Goal: Task Accomplishment & Management: Use online tool/utility

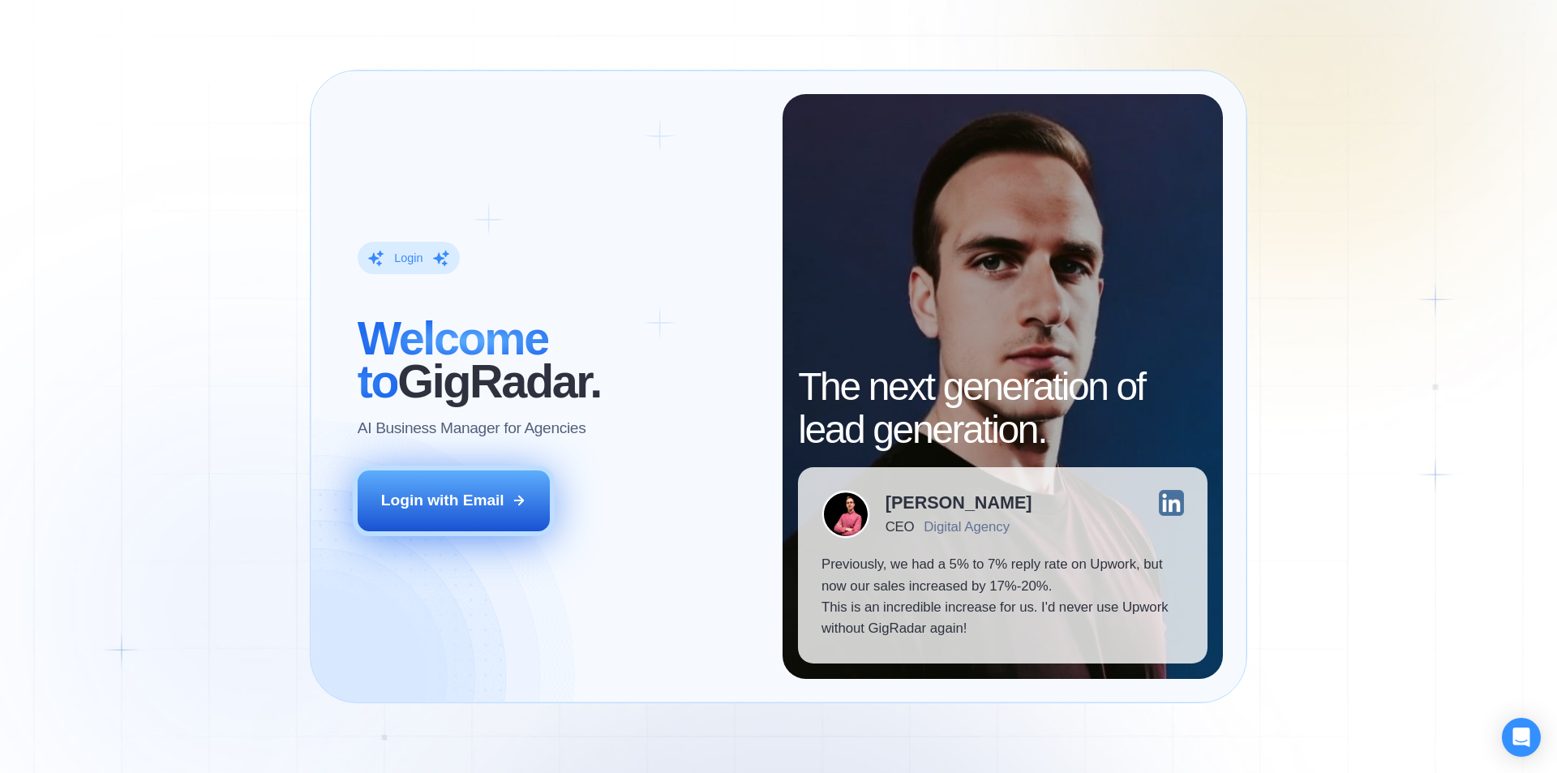
click at [480, 502] on div "Login with Email" at bounding box center [442, 500] width 123 height 21
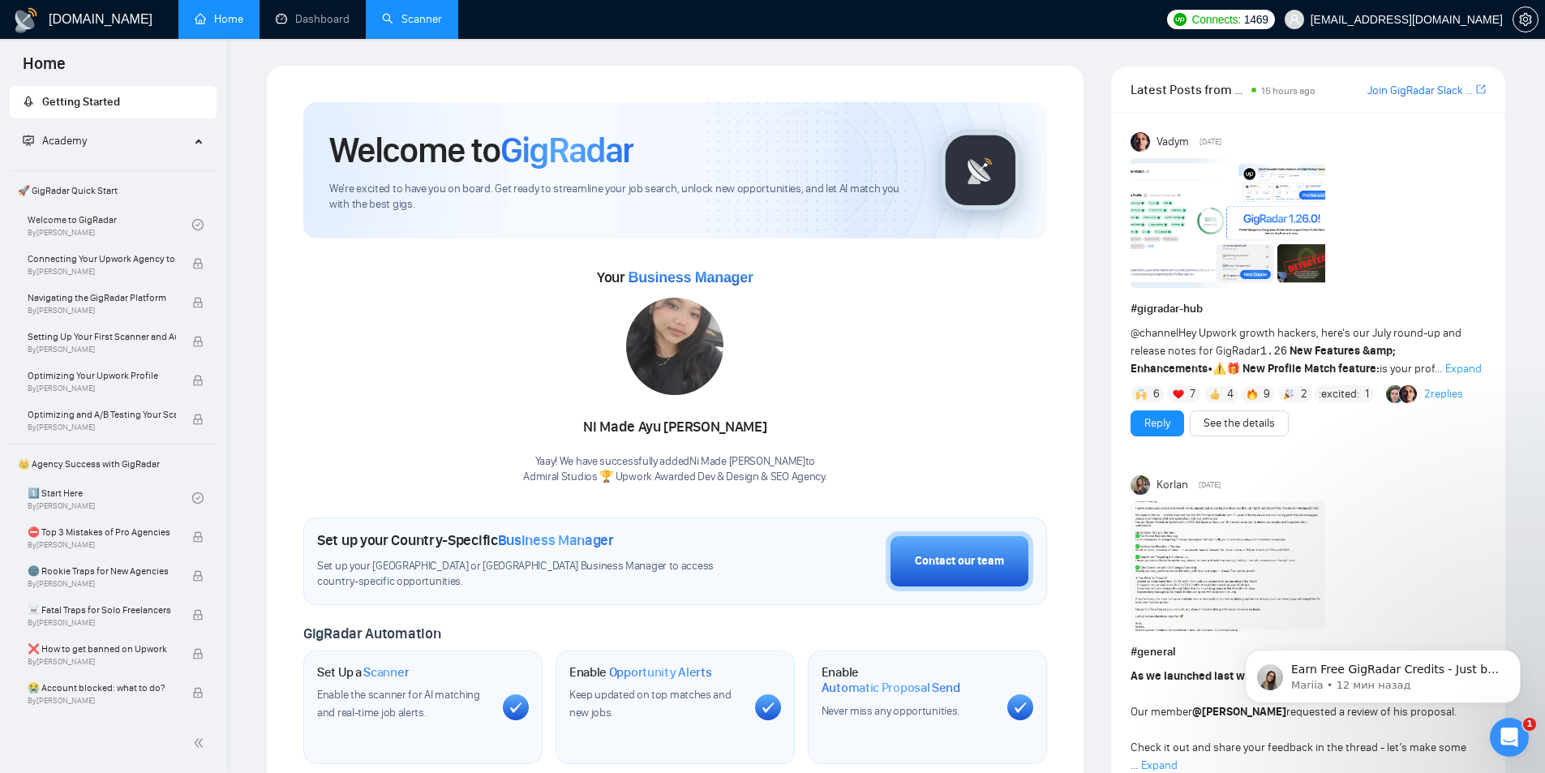
click at [411, 15] on link "Scanner" at bounding box center [412, 19] width 60 height 14
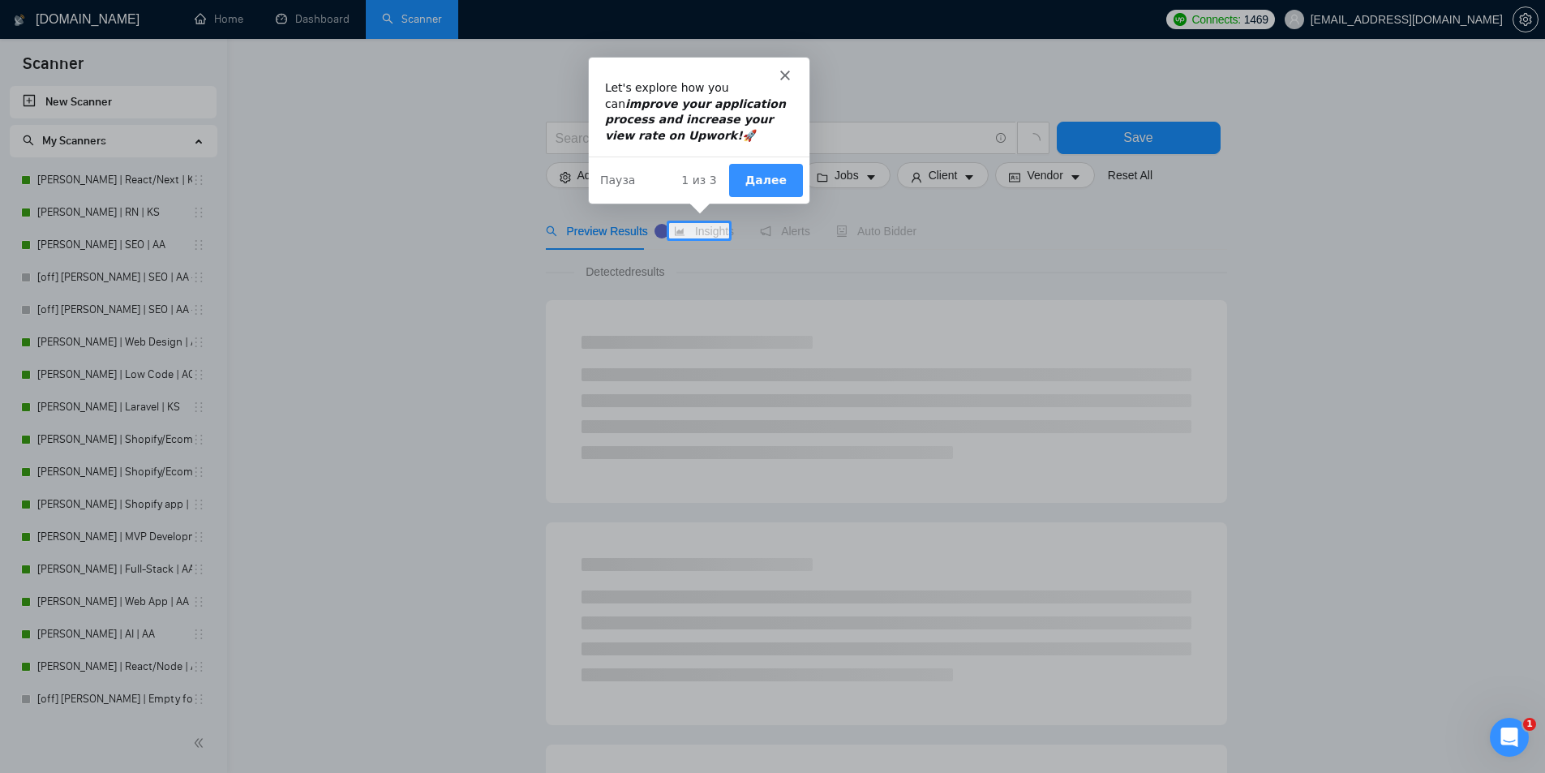
click at [786, 73] on icon "Закрыть" at bounding box center [784, 74] width 10 height 10
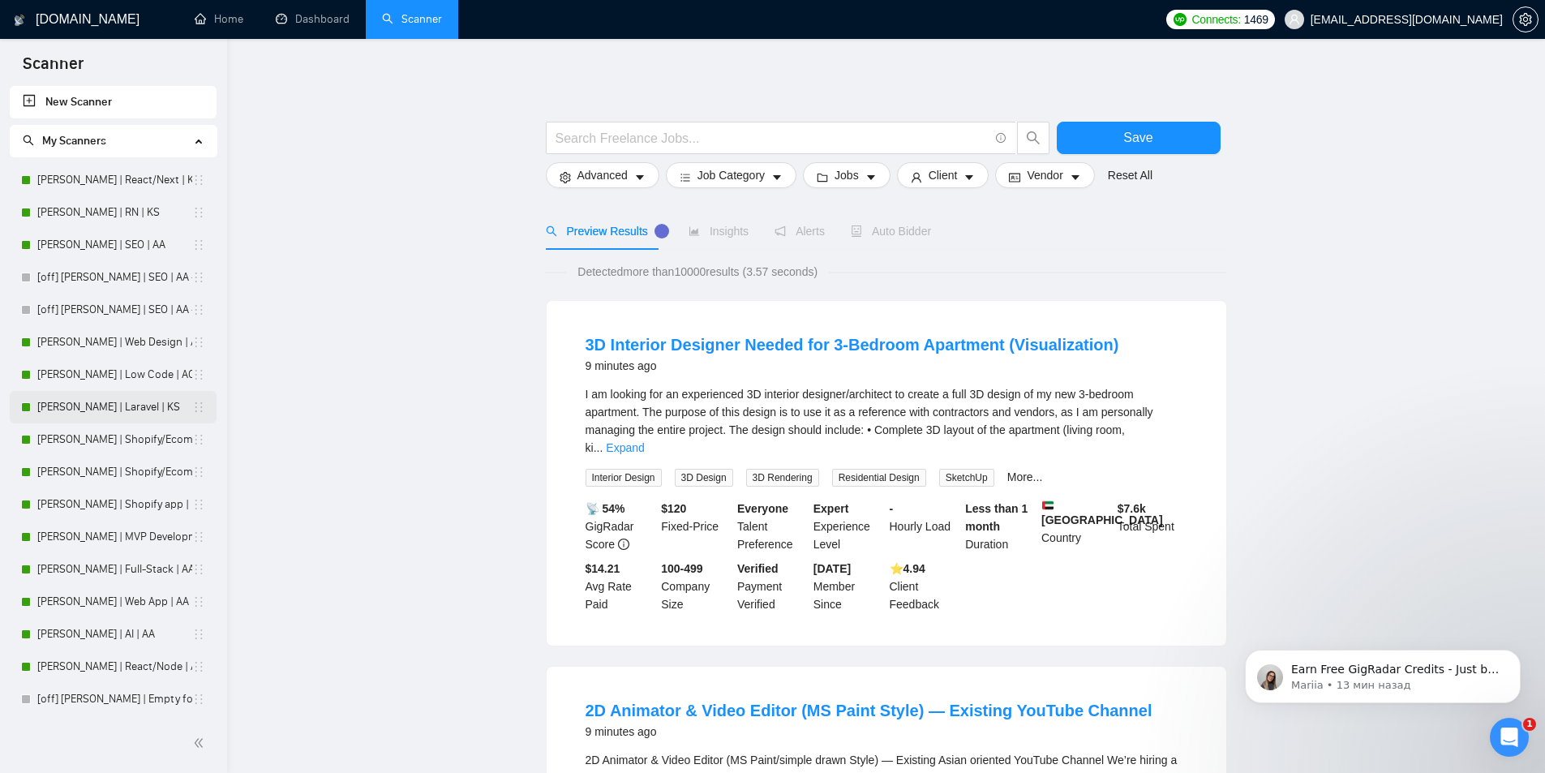
click at [71, 410] on link "[PERSON_NAME] | Laravel | KS" at bounding box center [114, 407] width 155 height 32
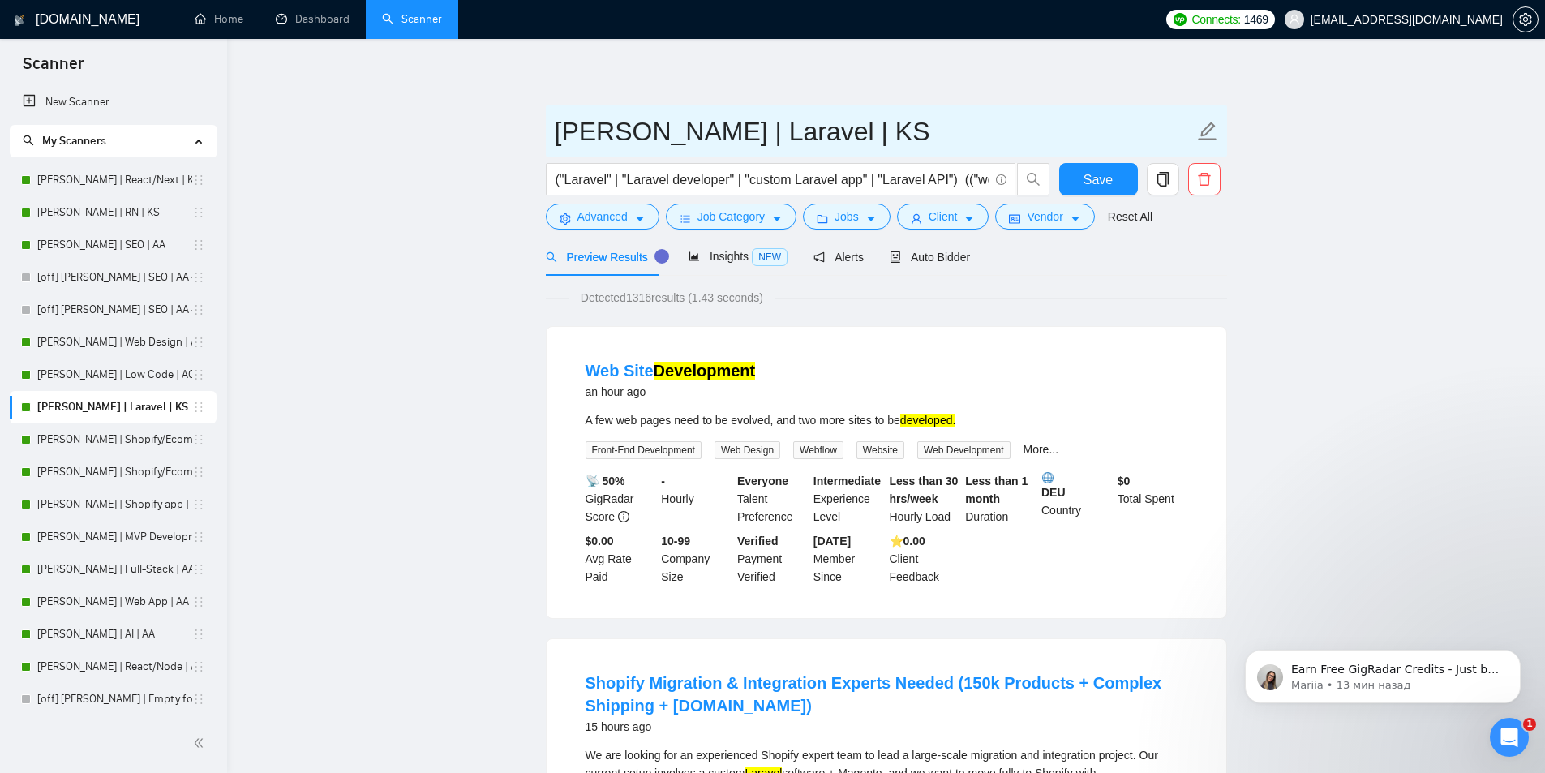
click at [744, 131] on input "[PERSON_NAME] | Laravel | KS" at bounding box center [874, 131] width 639 height 41
type input "[PERSON_NAME] | Laravel | DA"
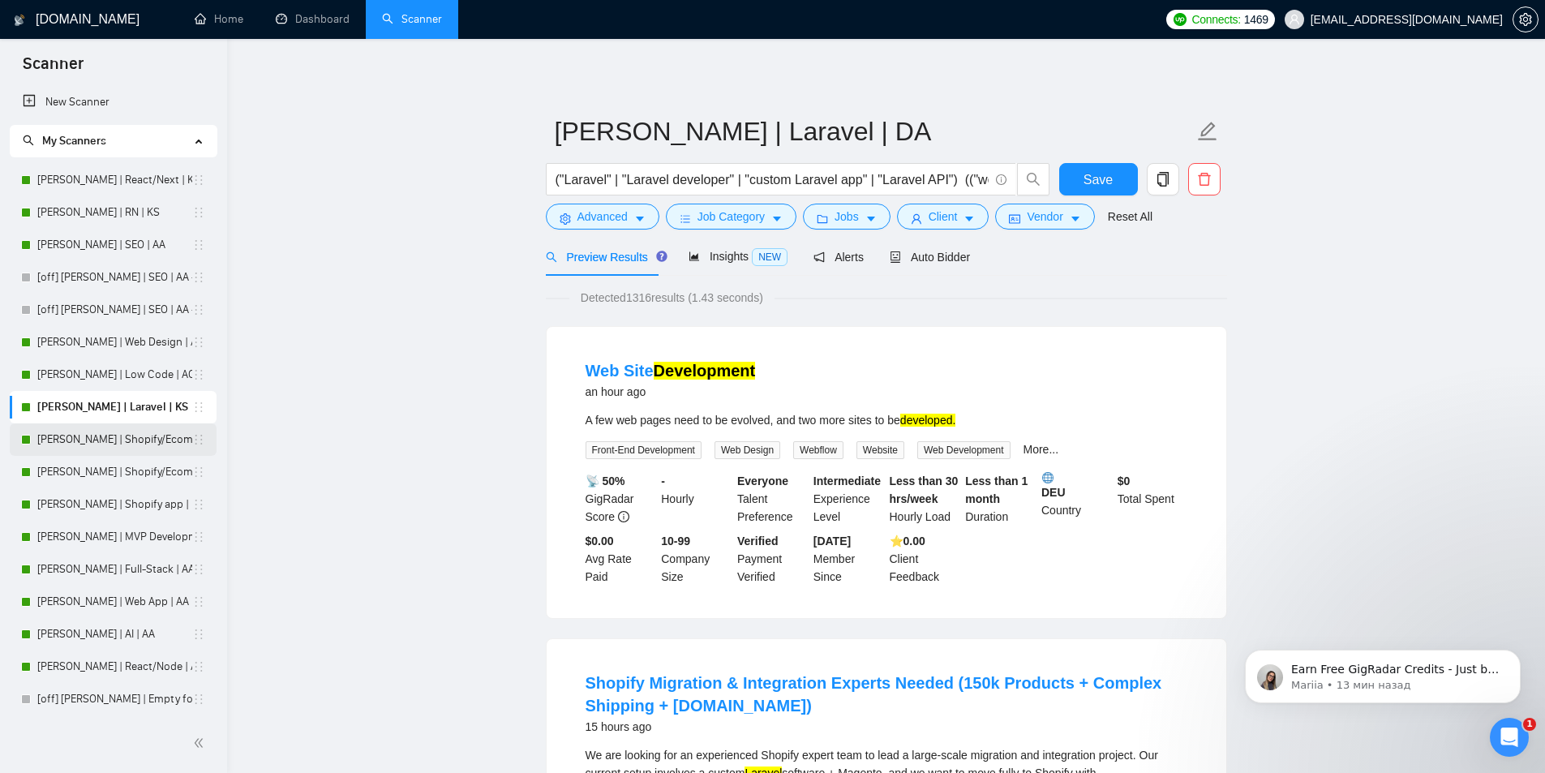
click at [78, 440] on link "[PERSON_NAME] | Shopify/Ecom | KS - lower requirements" at bounding box center [114, 439] width 155 height 32
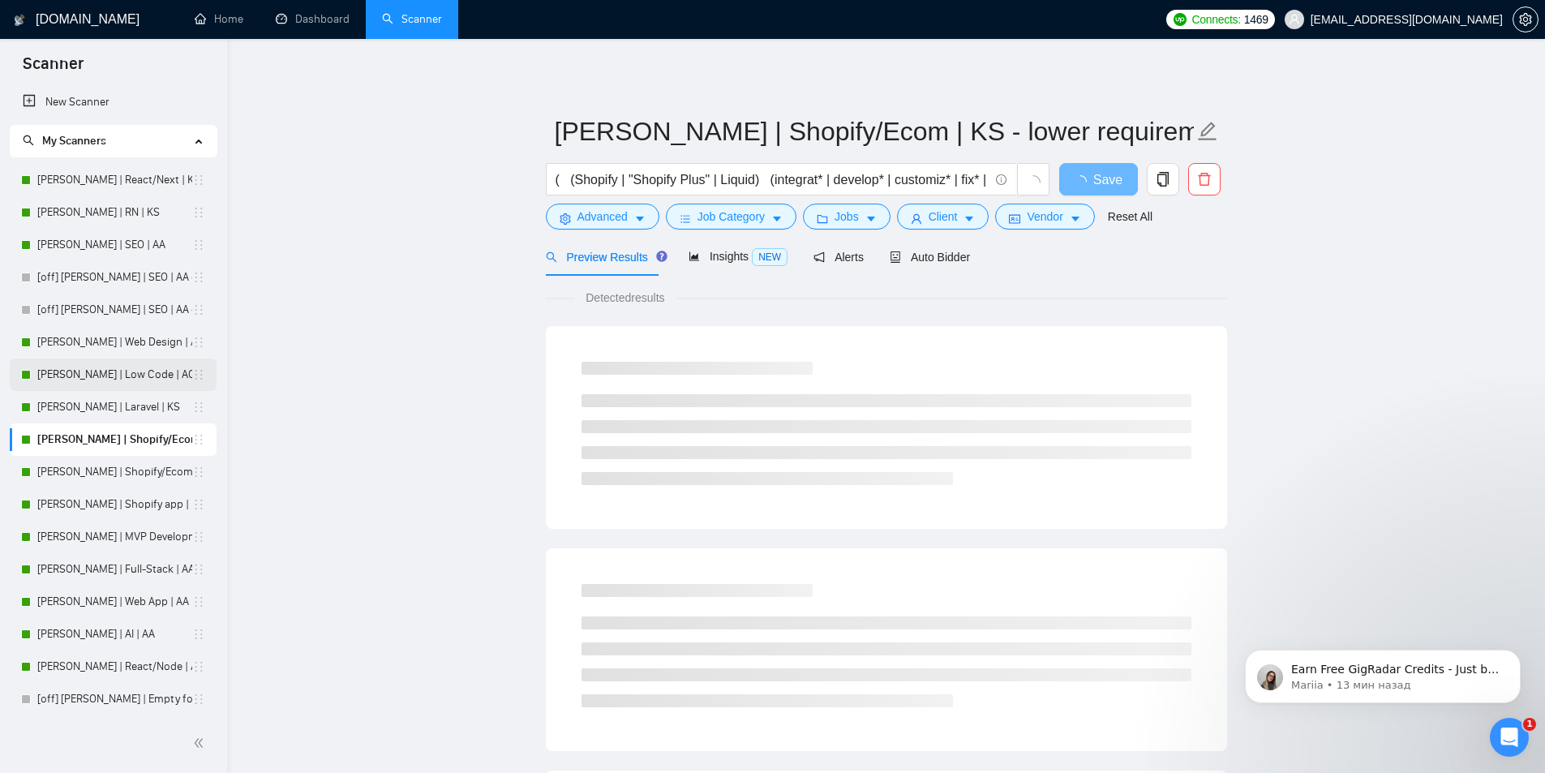
click at [86, 403] on link "[PERSON_NAME] | Laravel | KS" at bounding box center [114, 407] width 155 height 32
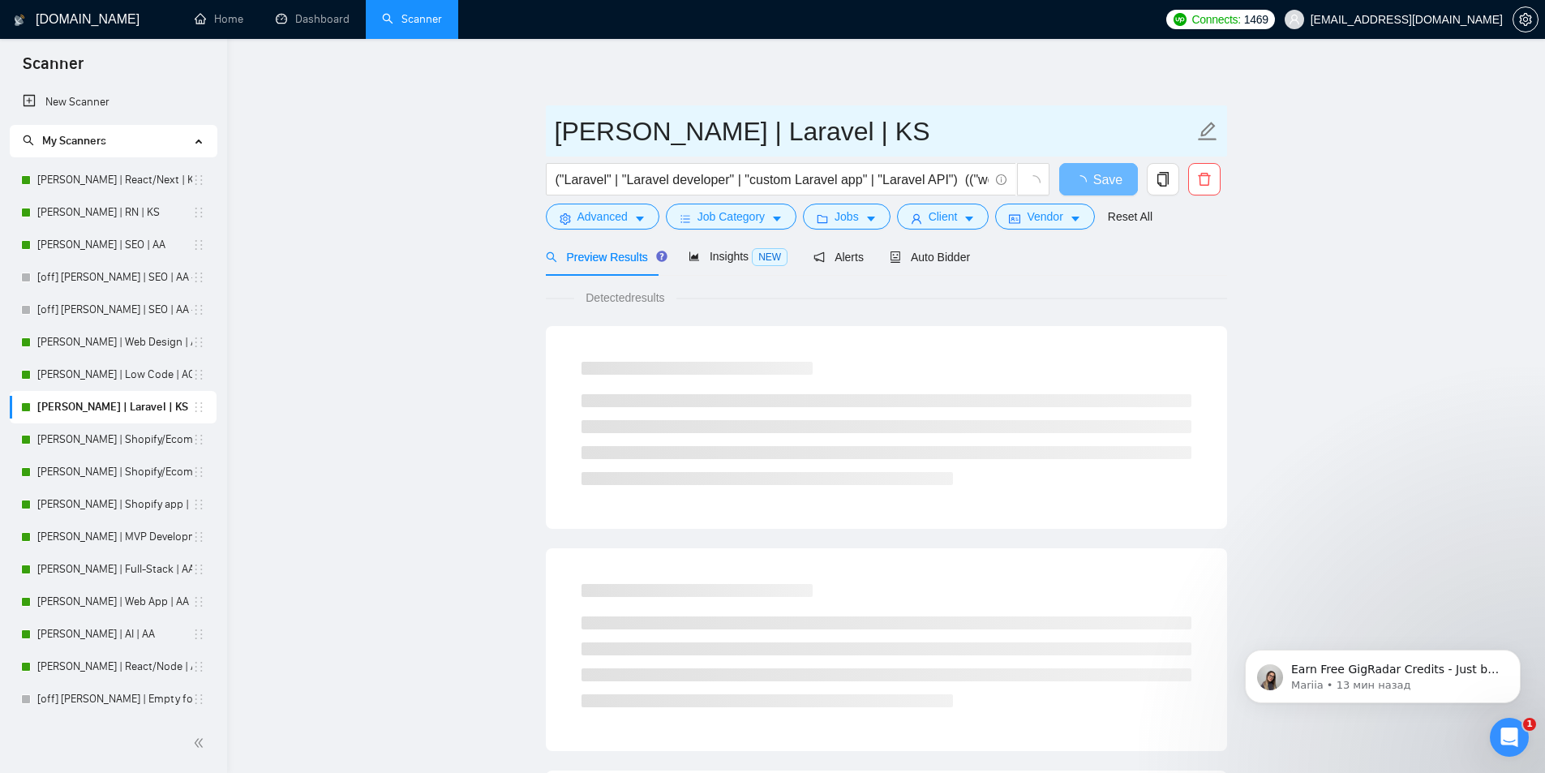
click at [771, 139] on input "[PERSON_NAME] | Laravel | KS" at bounding box center [874, 131] width 639 height 41
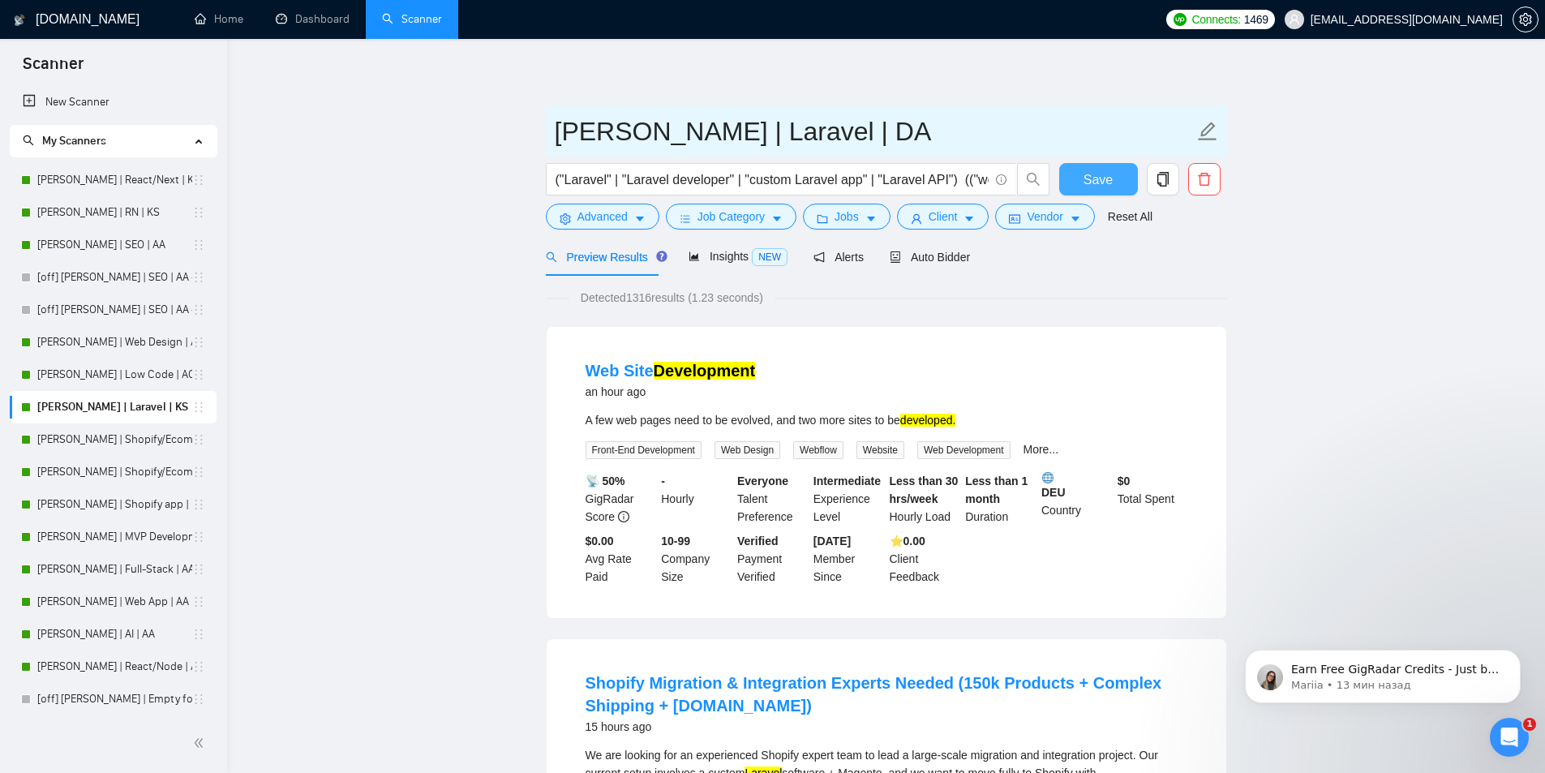
type input "[PERSON_NAME] | Laravel | DA"
click at [1071, 174] on button "Save" at bounding box center [1098, 179] width 79 height 32
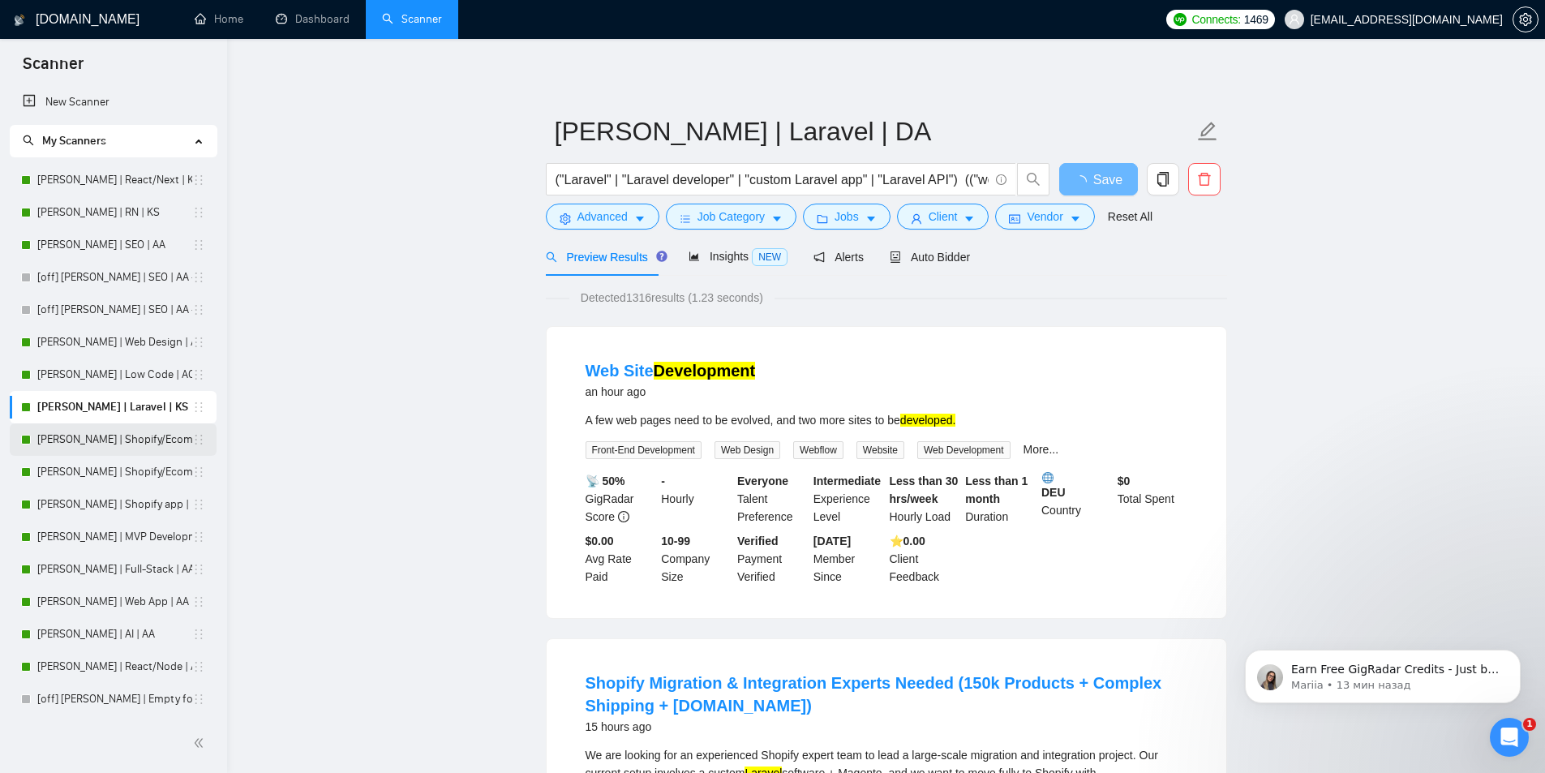
click at [72, 445] on link "[PERSON_NAME] | Shopify/Ecom | KS - lower requirements" at bounding box center [114, 439] width 155 height 32
click at [128, 439] on link "[PERSON_NAME] | Shopify/Ecom | KS - lower requirements" at bounding box center [114, 439] width 155 height 32
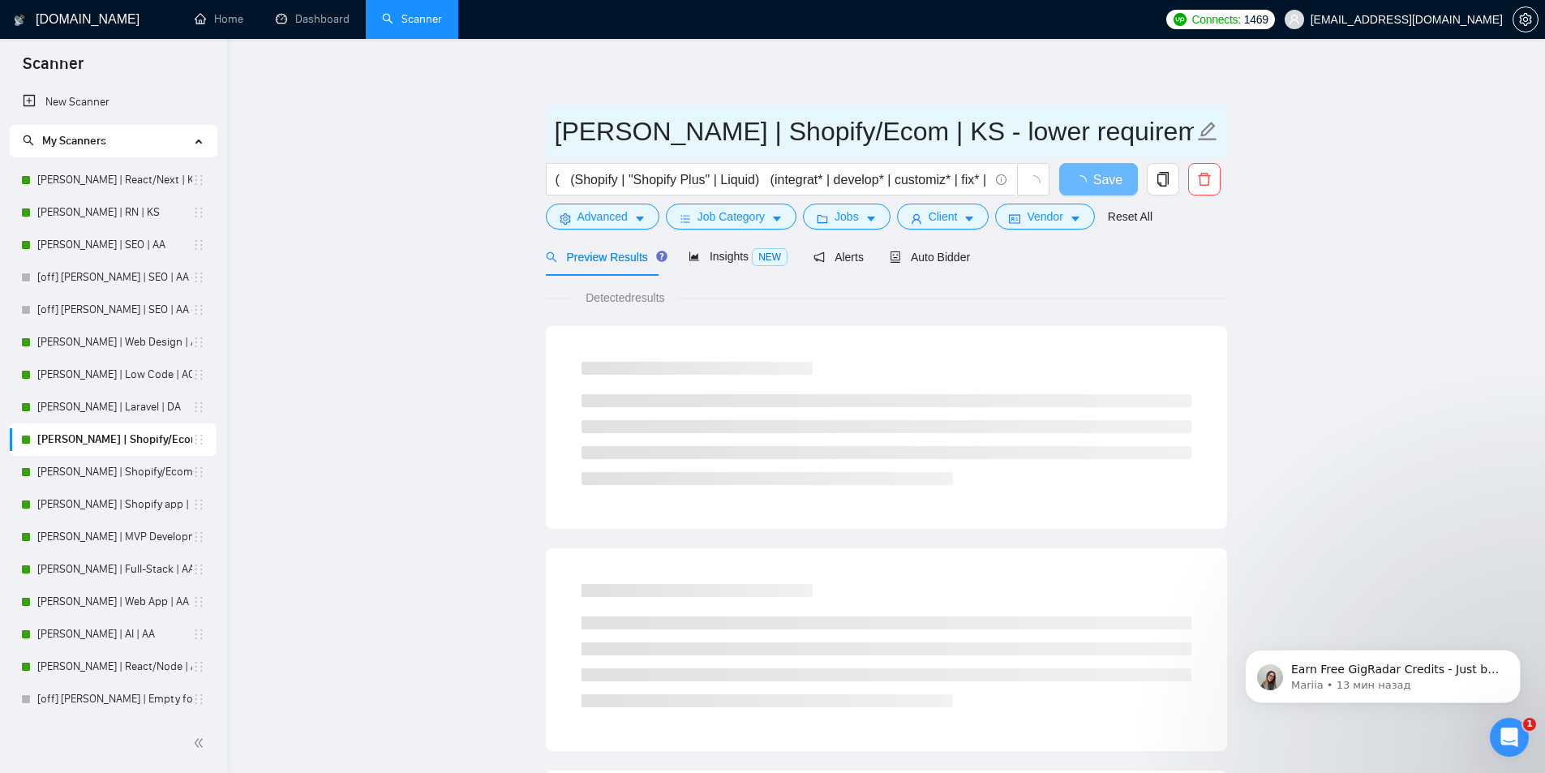
click at [879, 135] on input "[PERSON_NAME] | Shopify/Ecom | KS - lower requirements" at bounding box center [874, 131] width 639 height 41
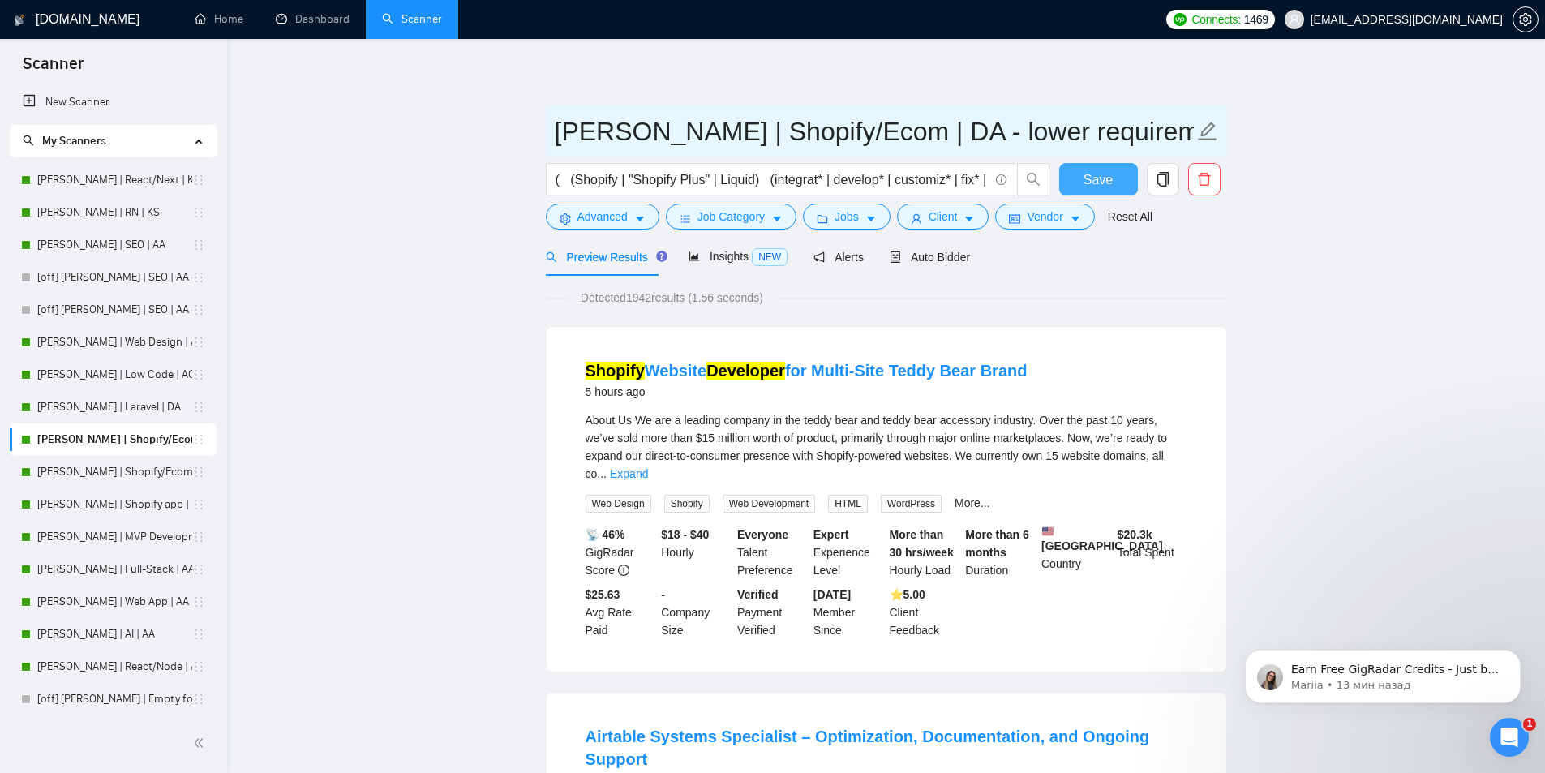
type input "[PERSON_NAME] | Shopify/Ecom | DA - lower requirements"
click at [1103, 167] on button "Save" at bounding box center [1098, 179] width 79 height 32
click at [1115, 177] on button "Save" at bounding box center [1098, 179] width 79 height 32
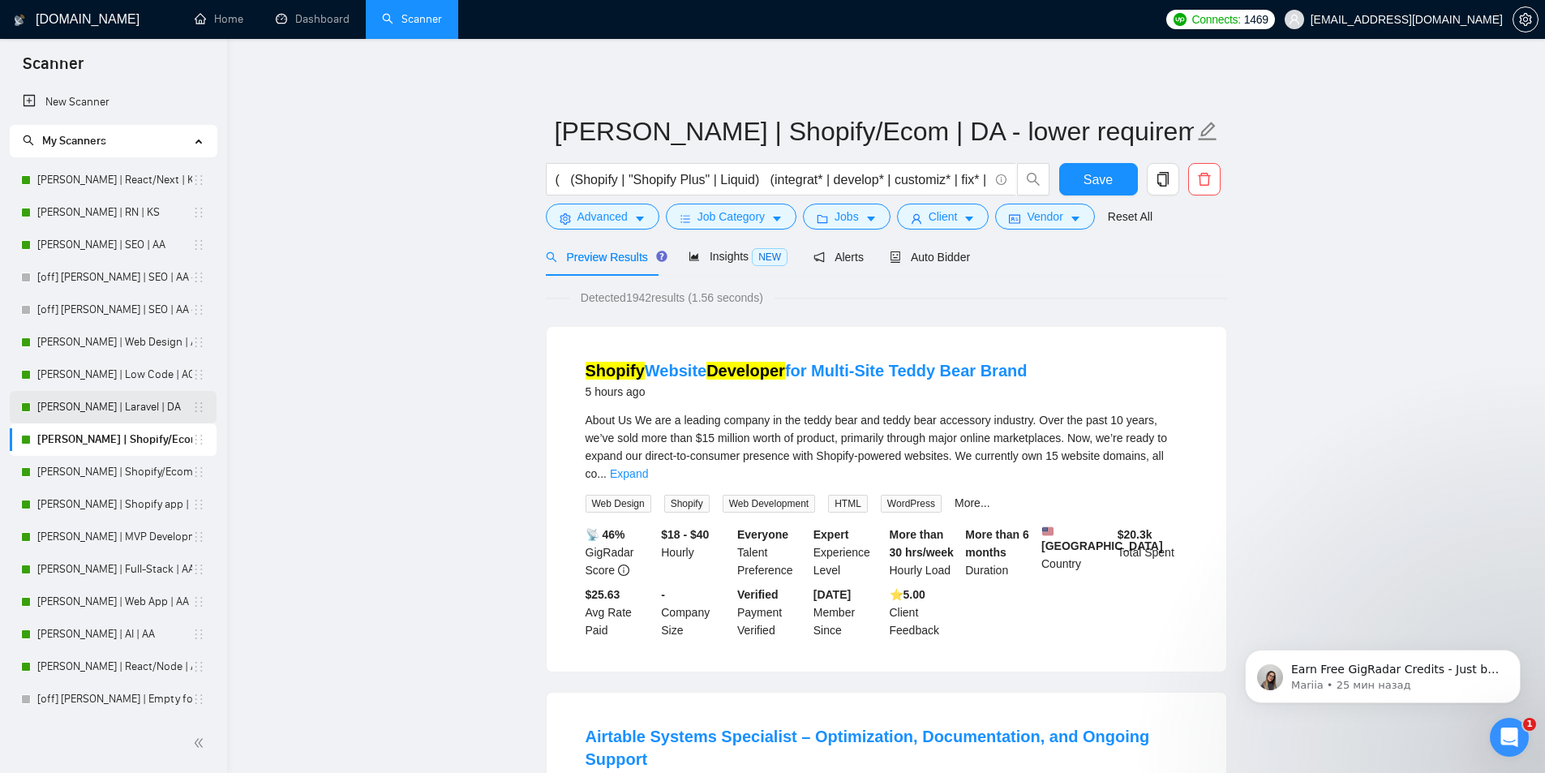
click at [77, 404] on link "[PERSON_NAME] | Laravel | DA" at bounding box center [114, 407] width 155 height 32
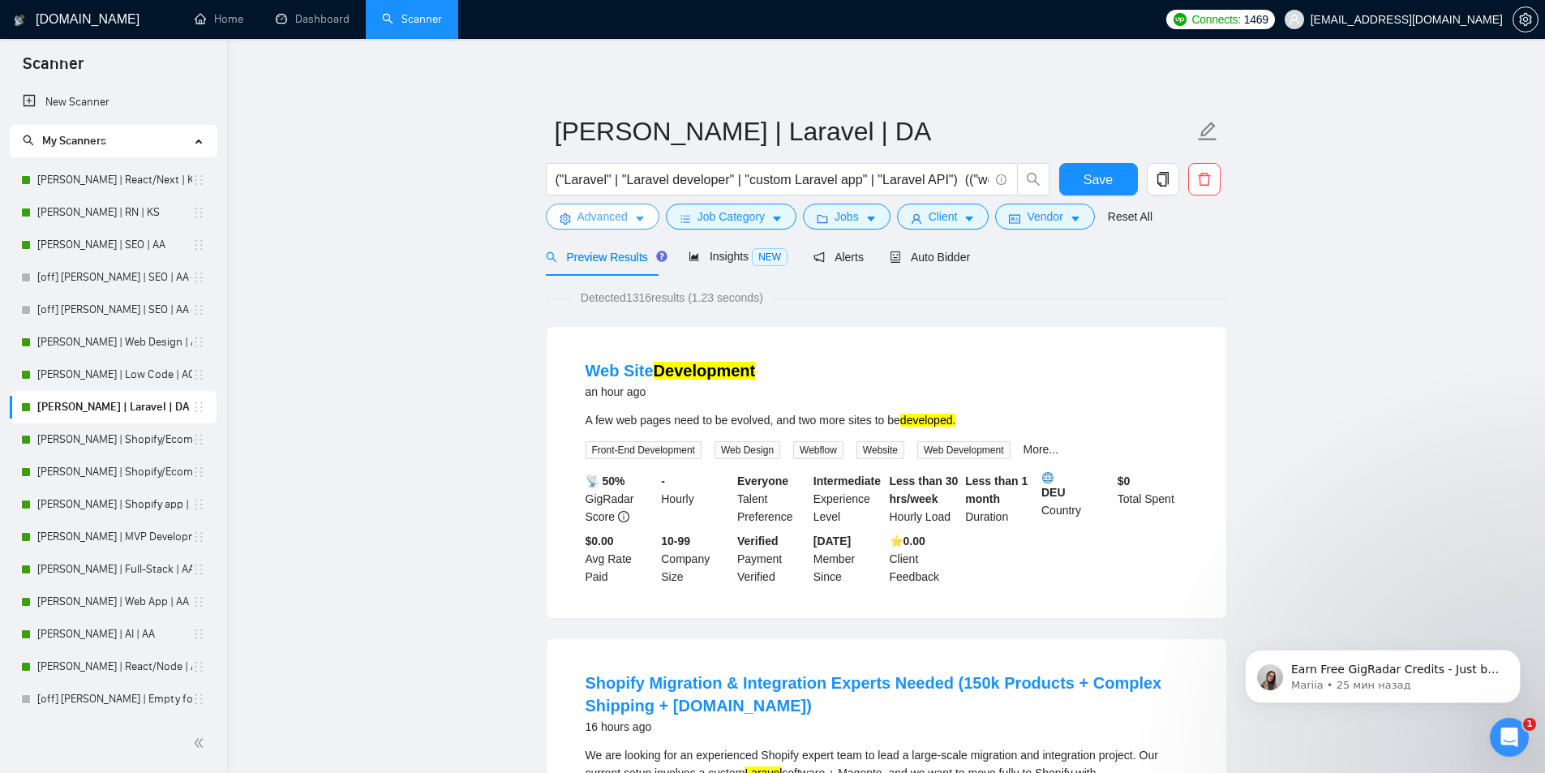
click at [638, 218] on icon "caret-down" at bounding box center [640, 219] width 8 height 5
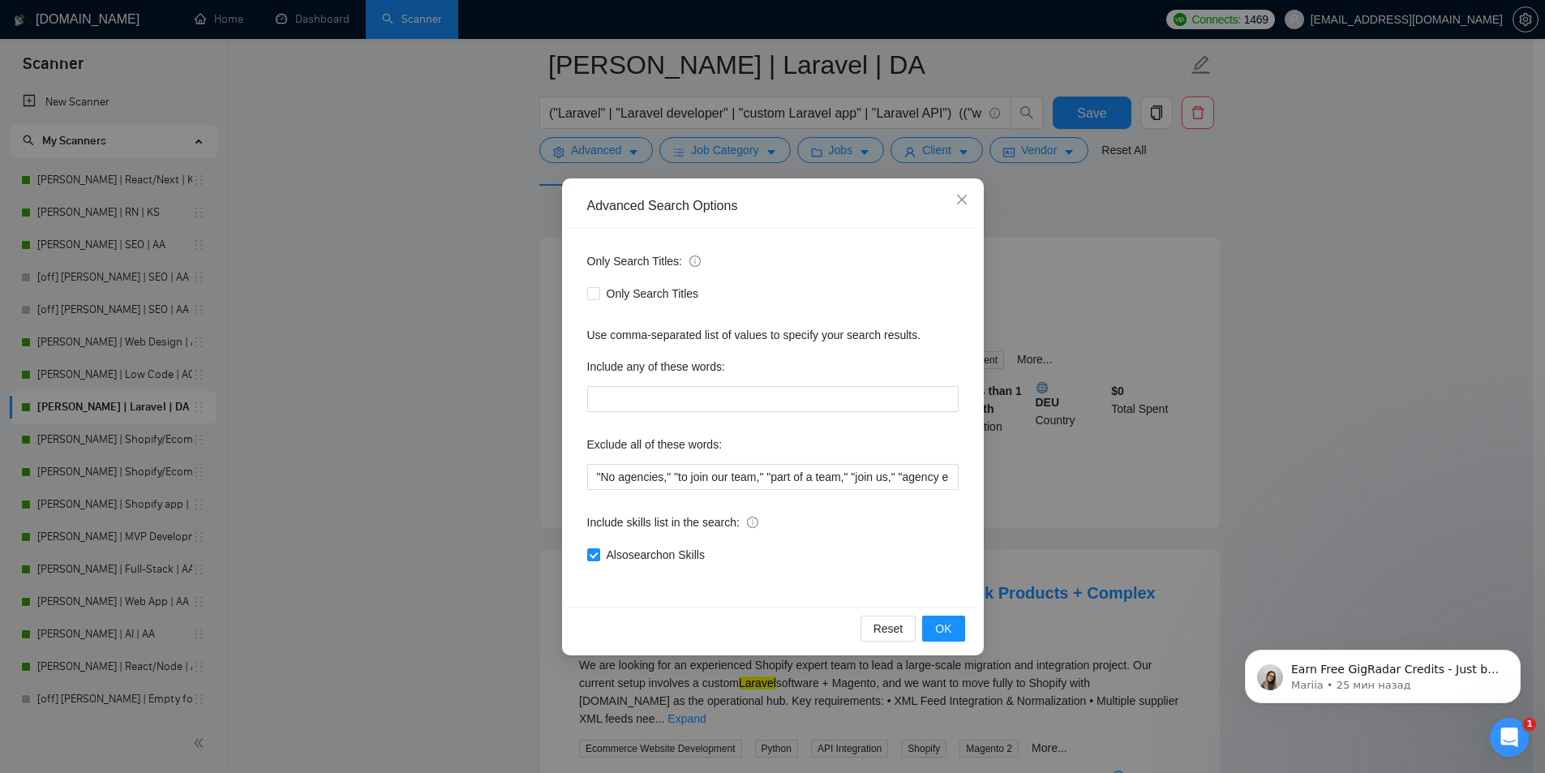
scroll to position [324, 0]
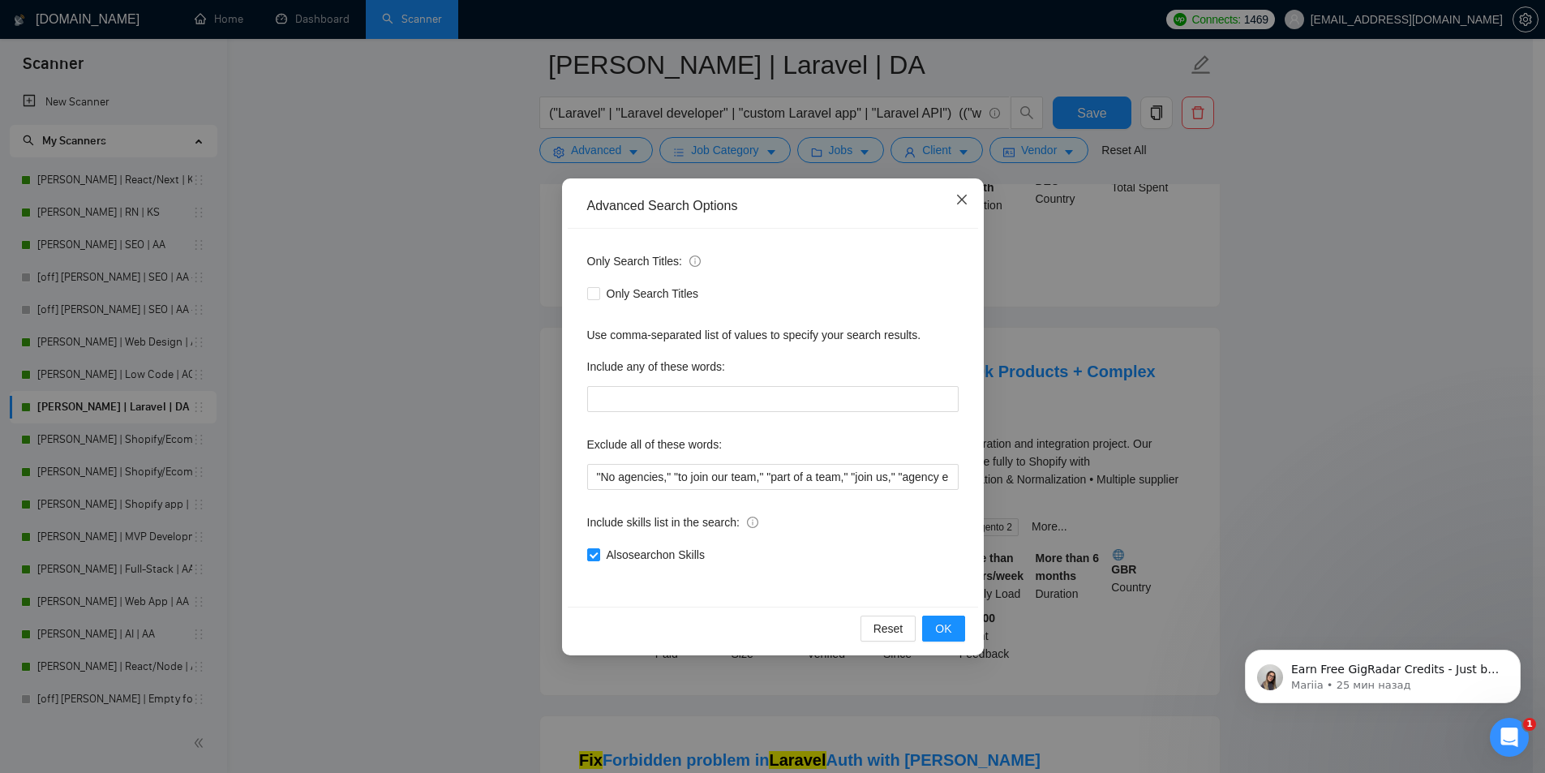
click at [967, 206] on icon "close" at bounding box center [962, 199] width 13 height 13
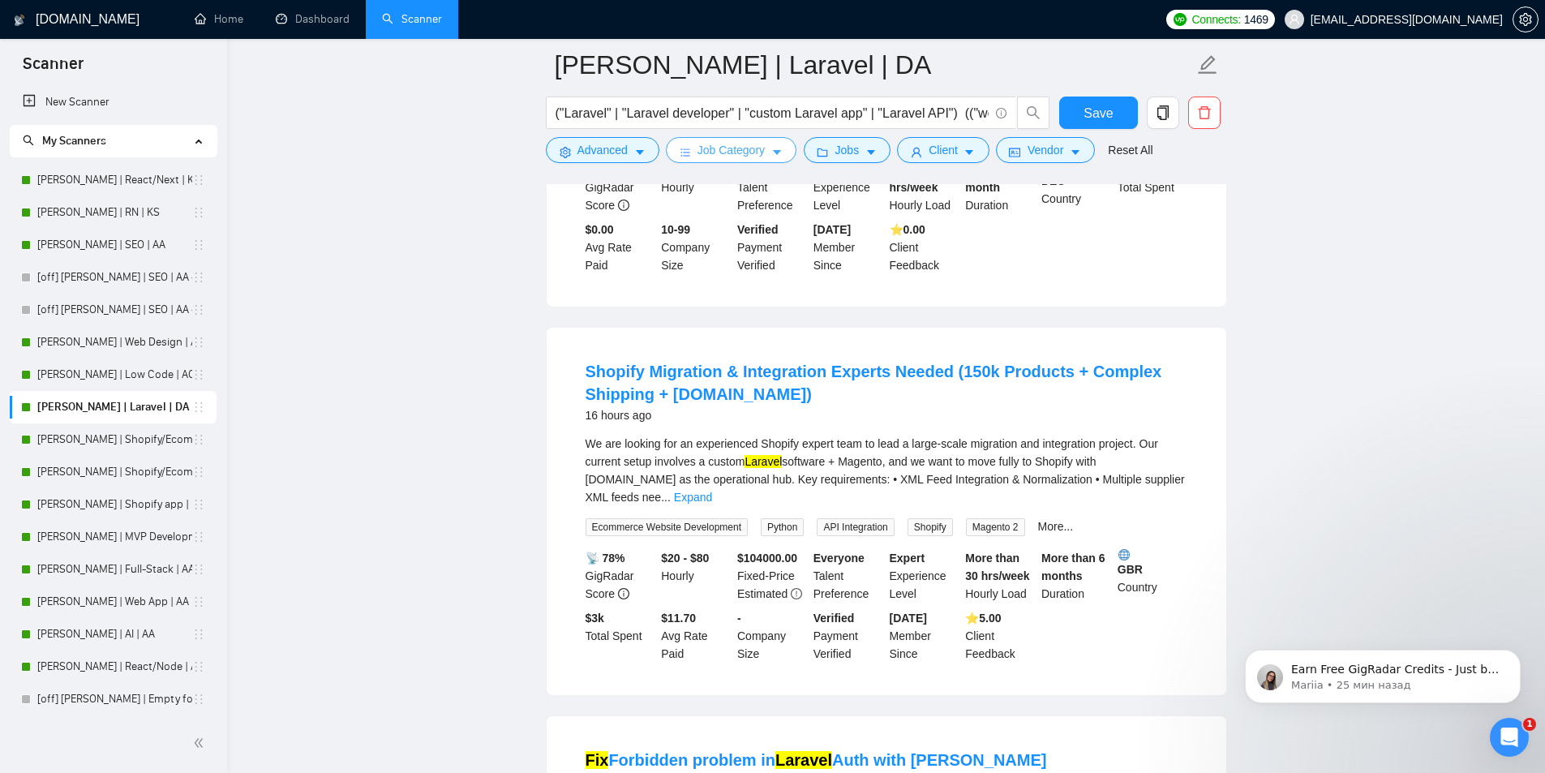
click at [771, 152] on icon "caret-down" at bounding box center [776, 152] width 11 height 11
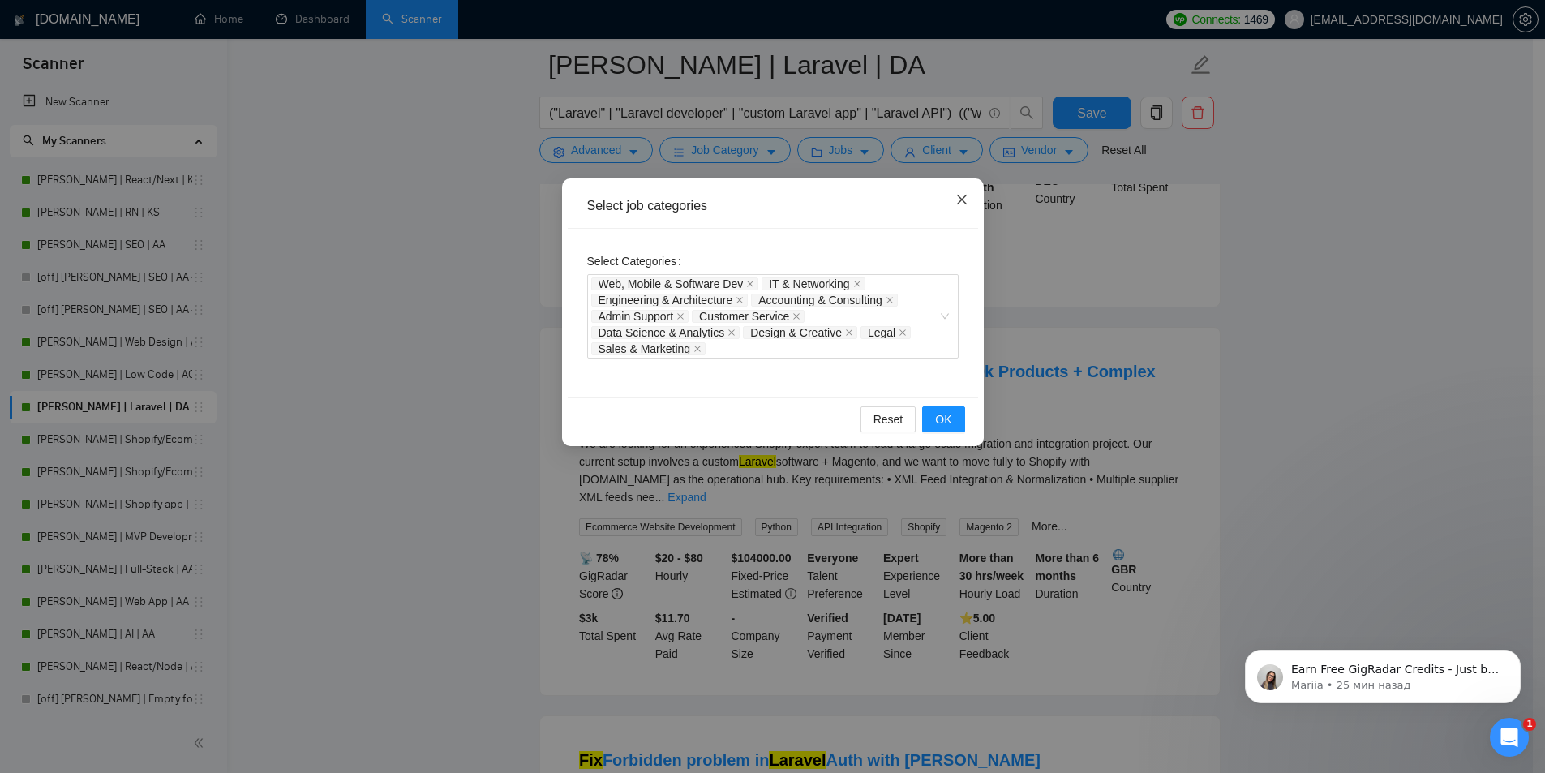
click at [960, 204] on icon "close" at bounding box center [962, 199] width 13 height 13
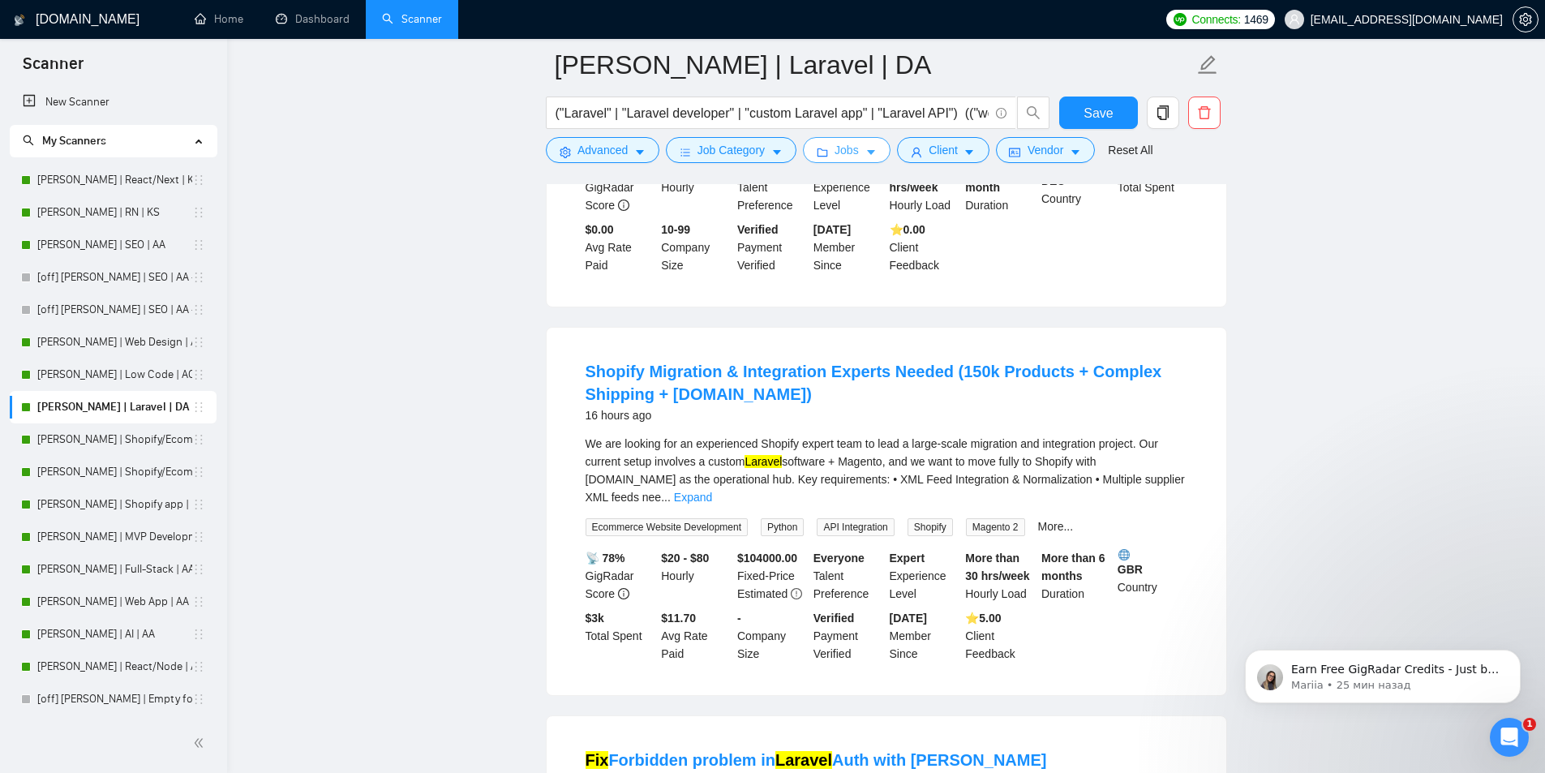
click at [869, 151] on icon "caret-down" at bounding box center [871, 153] width 8 height 5
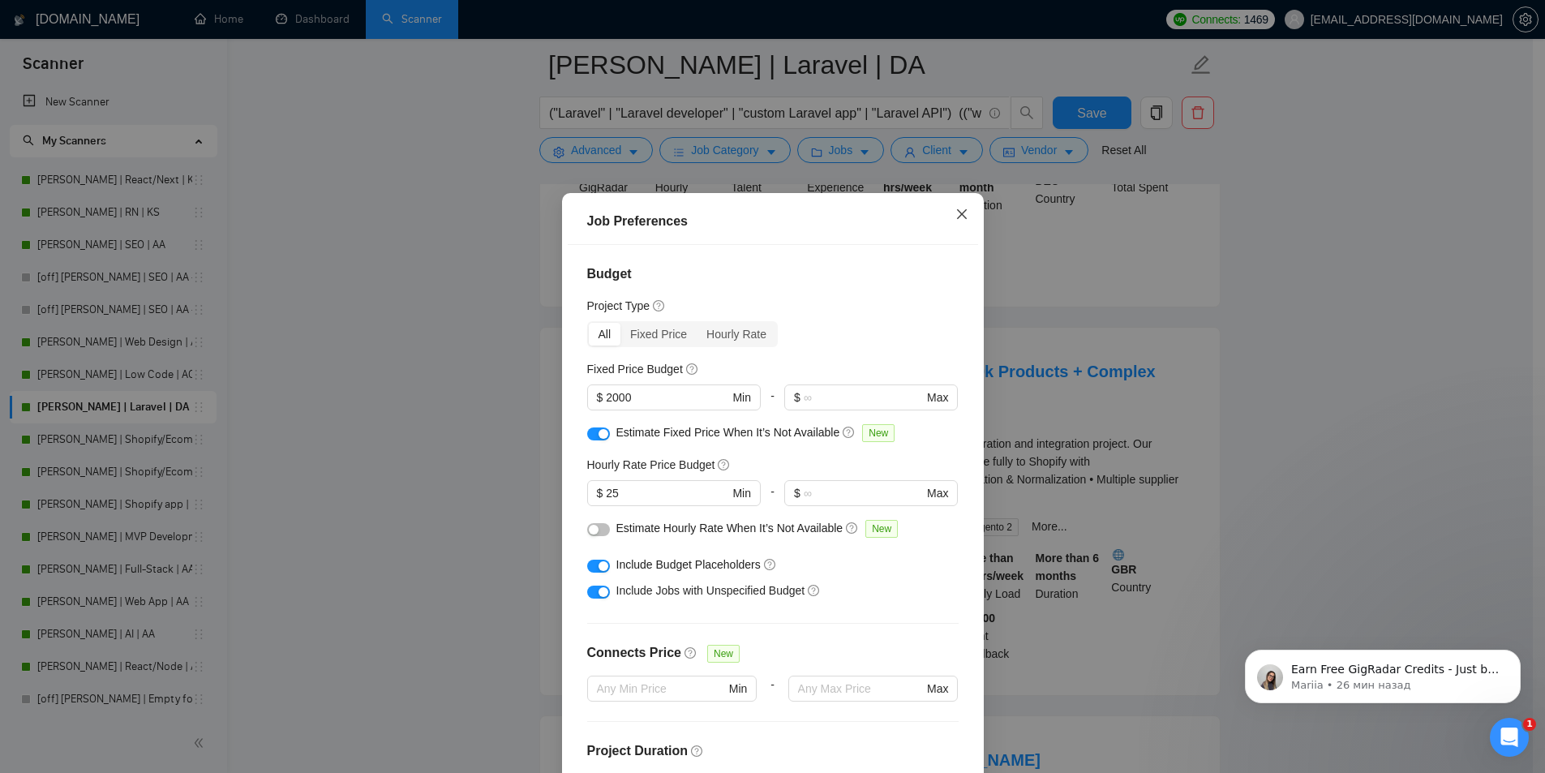
click at [956, 210] on icon "close" at bounding box center [962, 214] width 13 height 13
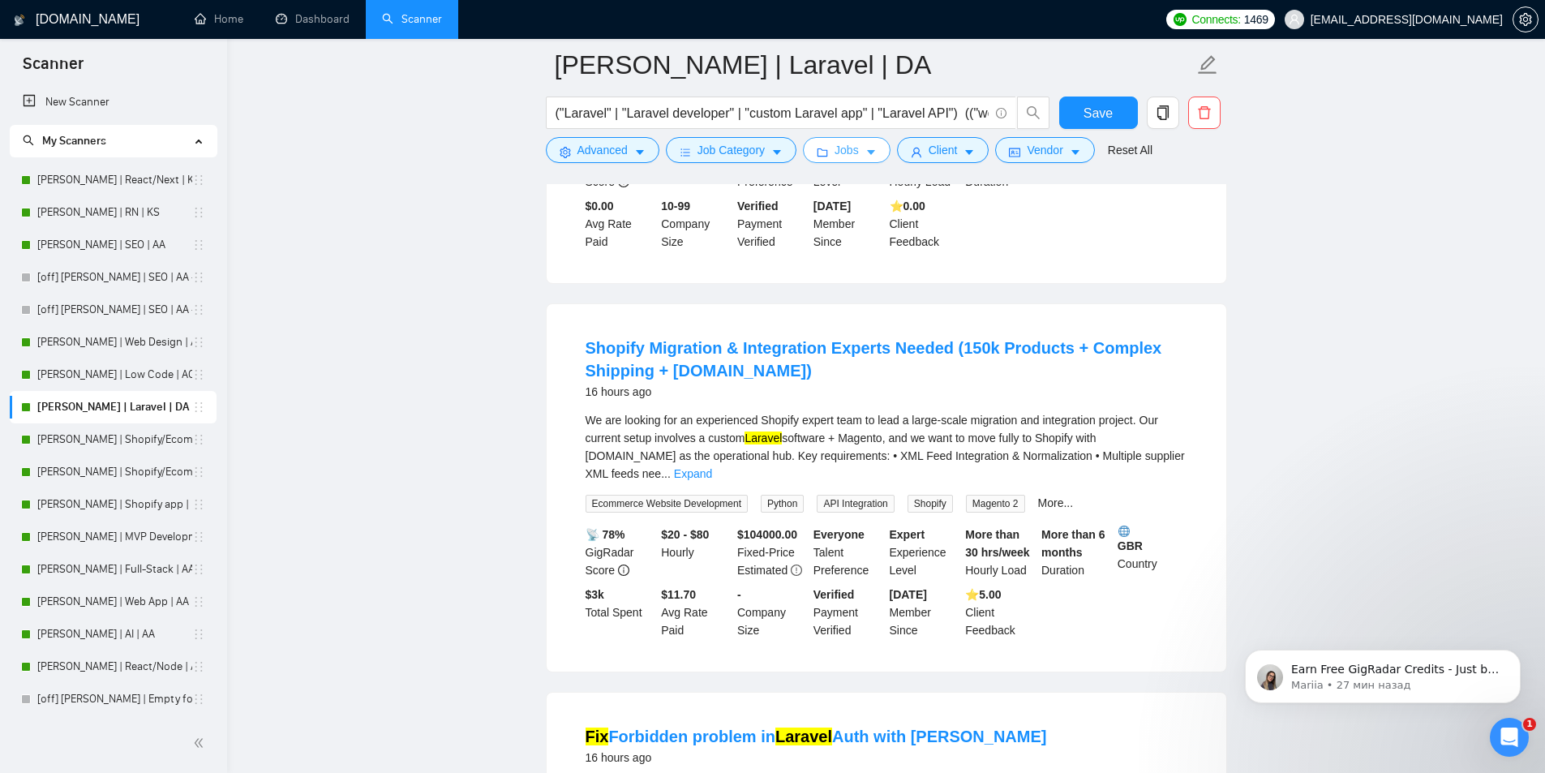
scroll to position [162, 0]
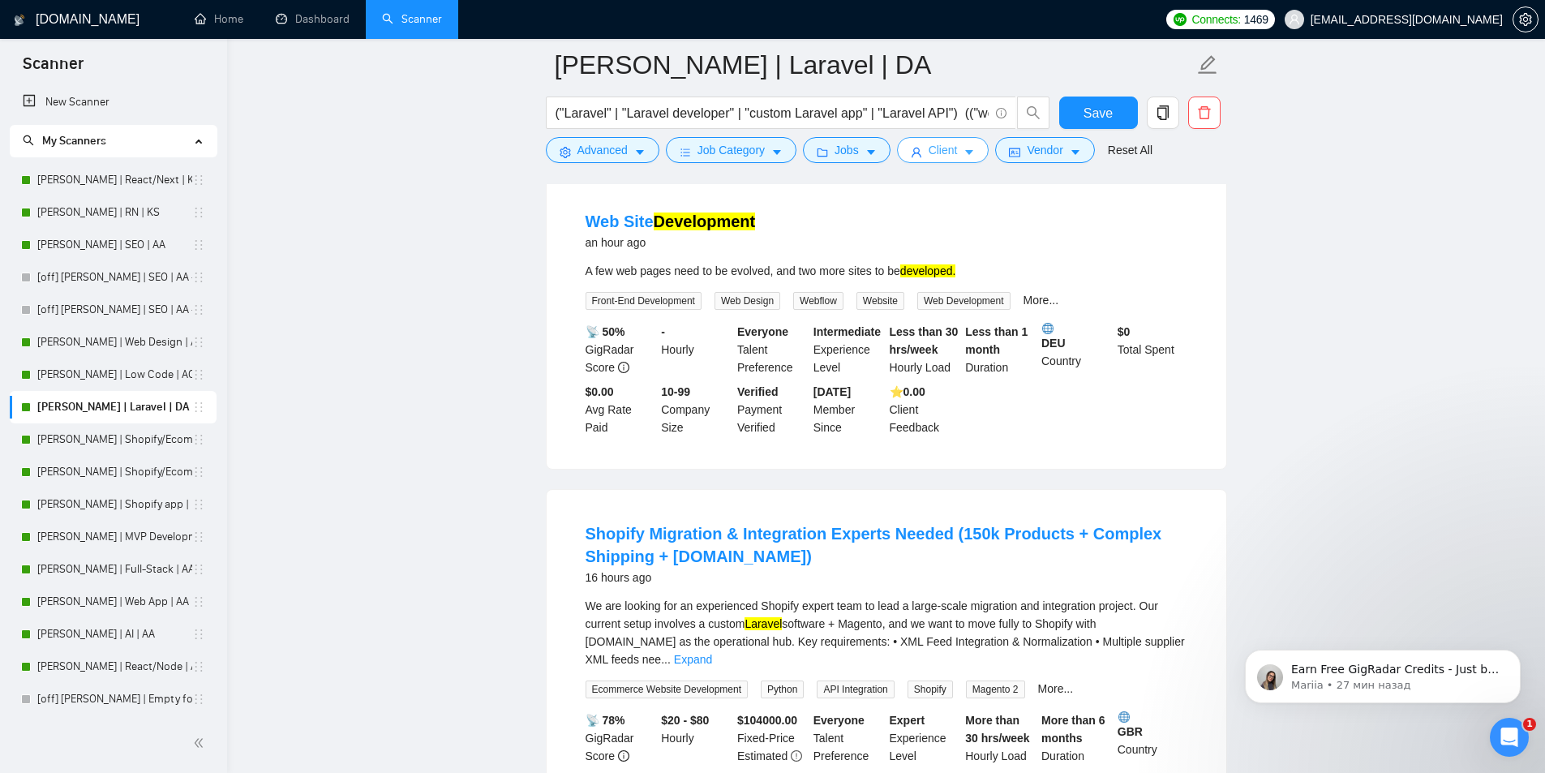
click at [973, 148] on button "Client" at bounding box center [943, 150] width 92 height 26
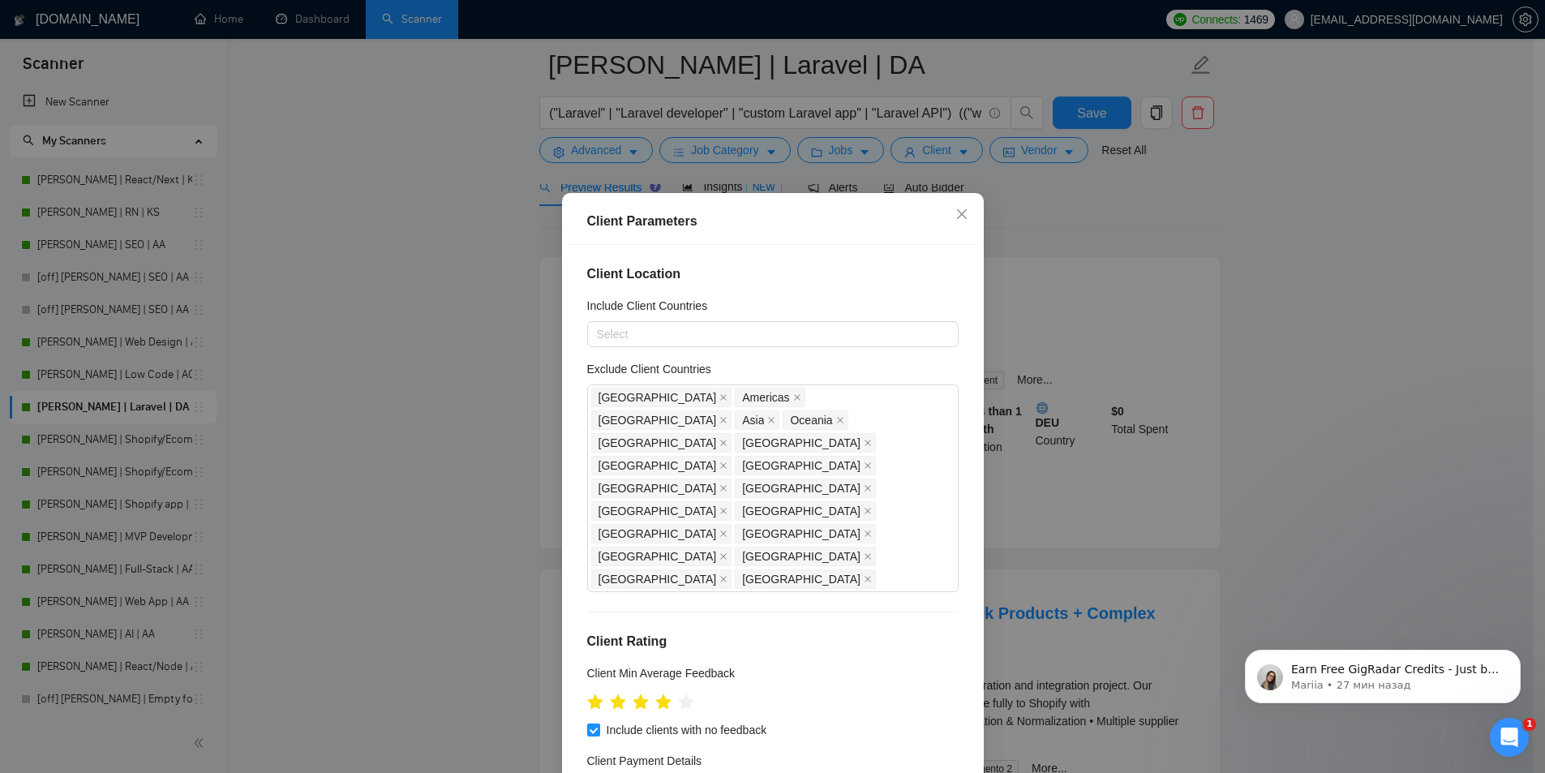
scroll to position [81, 0]
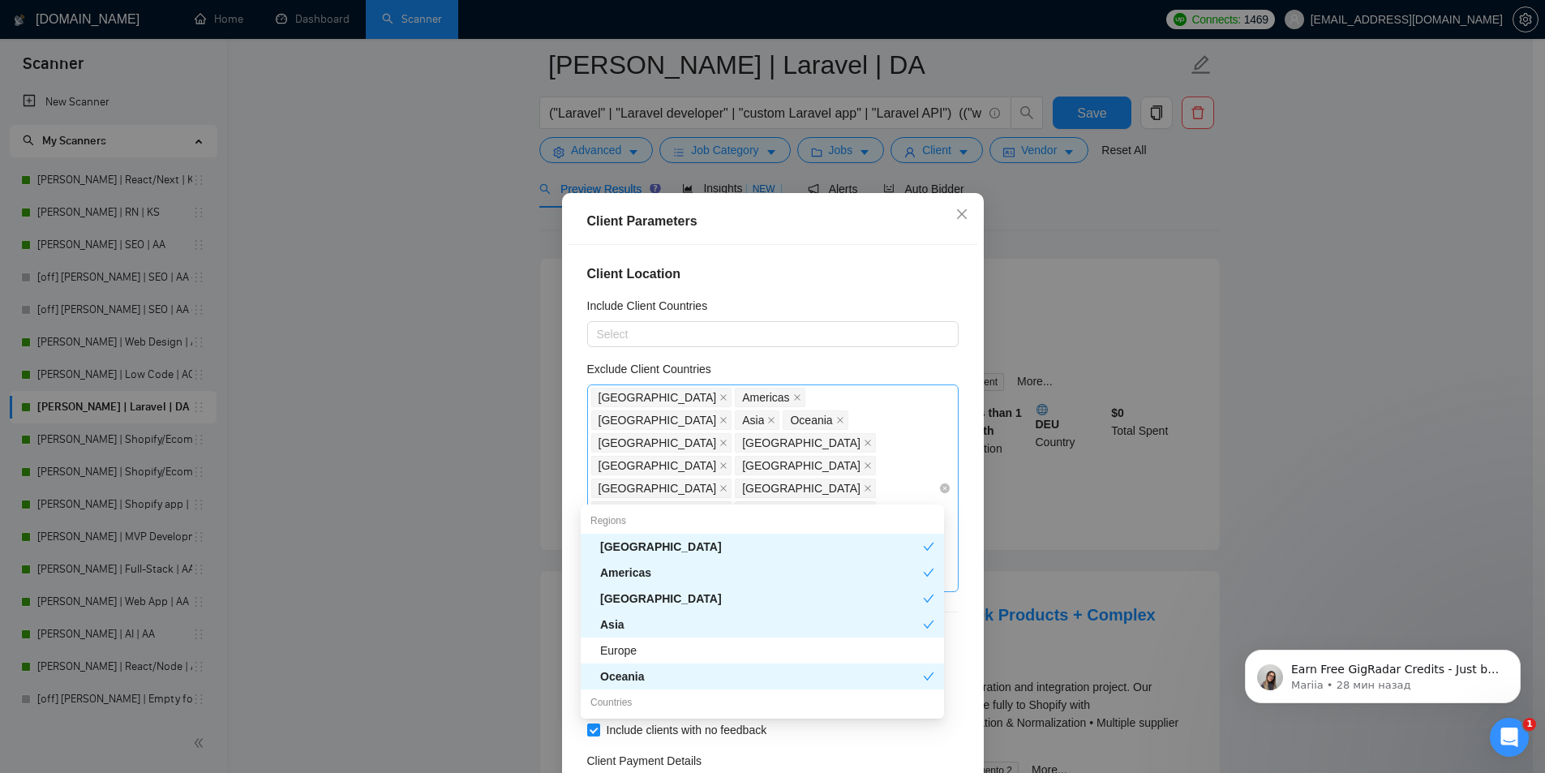
drag, startPoint x: 711, startPoint y: 418, endPoint x: 779, endPoint y: 420, distance: 68.2
click at [717, 457] on span "[GEOGRAPHIC_DATA]" at bounding box center [658, 466] width 118 height 18
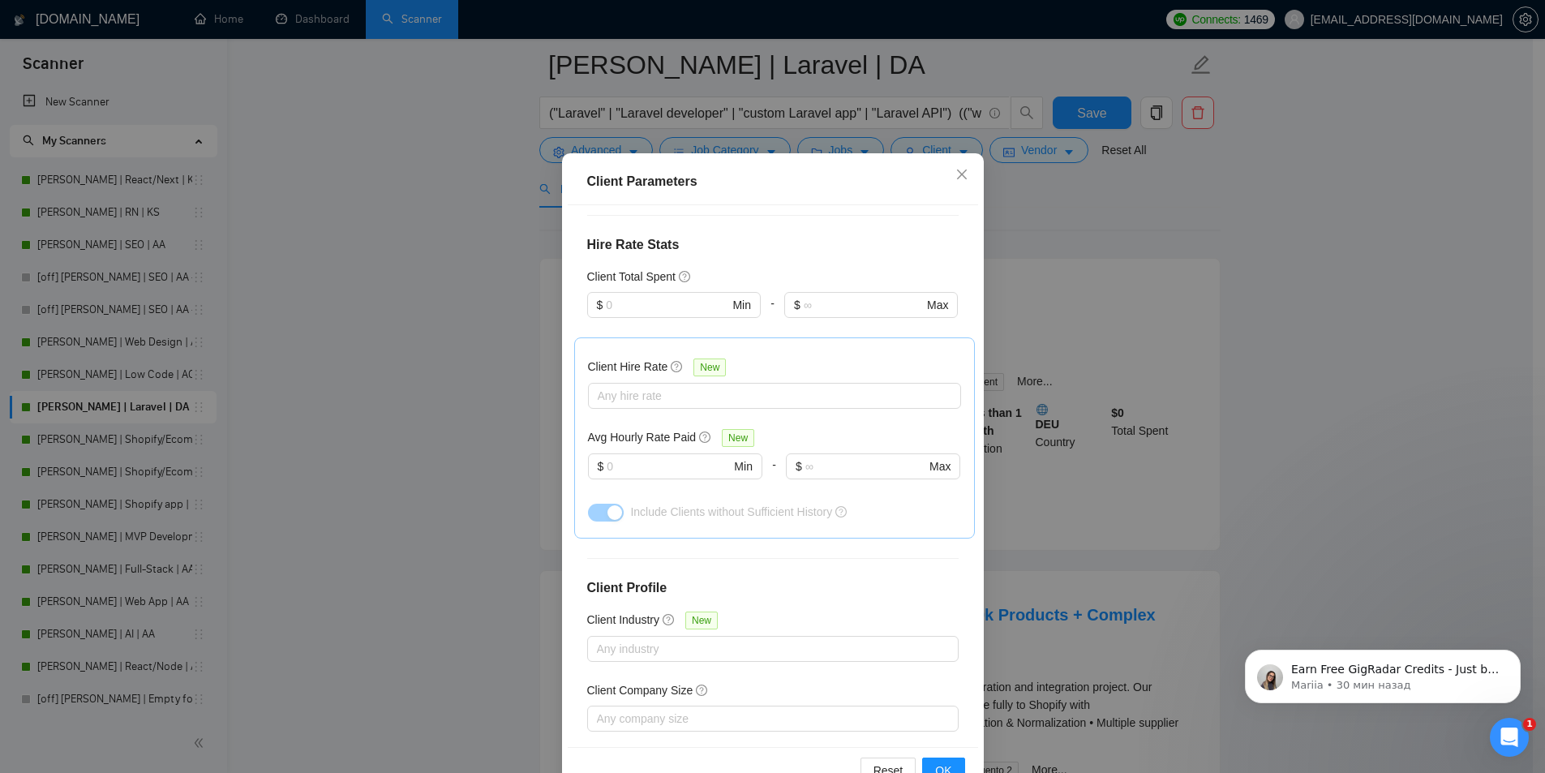
scroll to position [85, 0]
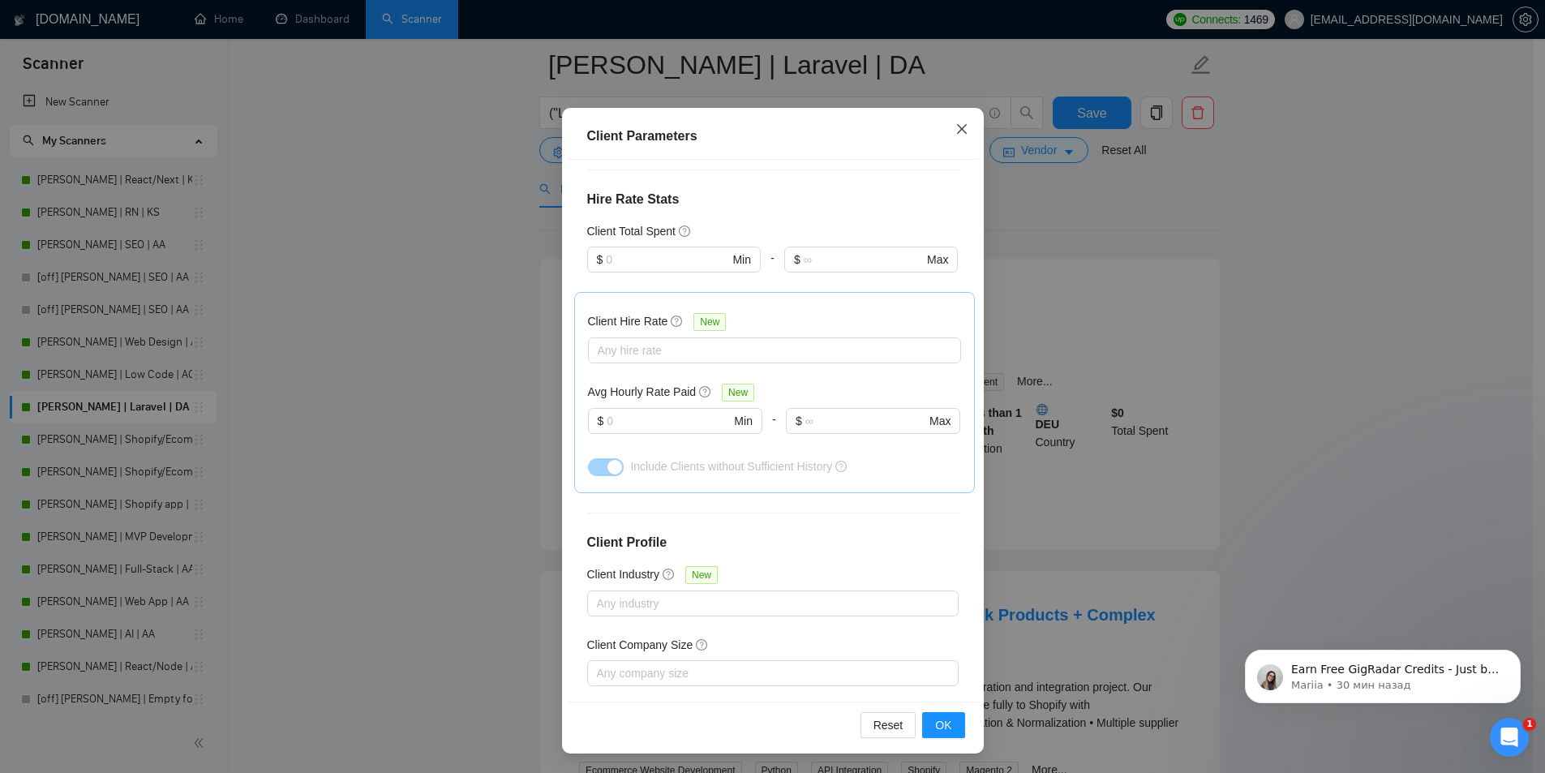
click at [952, 137] on span "Close" at bounding box center [962, 130] width 44 height 44
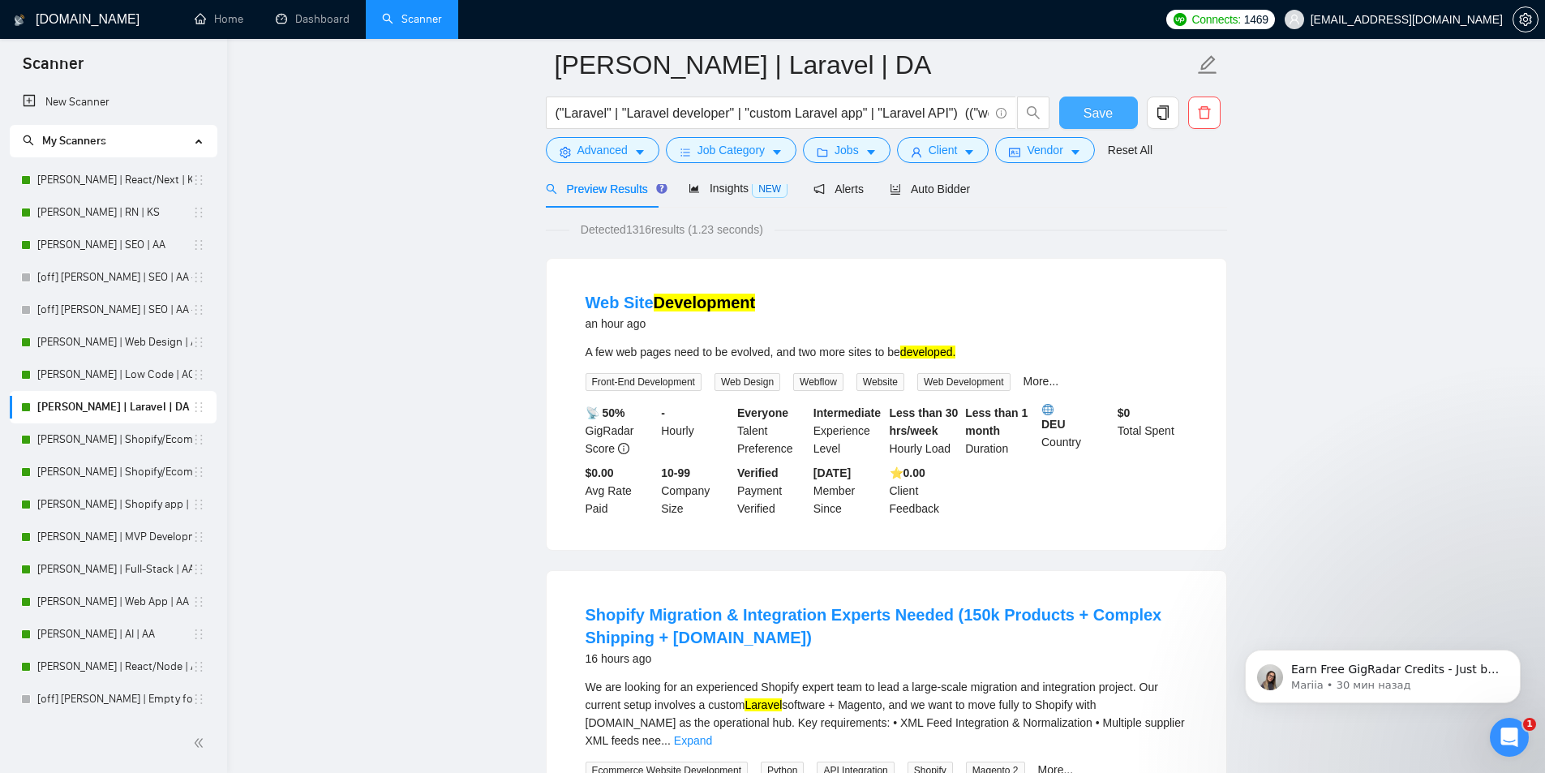
click at [1092, 112] on span "Save" at bounding box center [1098, 113] width 29 height 20
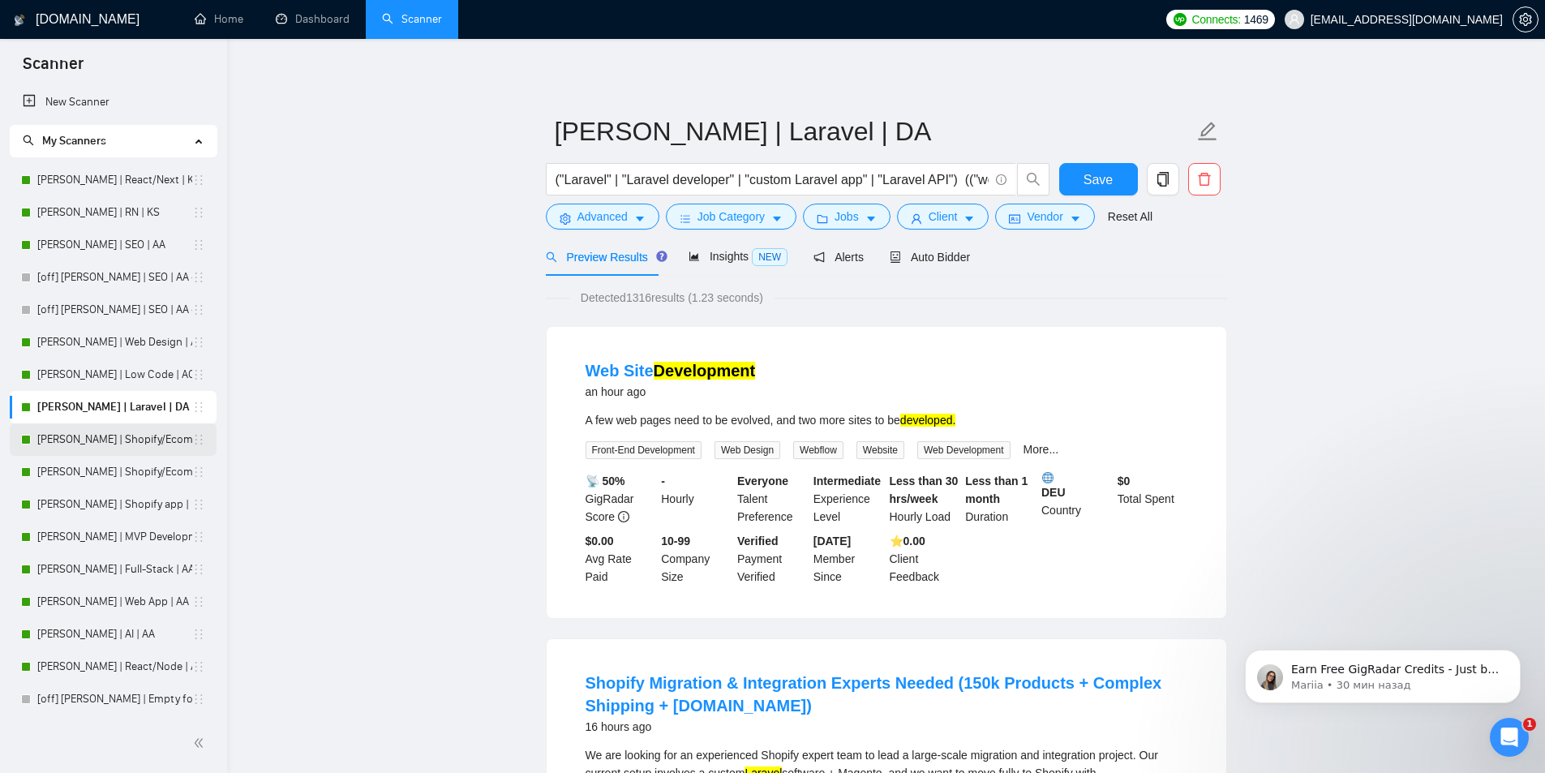
click at [94, 436] on link "[PERSON_NAME] | Shopify/Ecom | DA - lower requirements" at bounding box center [114, 439] width 155 height 32
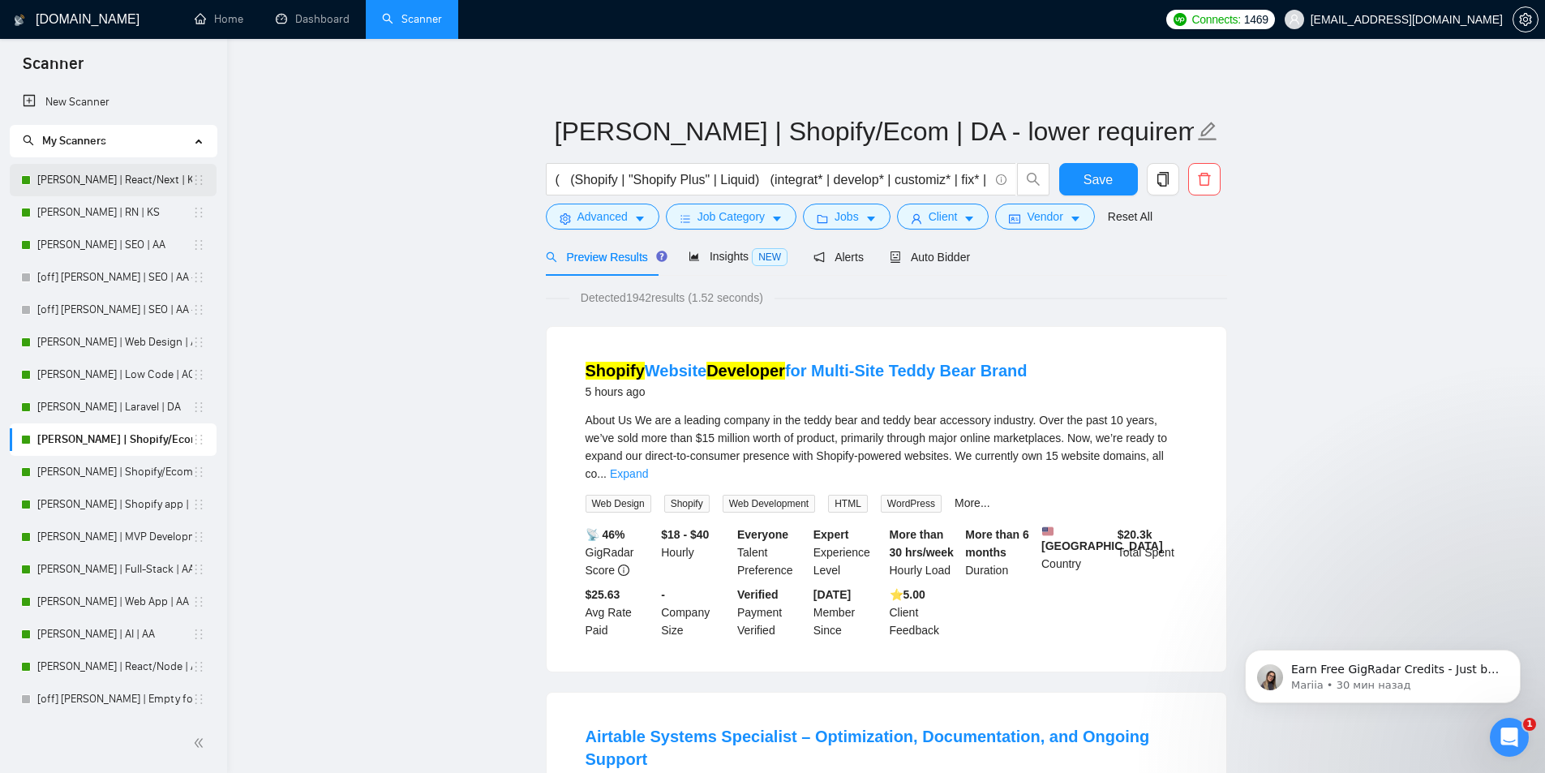
click at [88, 182] on link "[PERSON_NAME] | React/Next | KS" at bounding box center [114, 180] width 155 height 32
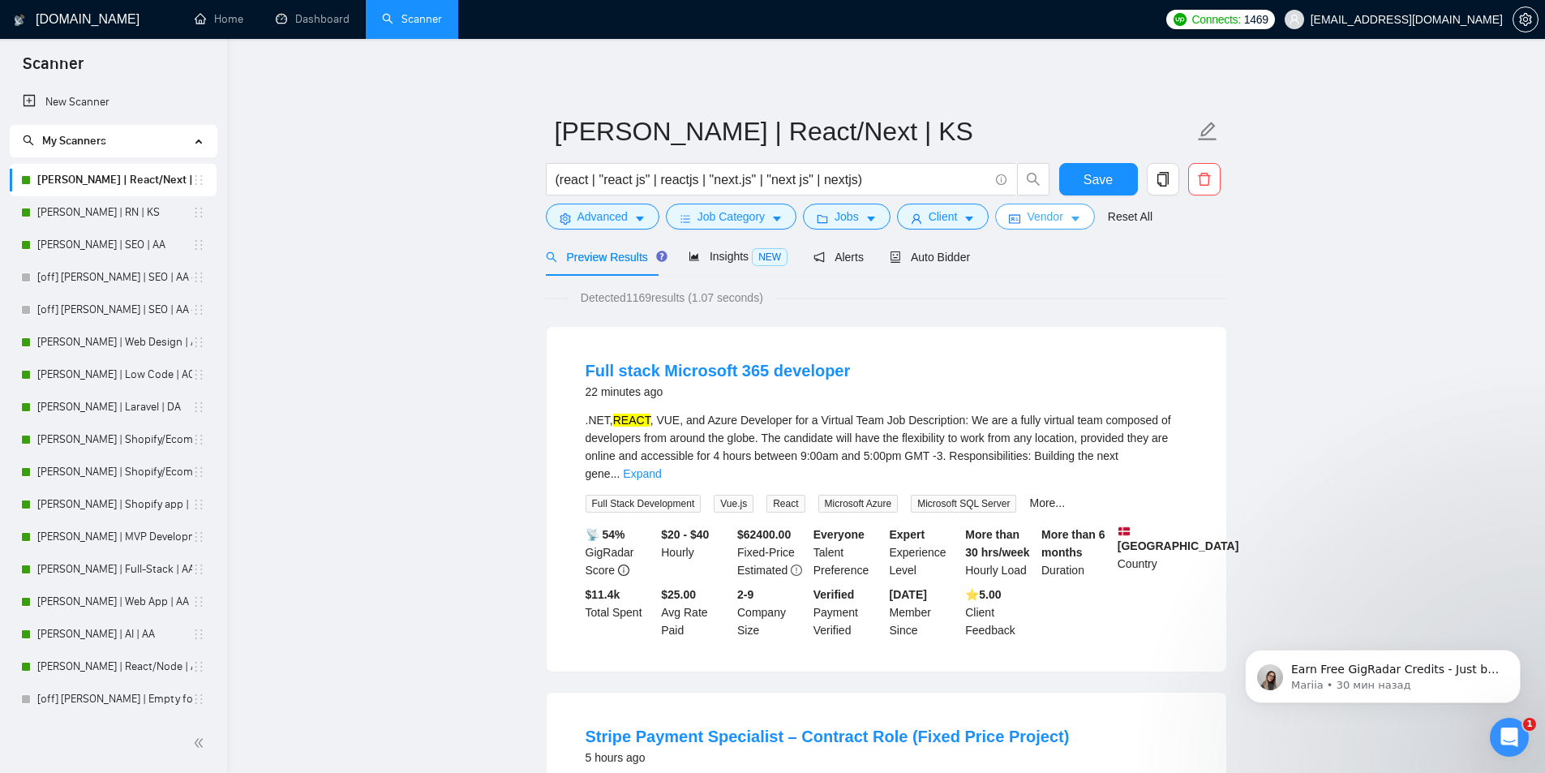
click at [1078, 221] on button "Vendor" at bounding box center [1044, 217] width 99 height 26
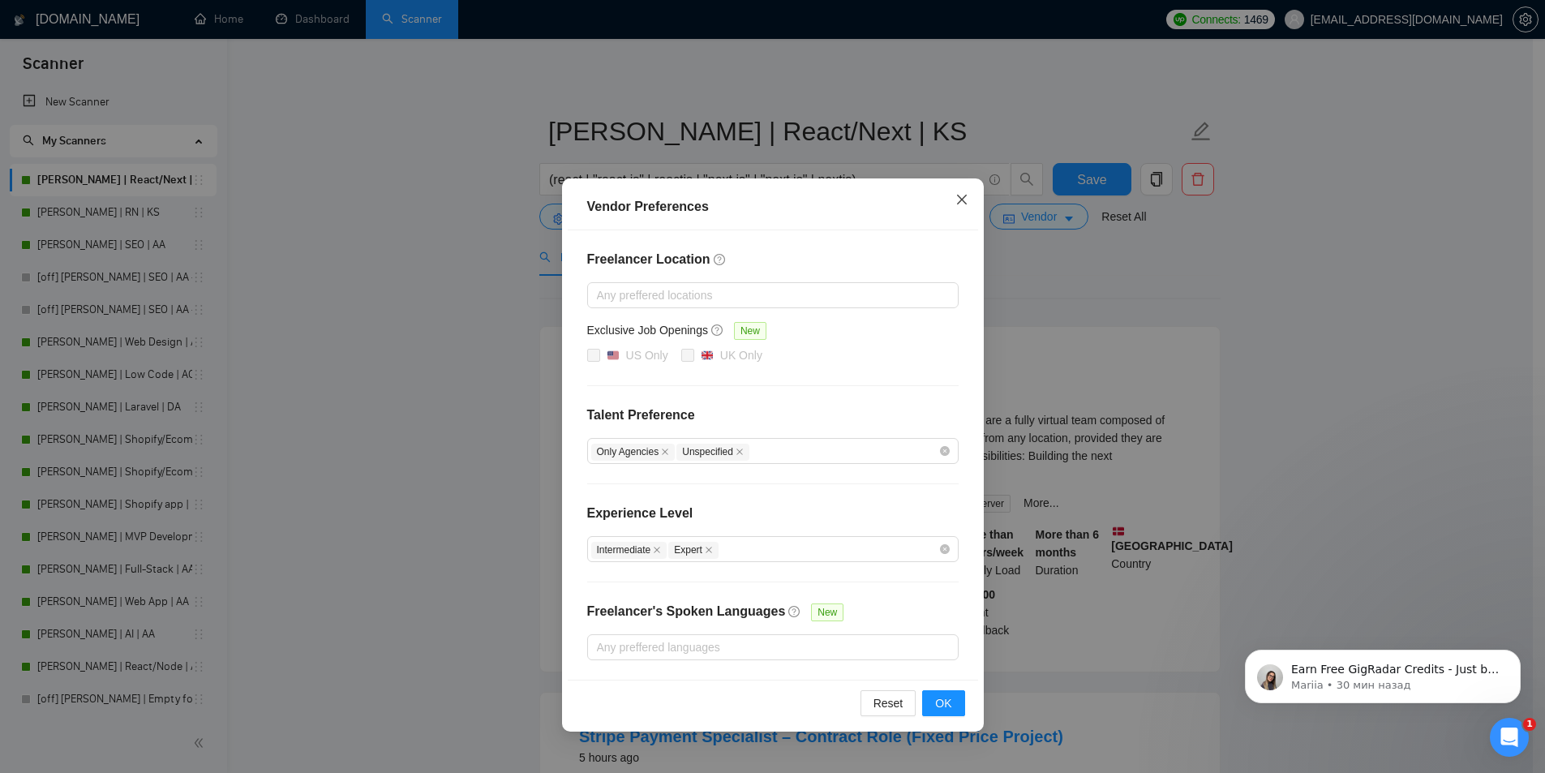
click at [958, 202] on icon "close" at bounding box center [962, 199] width 13 height 13
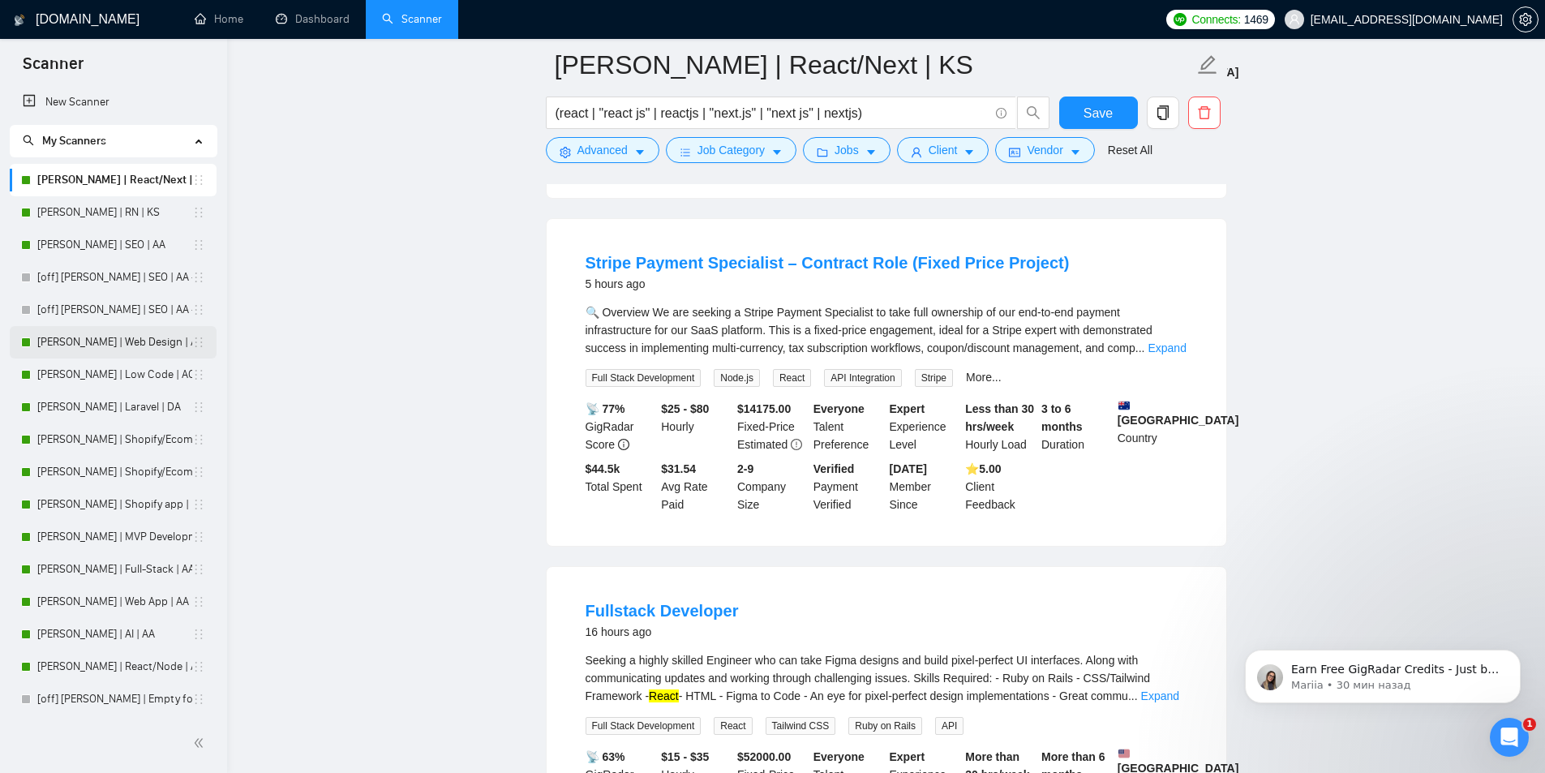
click at [78, 349] on link "[PERSON_NAME] | Web Design | AO" at bounding box center [114, 342] width 155 height 32
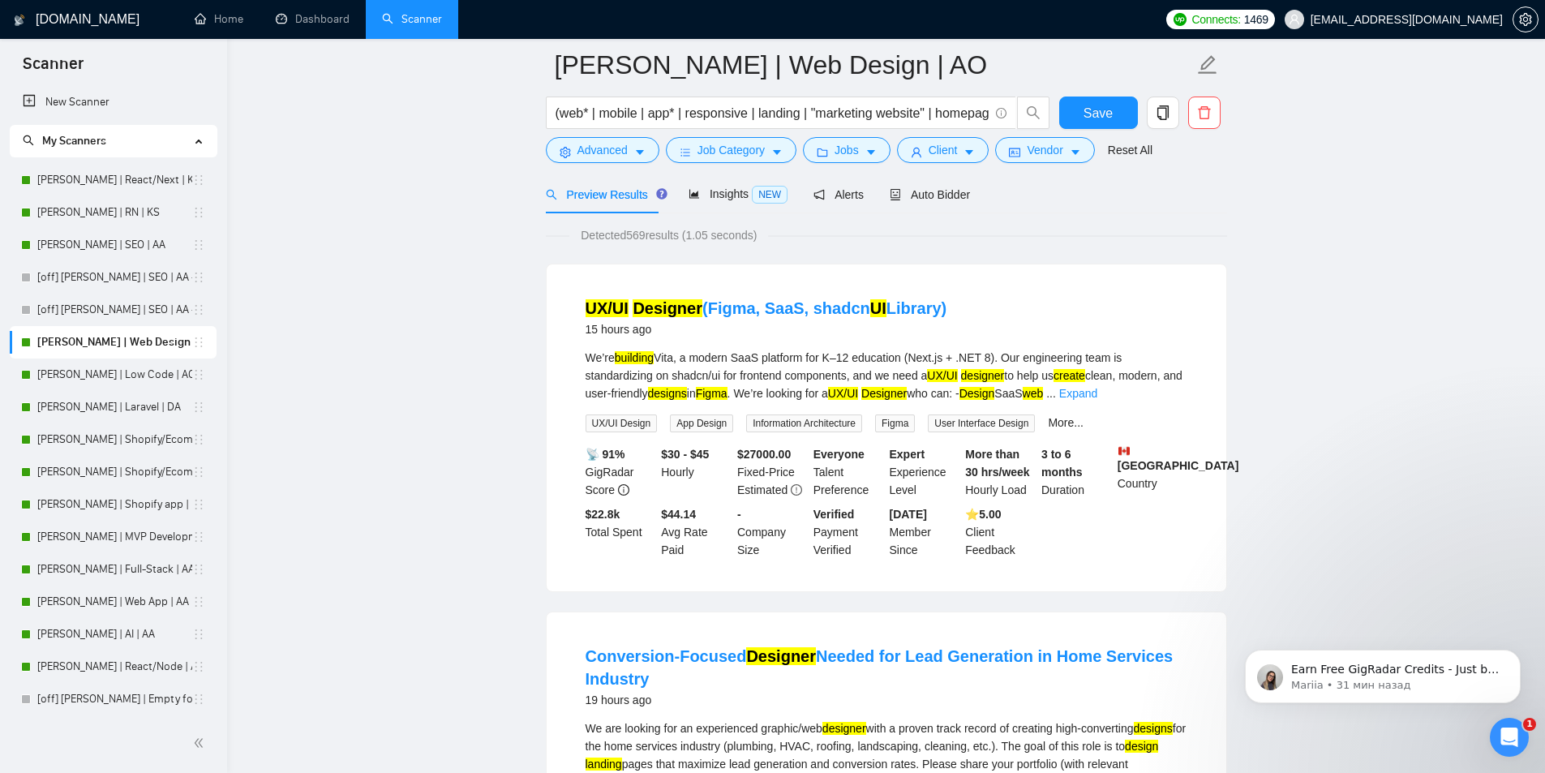
scroll to position [162, 0]
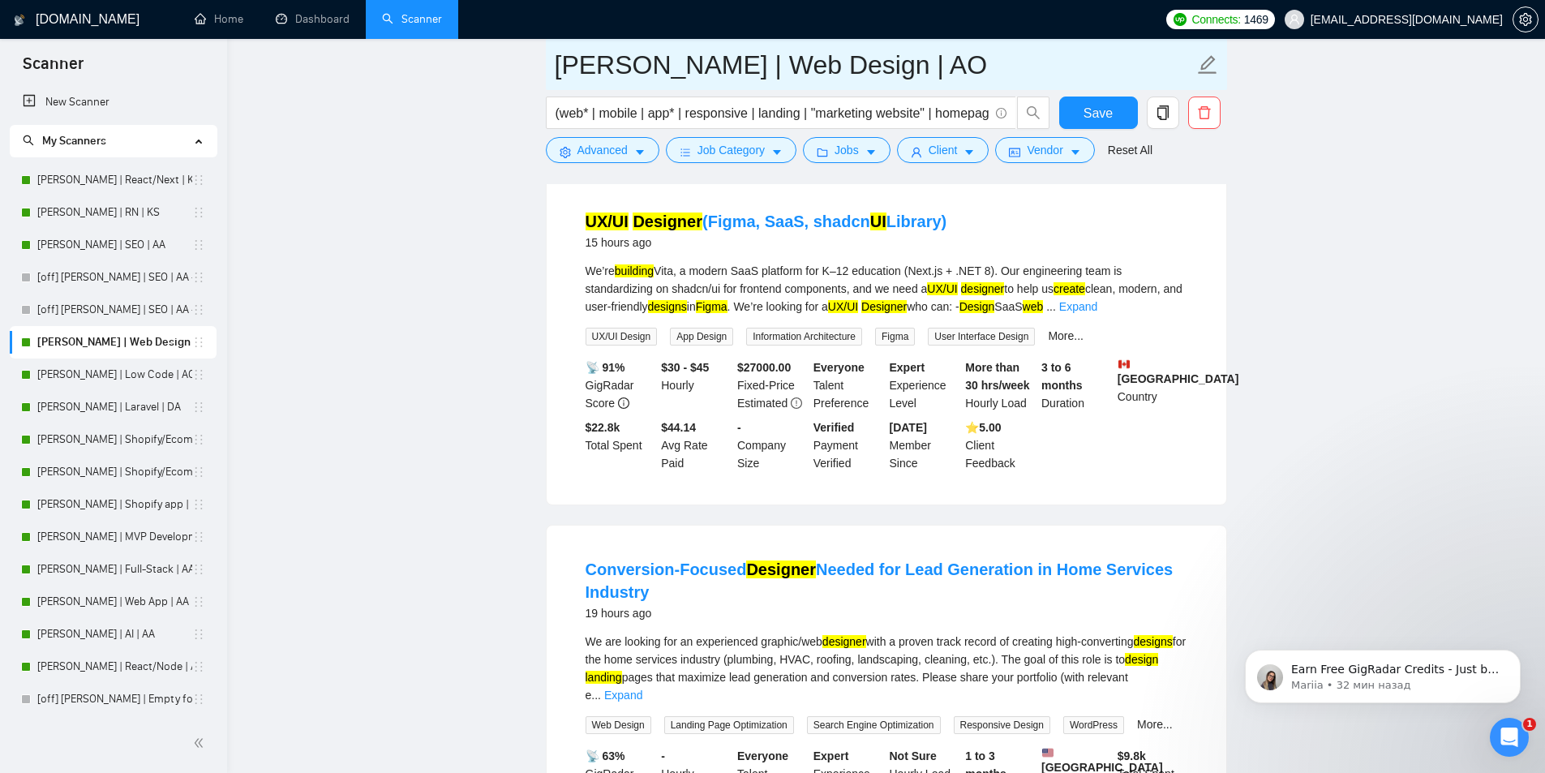
click at [1211, 59] on icon "edit" at bounding box center [1207, 64] width 21 height 21
click at [867, 65] on input "[PERSON_NAME] | Web Design |" at bounding box center [874, 65] width 639 height 41
type input "[PERSON_NAME] | Web Design | DA"
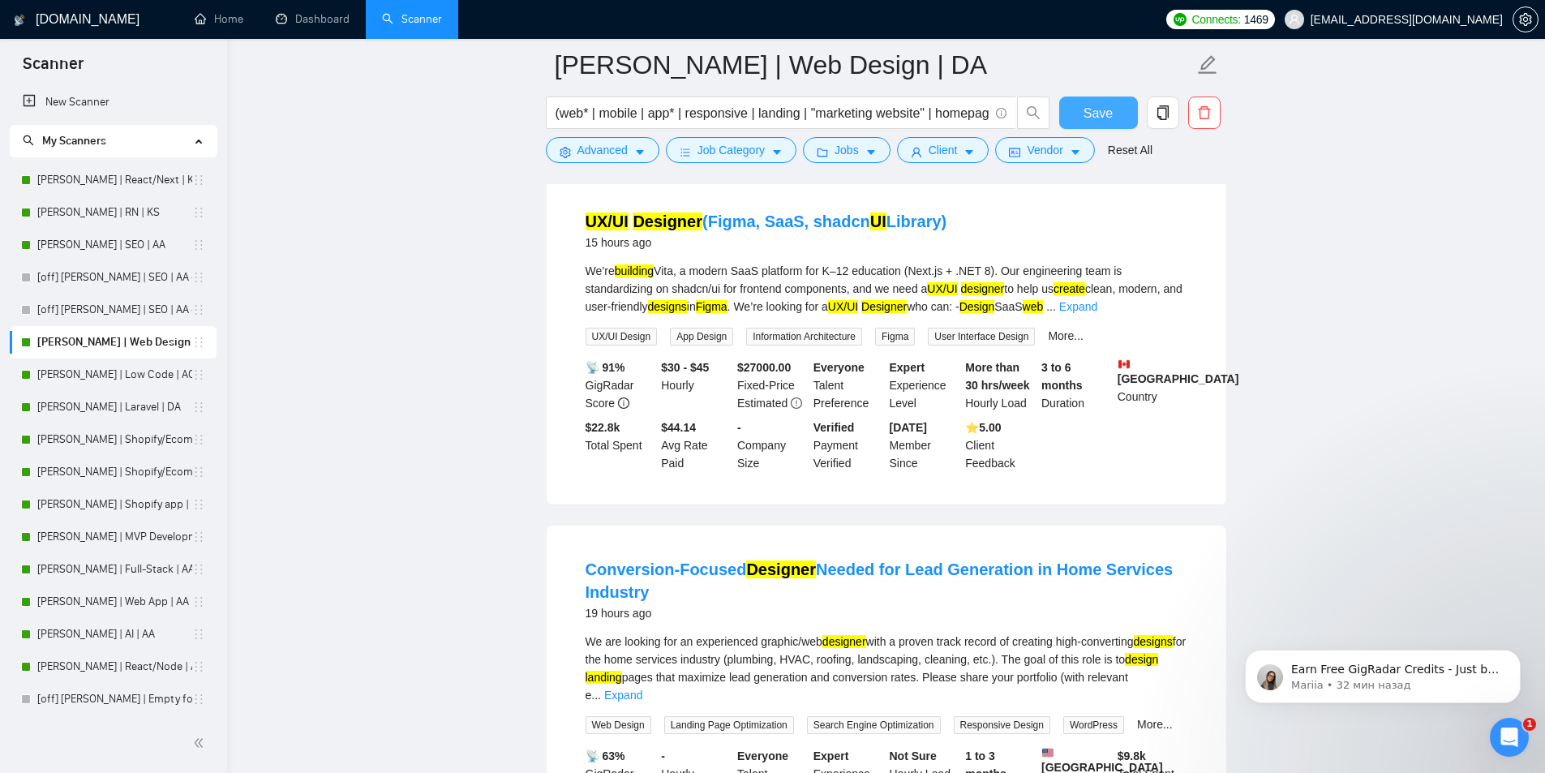
click at [1087, 109] on span "Save" at bounding box center [1098, 113] width 29 height 20
click at [957, 154] on button "Client" at bounding box center [943, 150] width 92 height 26
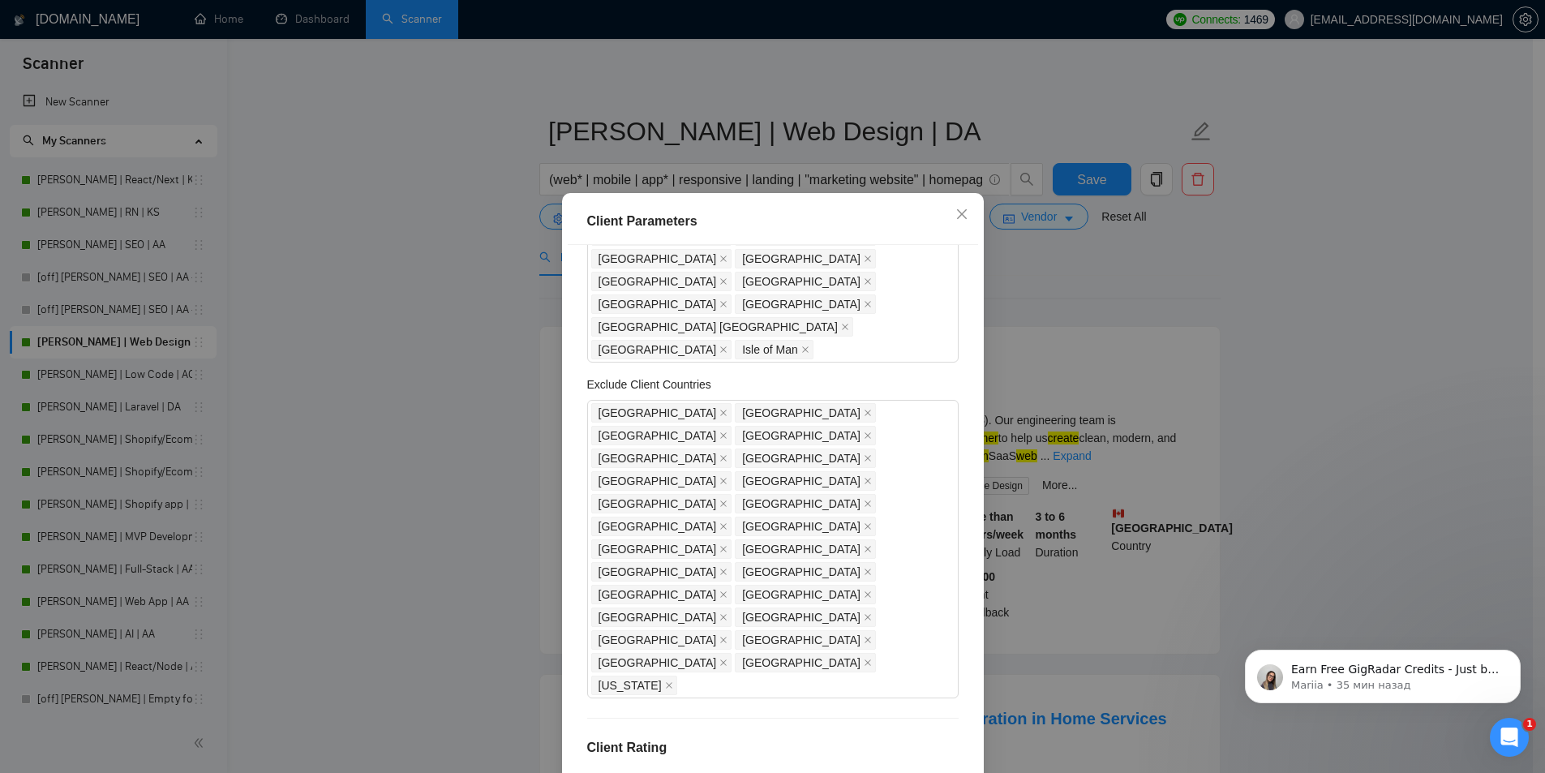
scroll to position [324, 0]
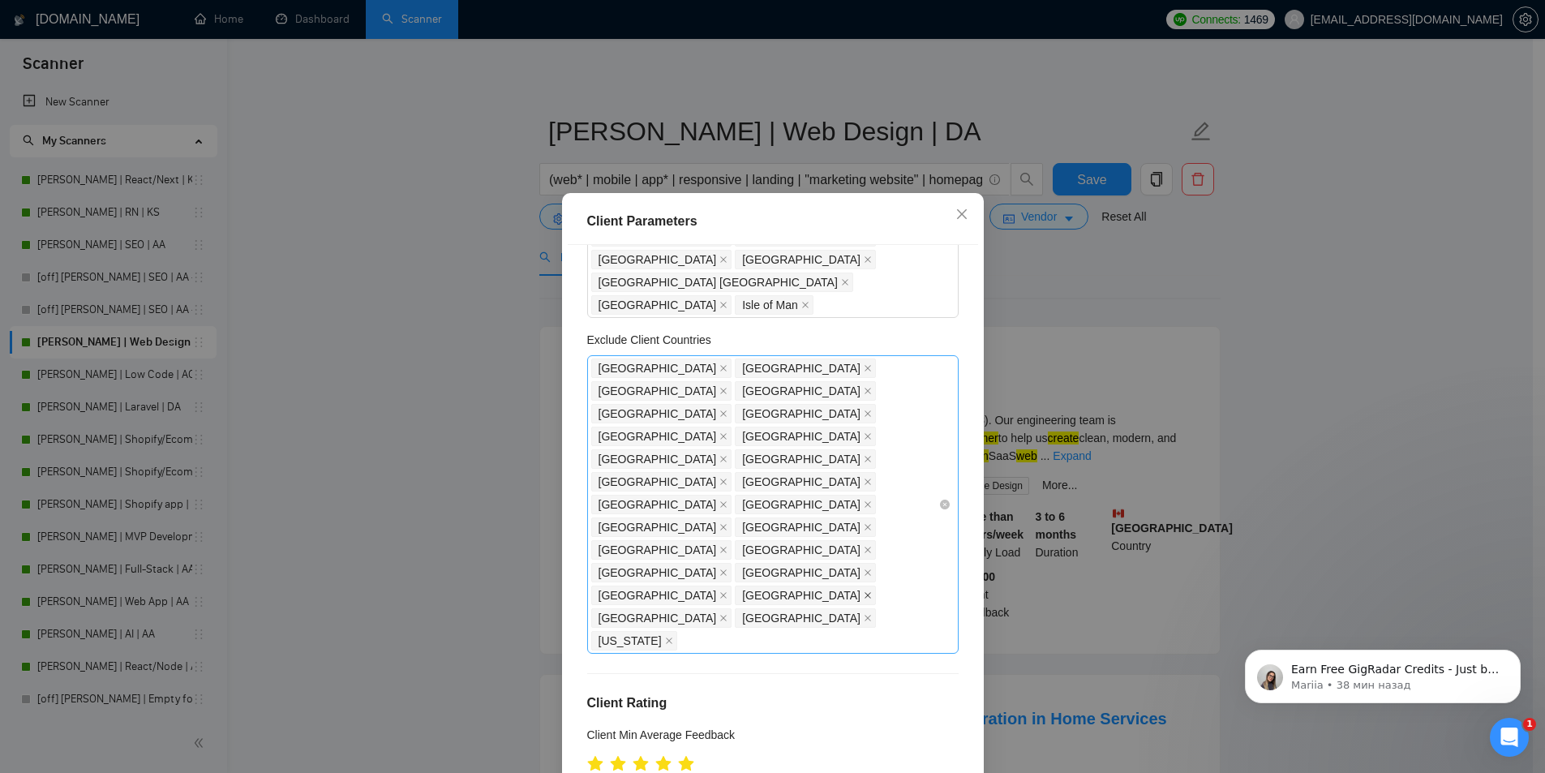
click at [864, 591] on icon "close" at bounding box center [868, 595] width 8 height 8
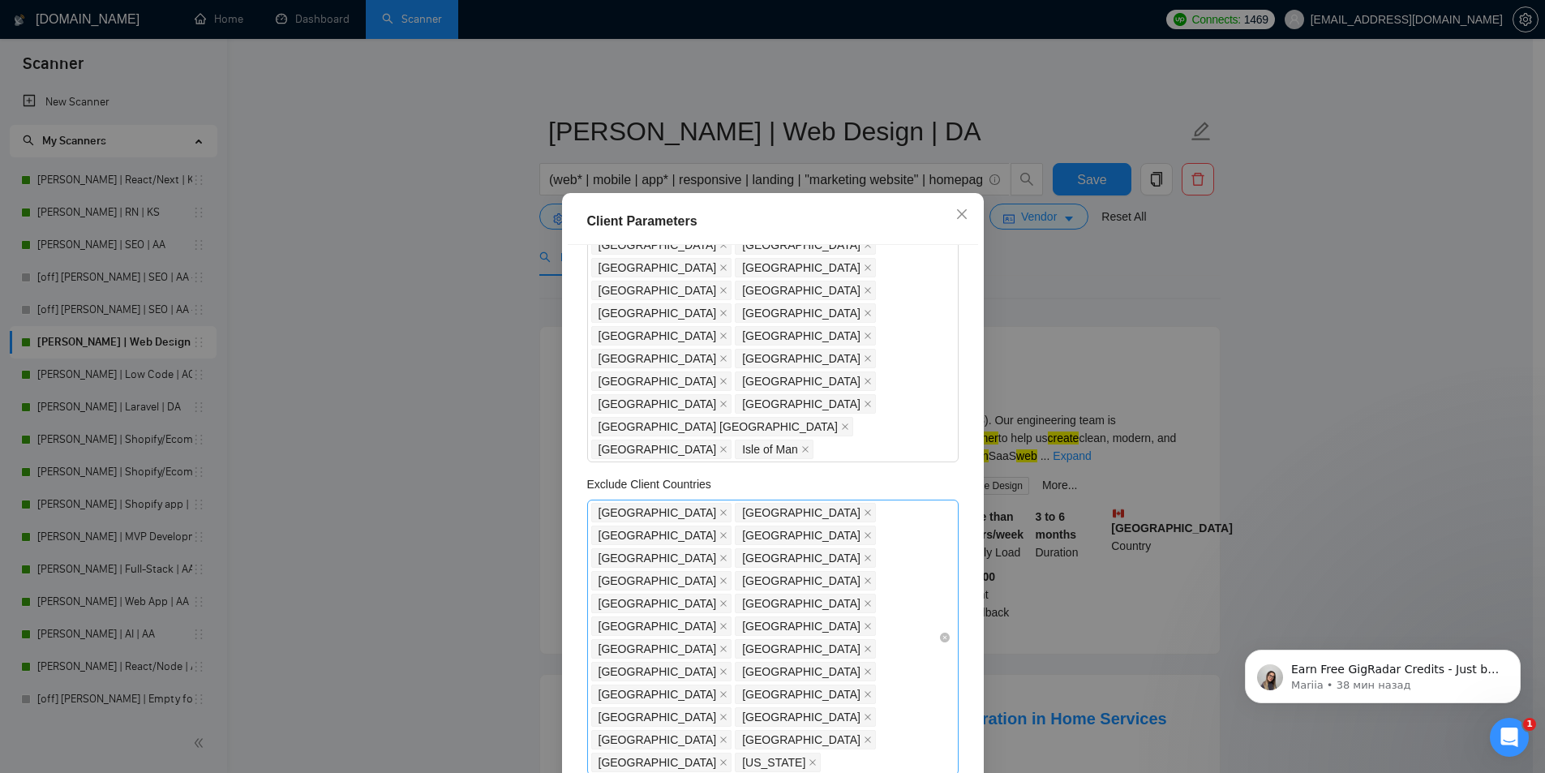
scroll to position [81, 0]
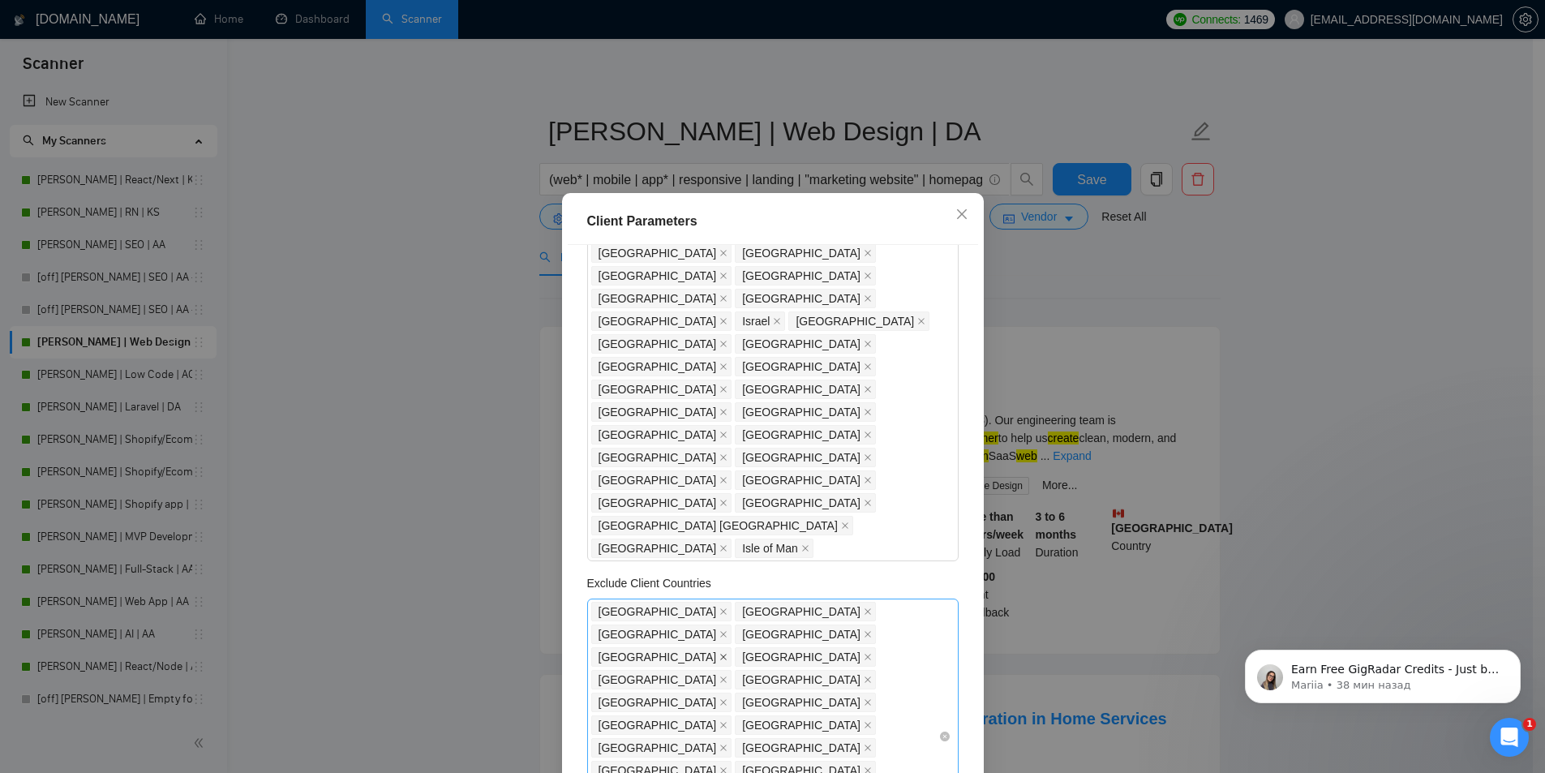
click at [728, 653] on icon "close" at bounding box center [723, 657] width 8 height 8
click at [728, 698] on icon "close" at bounding box center [723, 702] width 8 height 8
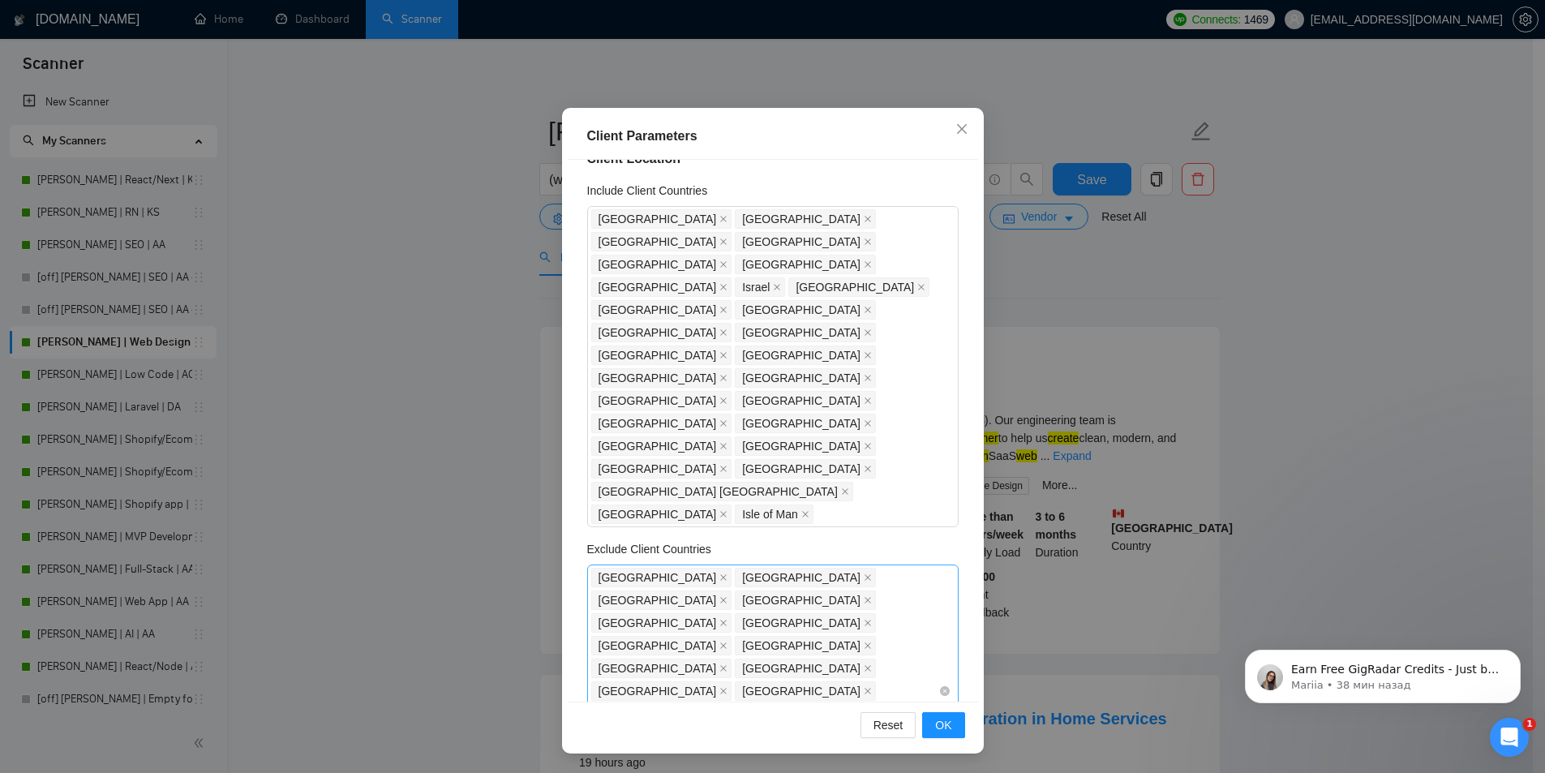
scroll to position [0, 0]
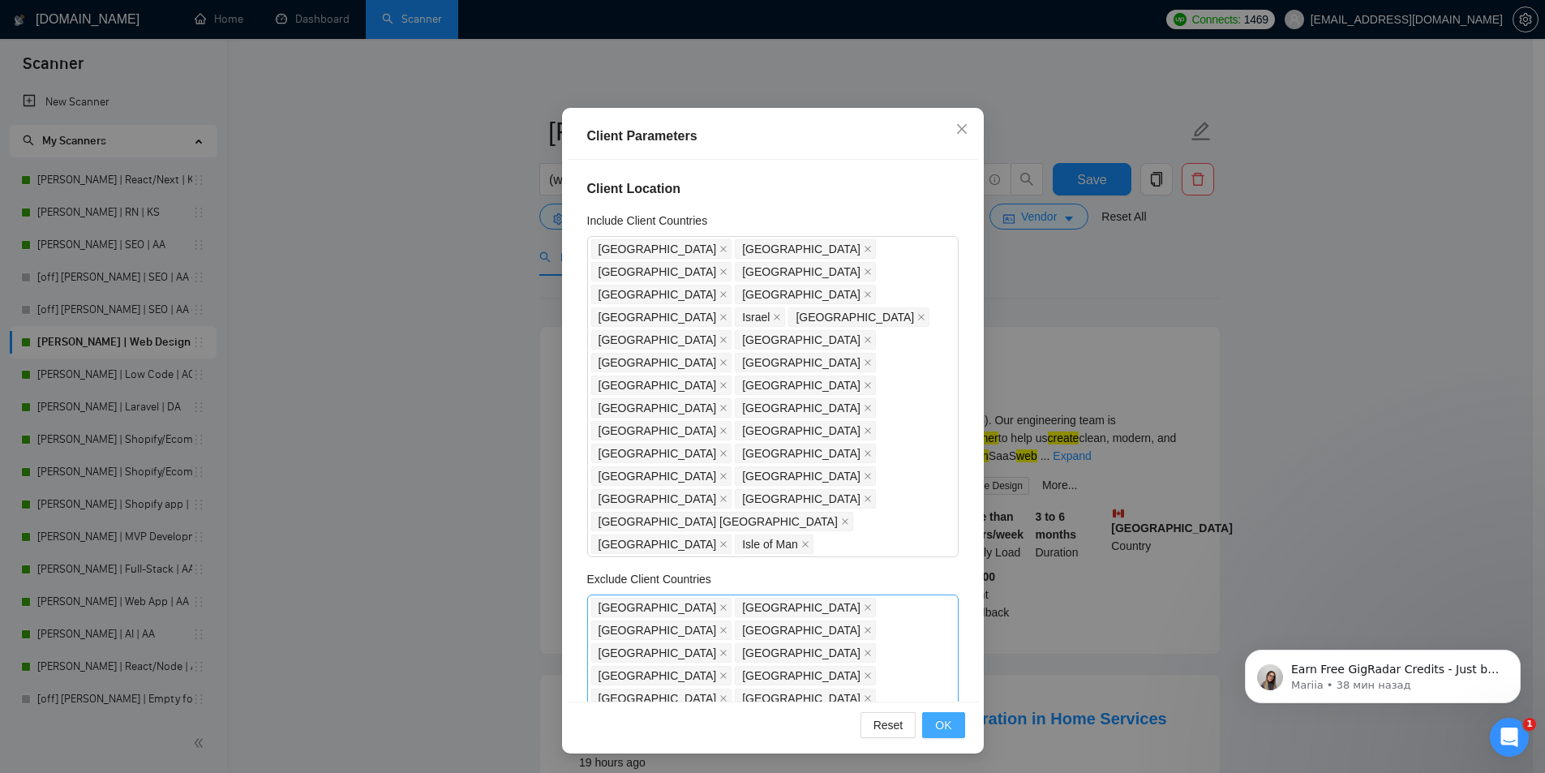
click at [940, 728] on span "OK" at bounding box center [943, 725] width 16 height 18
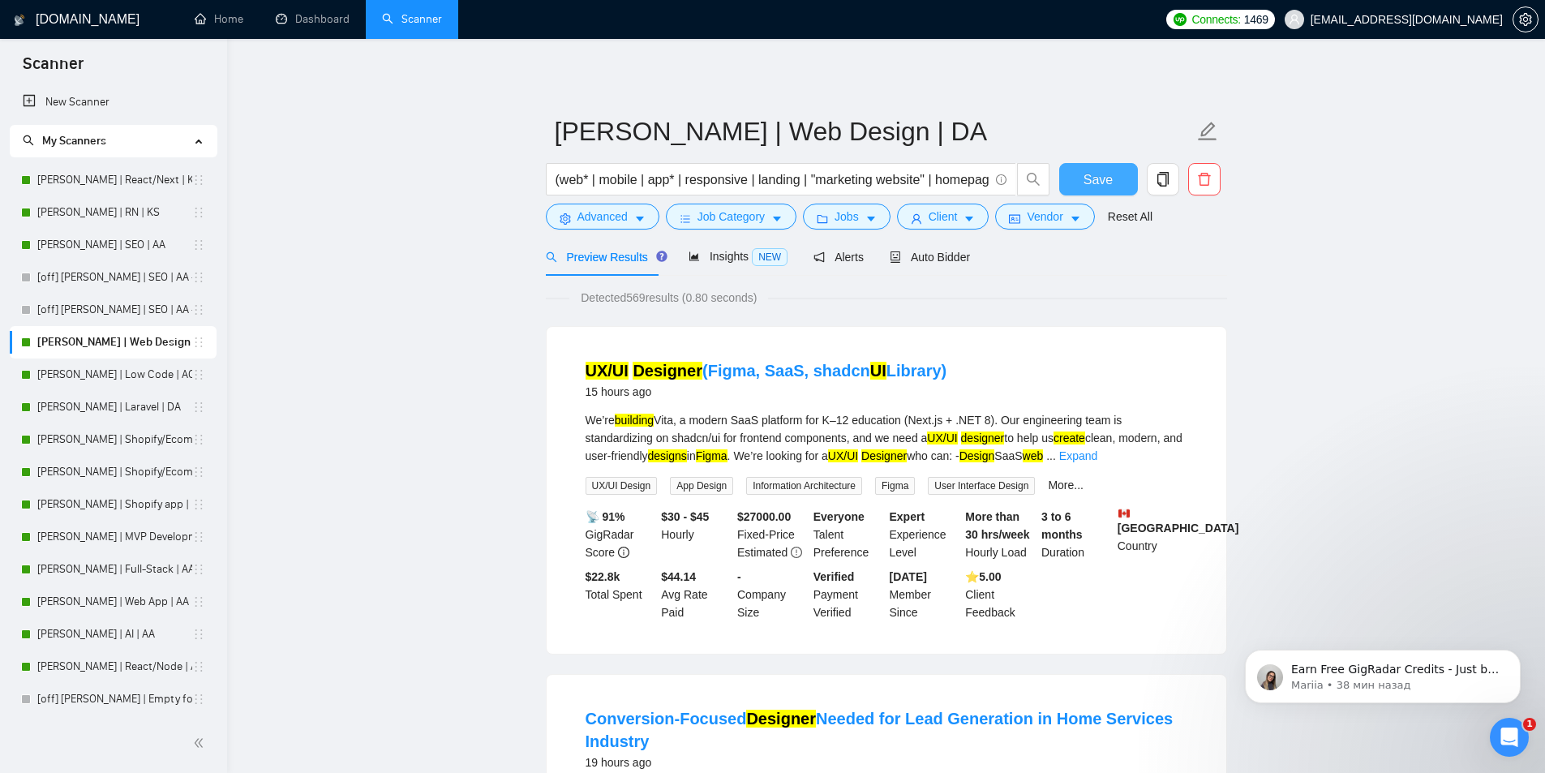
click at [1096, 182] on span "Save" at bounding box center [1098, 180] width 29 height 20
click at [964, 219] on icon "caret-down" at bounding box center [969, 218] width 11 height 11
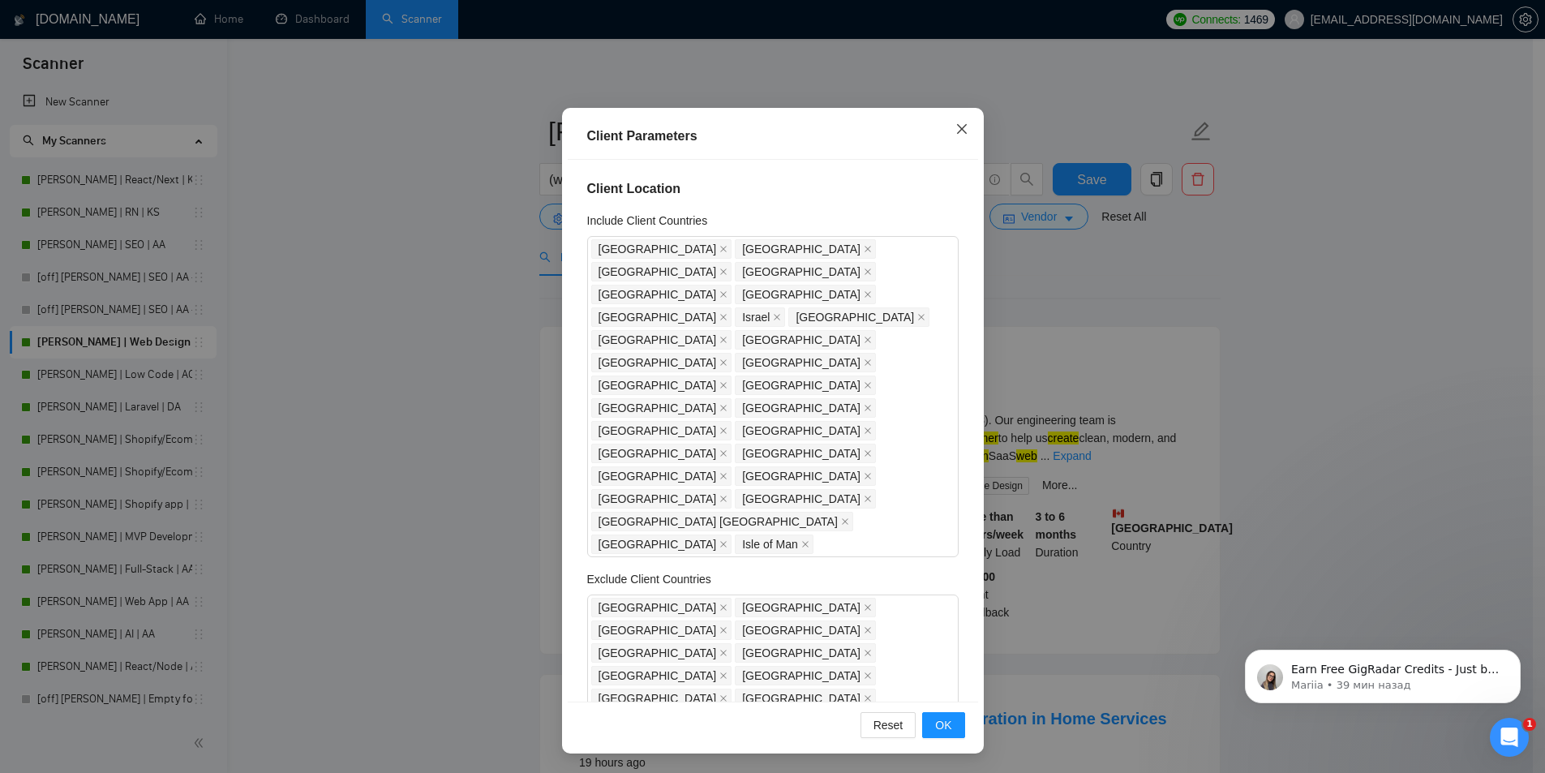
click at [956, 130] on icon "close" at bounding box center [961, 129] width 10 height 10
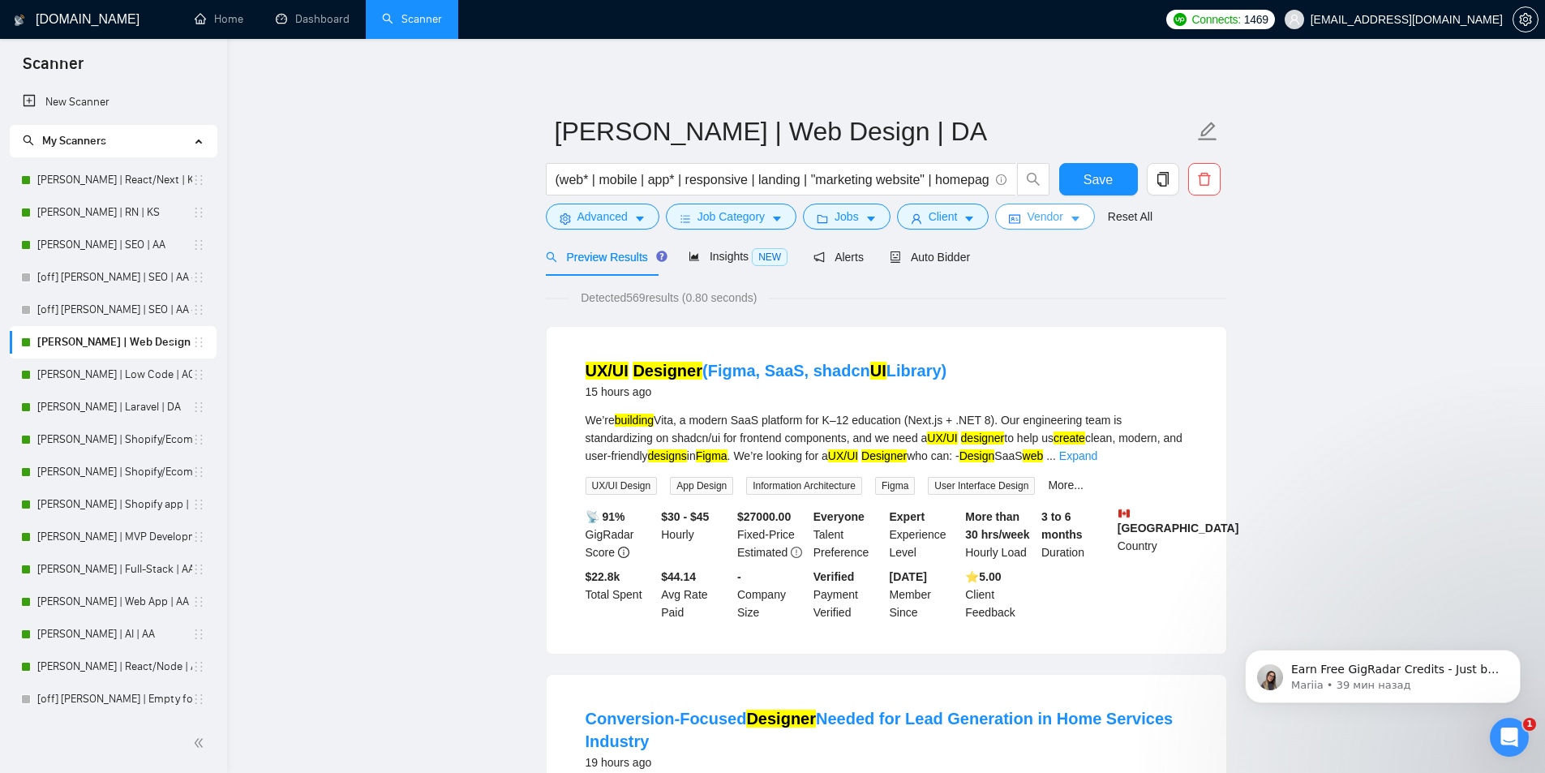
click at [1050, 217] on span "Vendor" at bounding box center [1045, 217] width 36 height 18
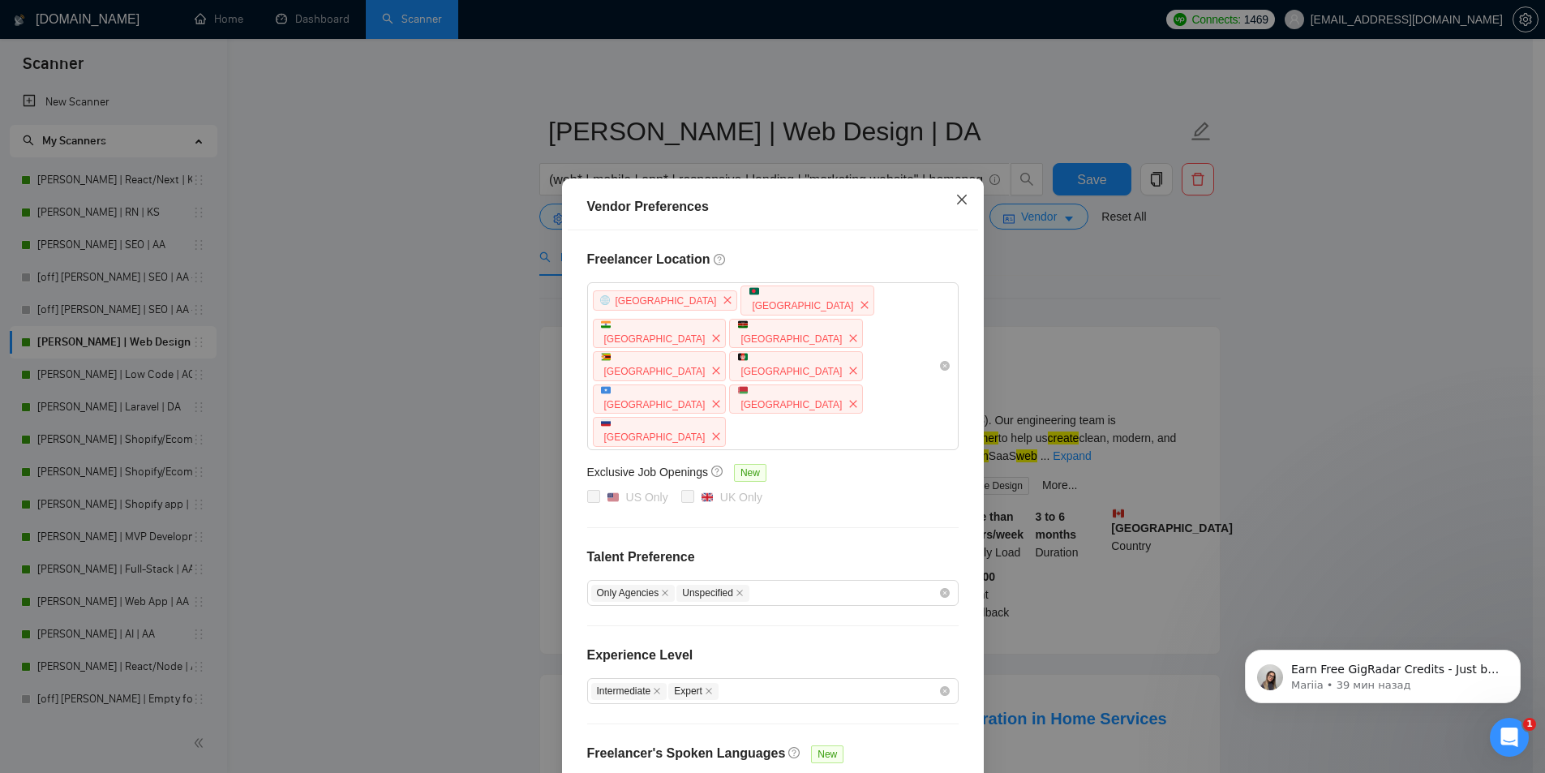
click at [961, 200] on icon "close" at bounding box center [962, 199] width 13 height 13
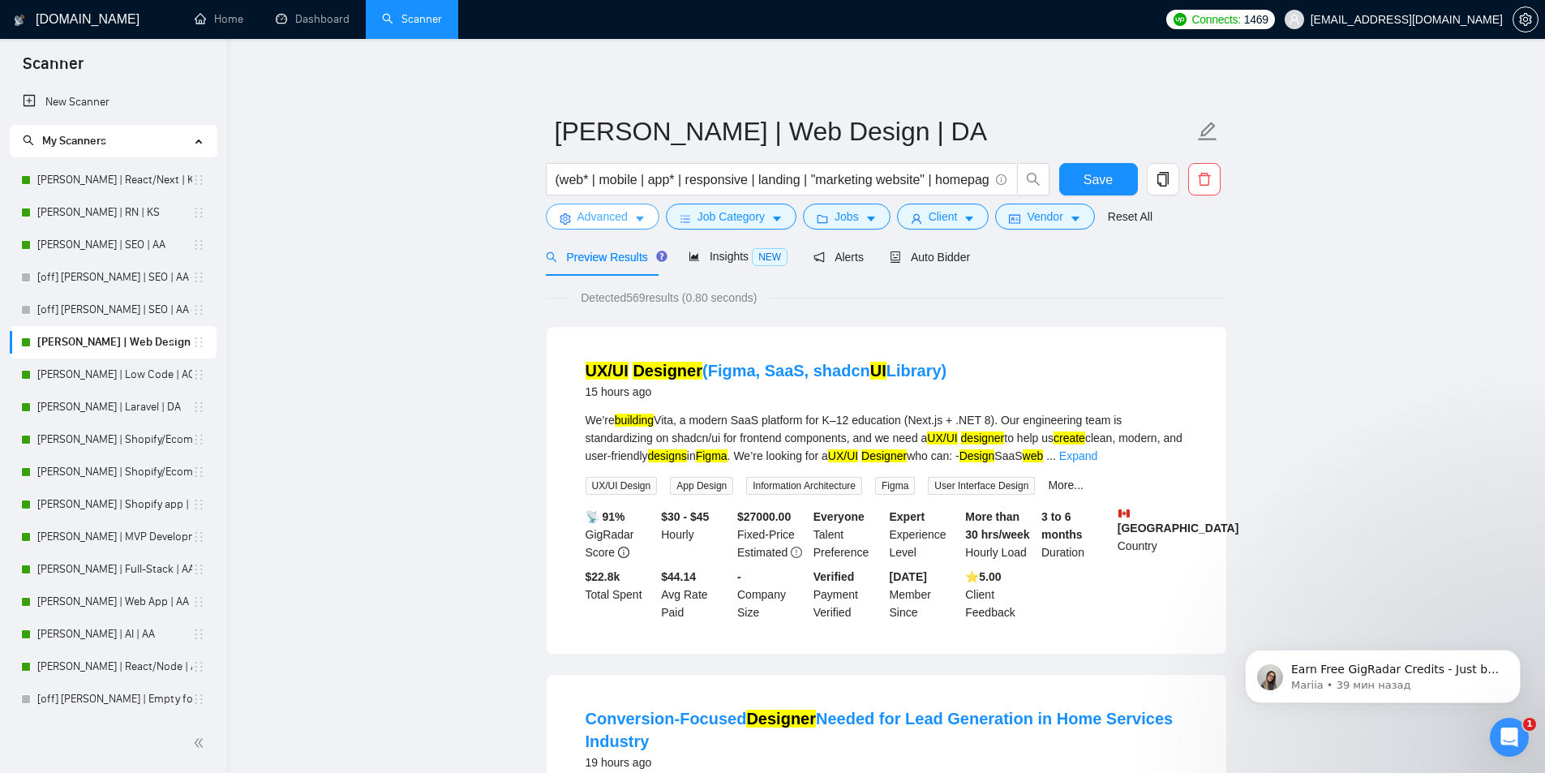
click at [590, 214] on span "Advanced" at bounding box center [603, 217] width 50 height 18
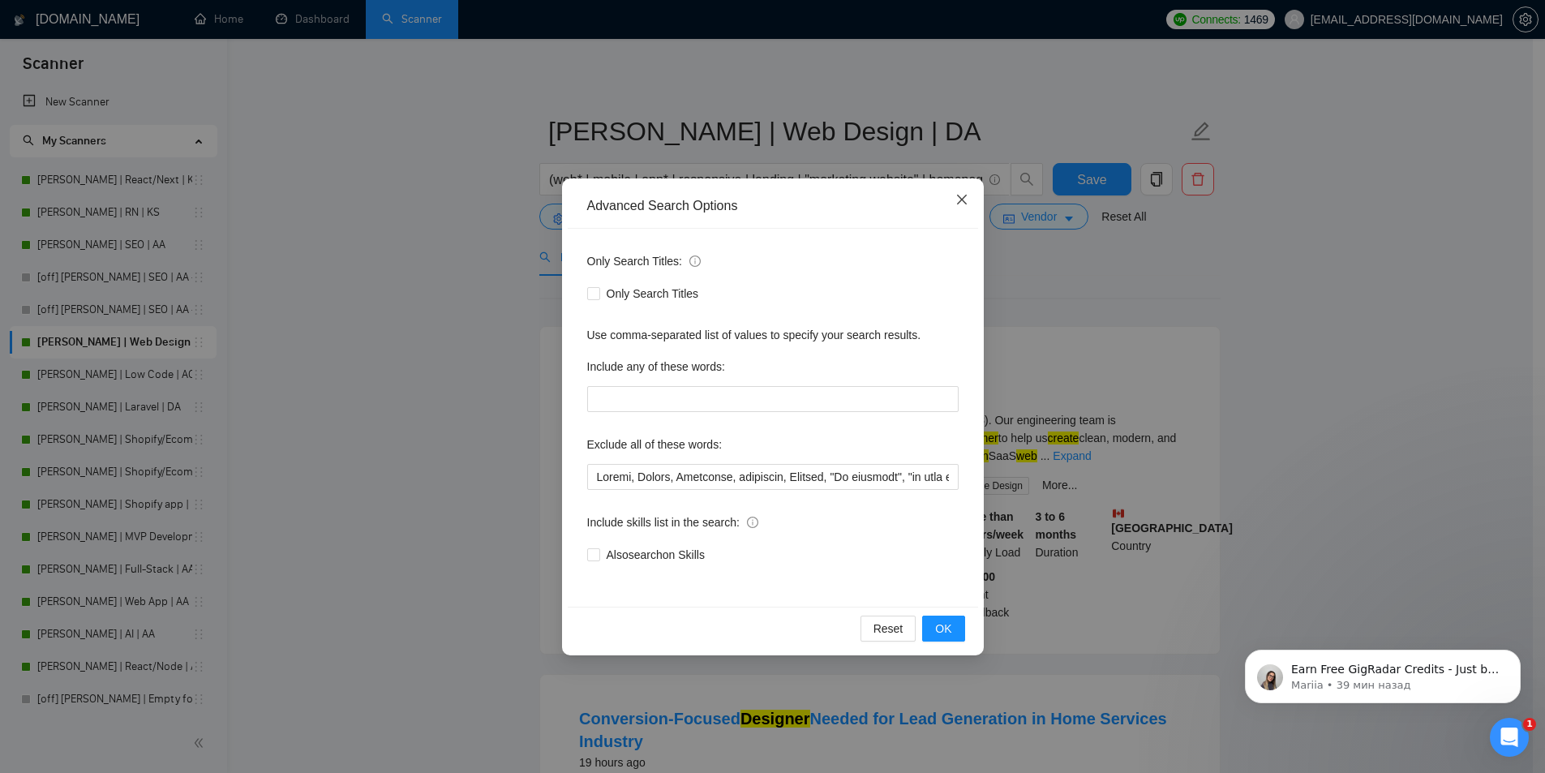
click at [960, 199] on icon "close" at bounding box center [961, 200] width 10 height 10
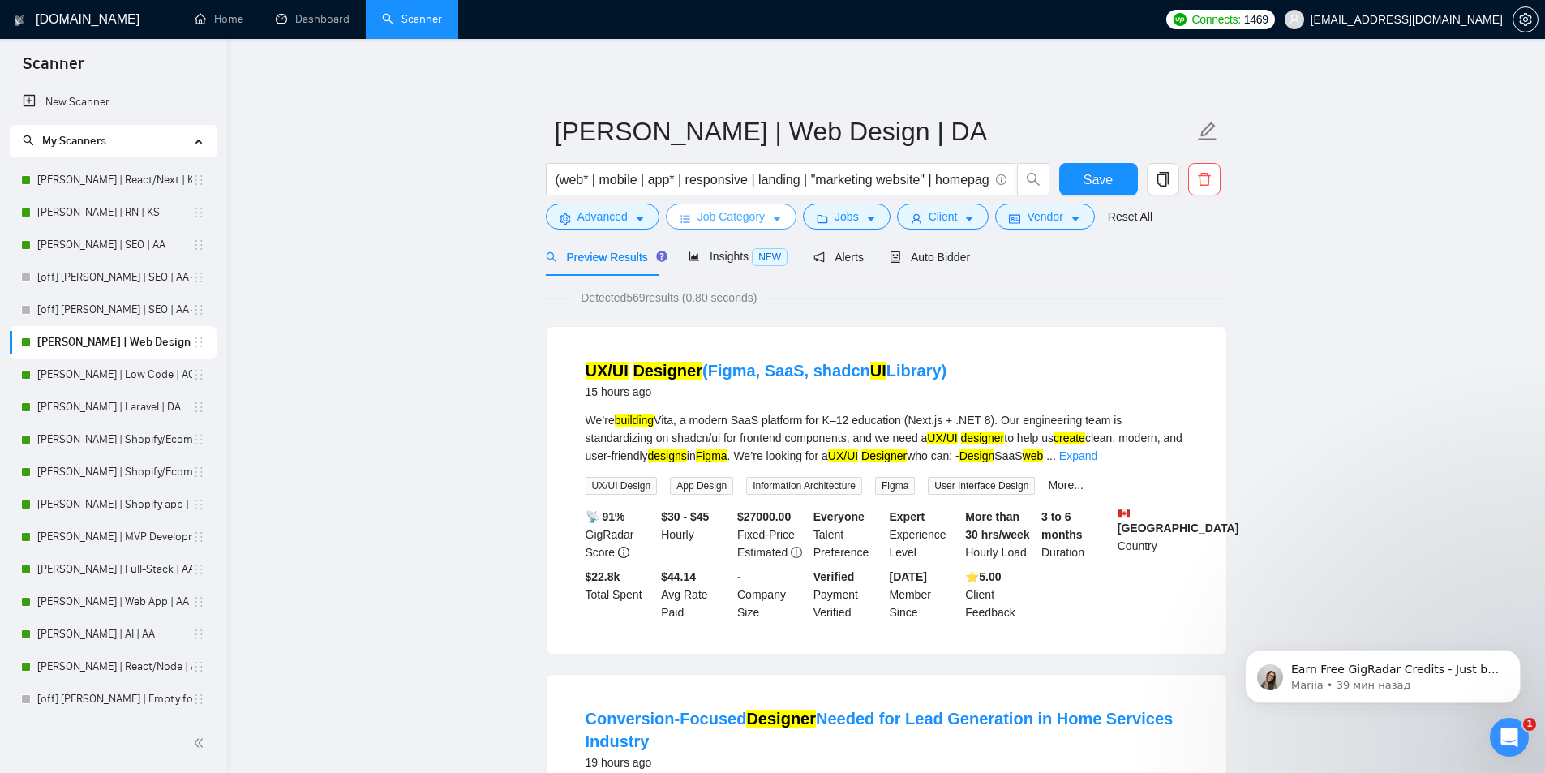
click at [767, 215] on button "Job Category" at bounding box center [731, 217] width 131 height 26
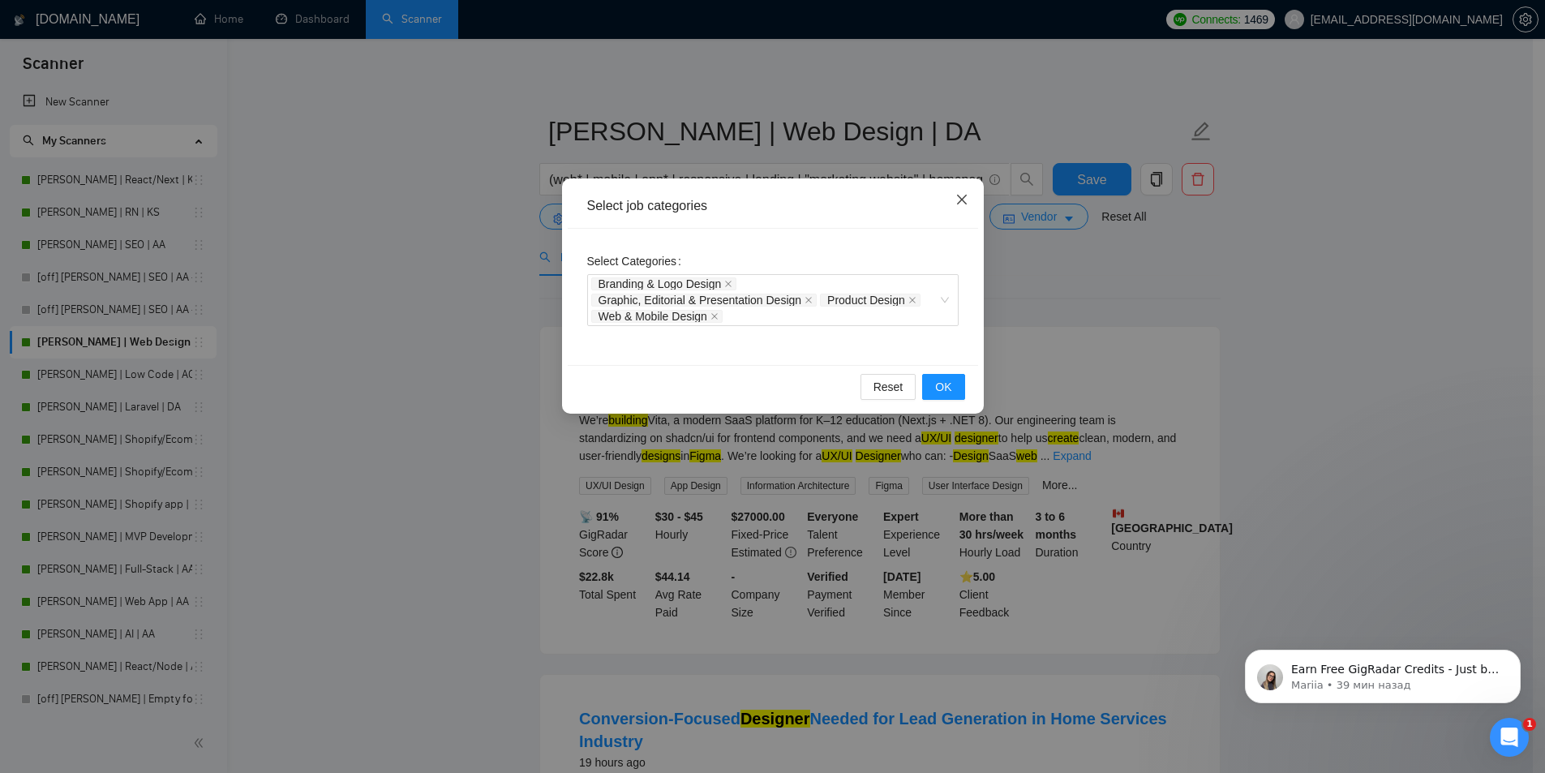
click at [964, 198] on icon "close" at bounding box center [961, 200] width 10 height 10
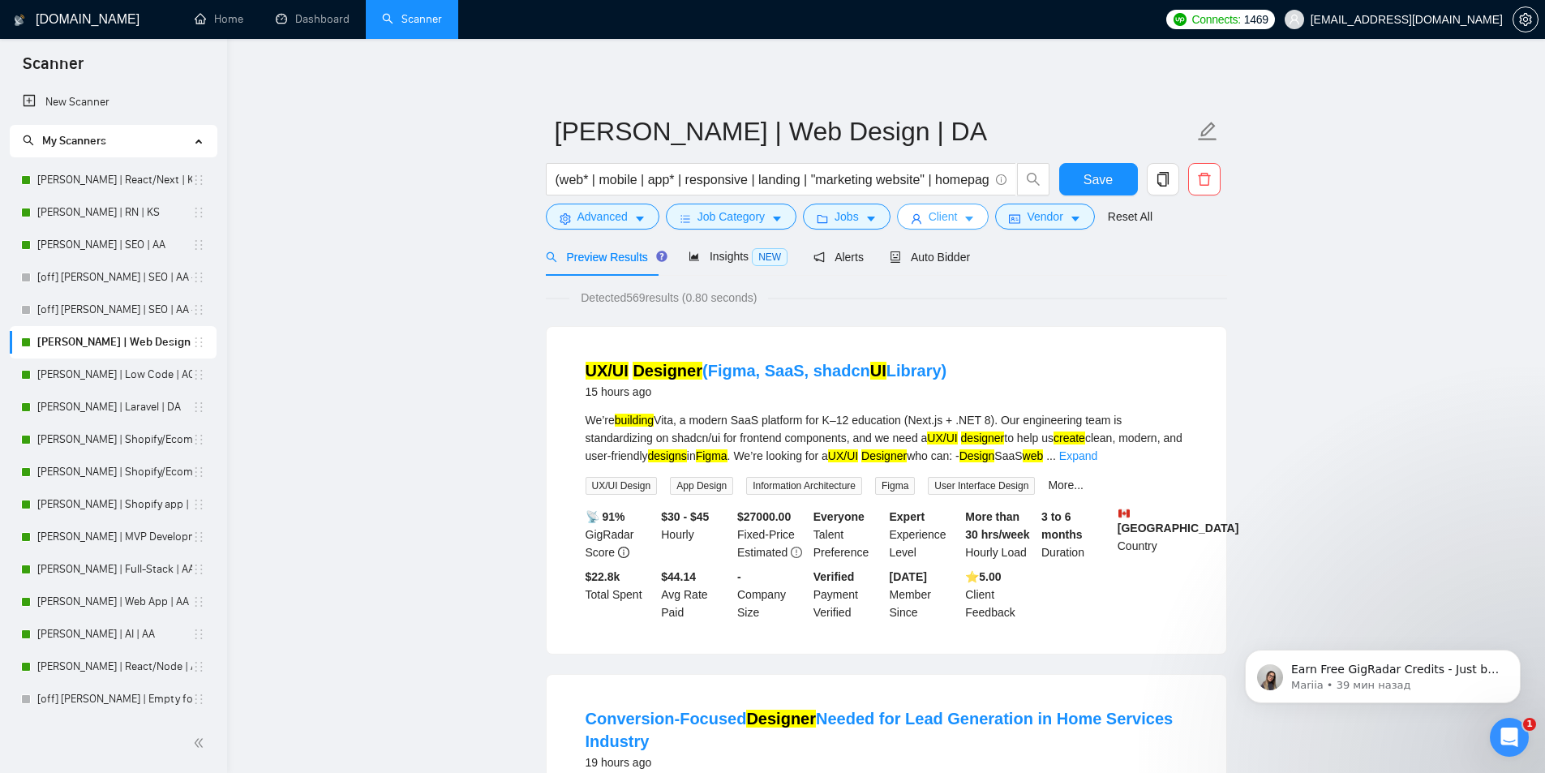
click at [938, 214] on span "Client" at bounding box center [943, 217] width 29 height 18
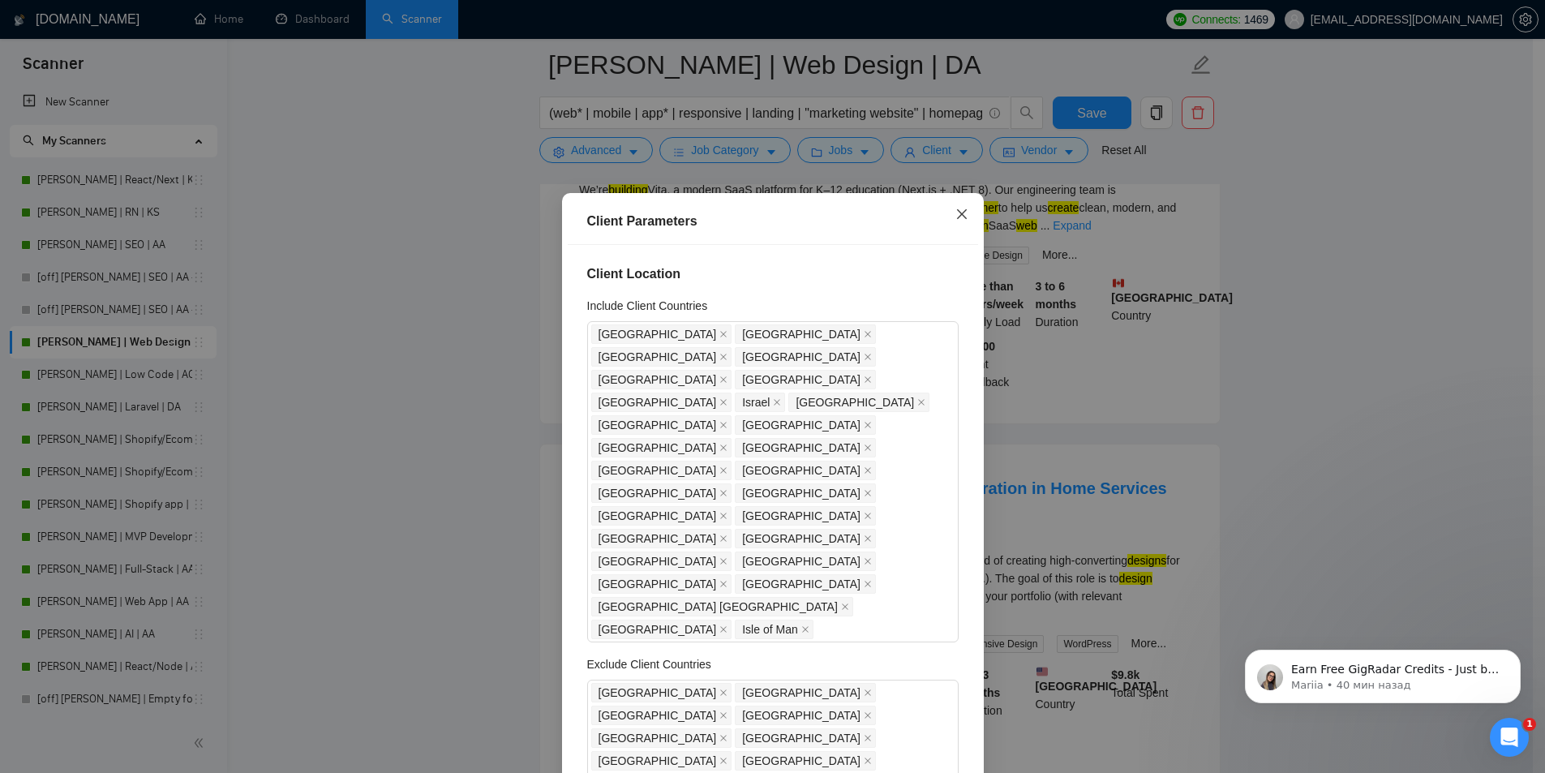
click at [957, 212] on icon "close" at bounding box center [962, 214] width 13 height 13
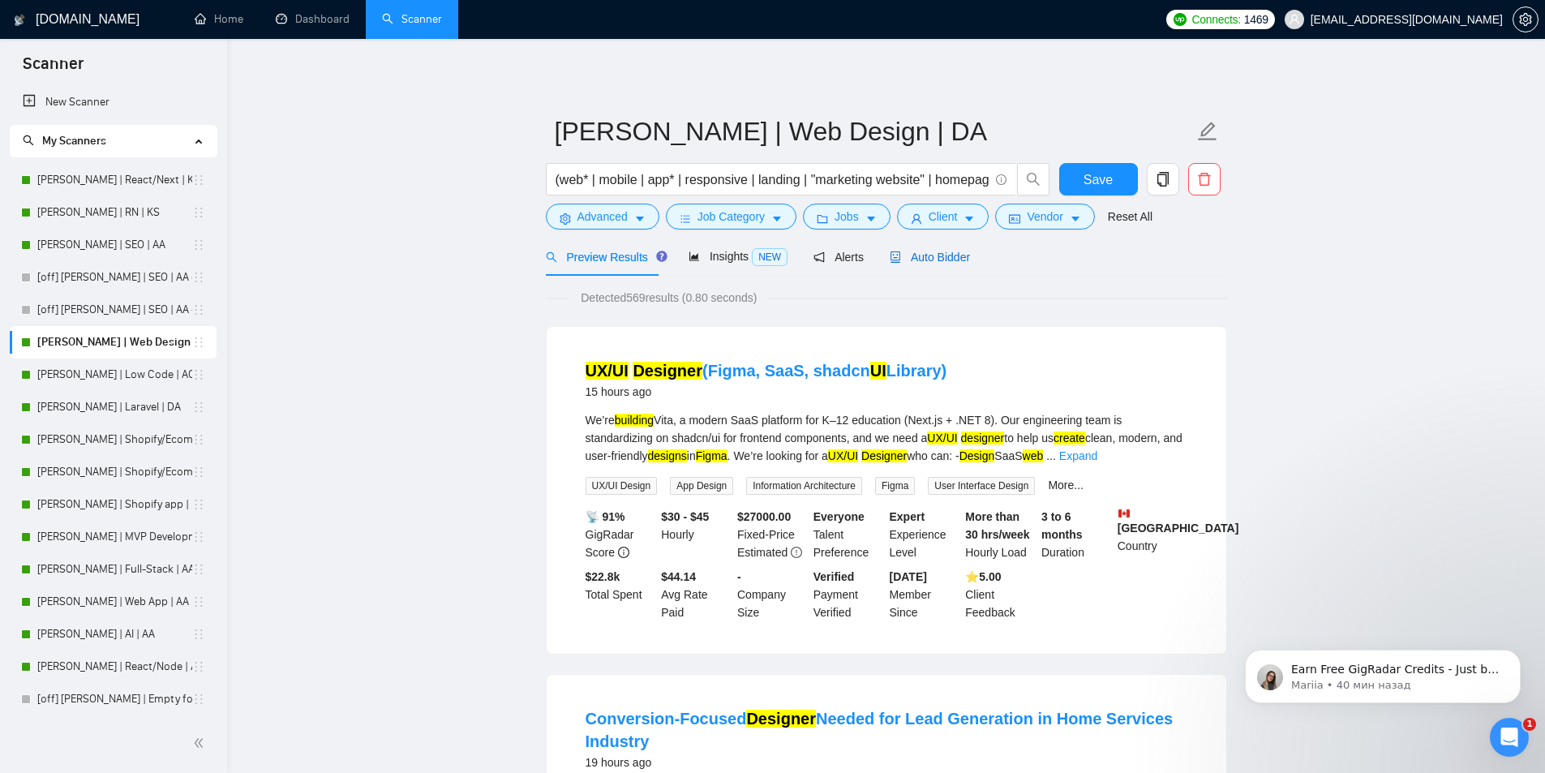
click at [929, 256] on span "Auto Bidder" at bounding box center [930, 257] width 80 height 13
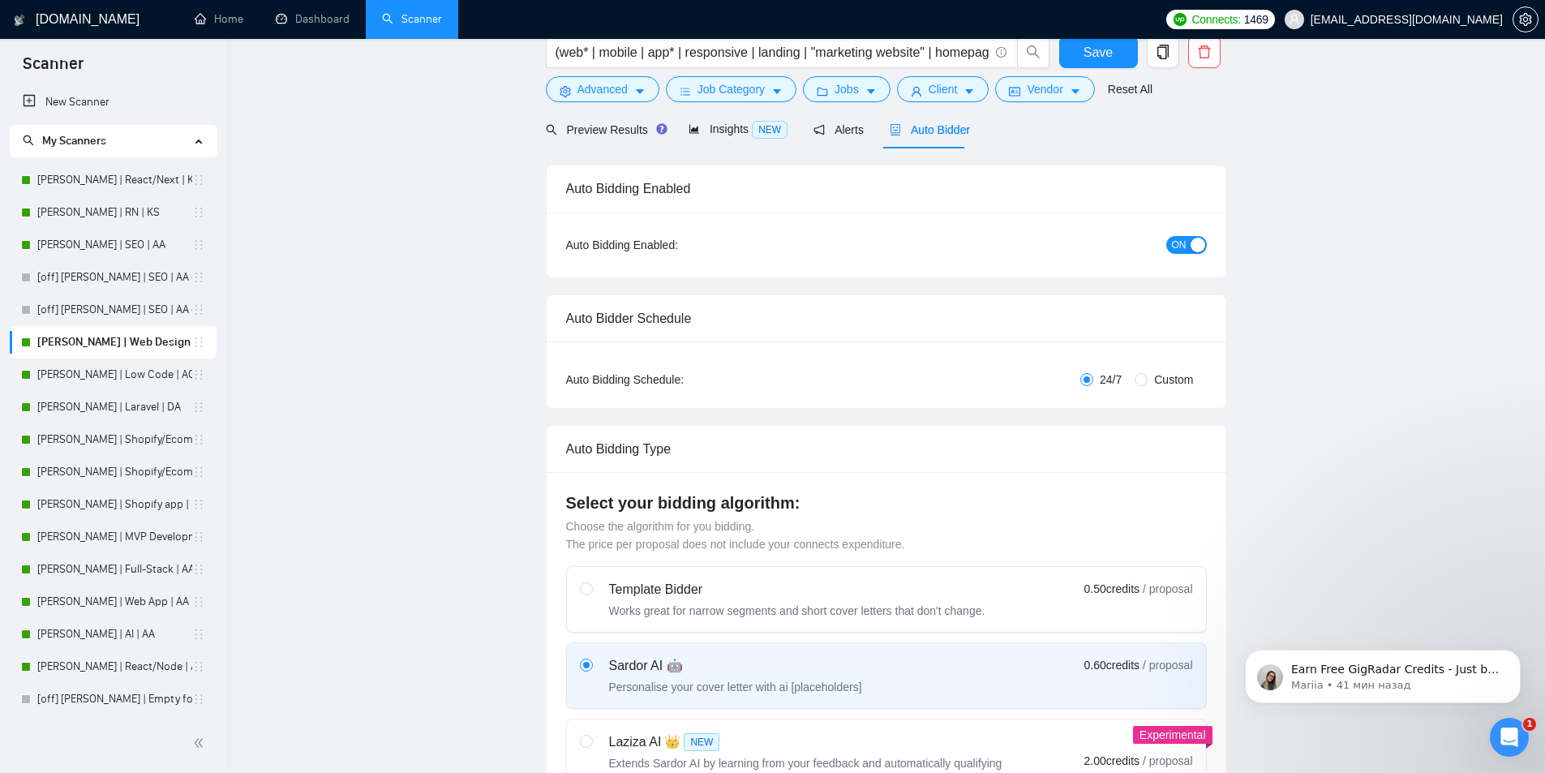
scroll to position [17, 0]
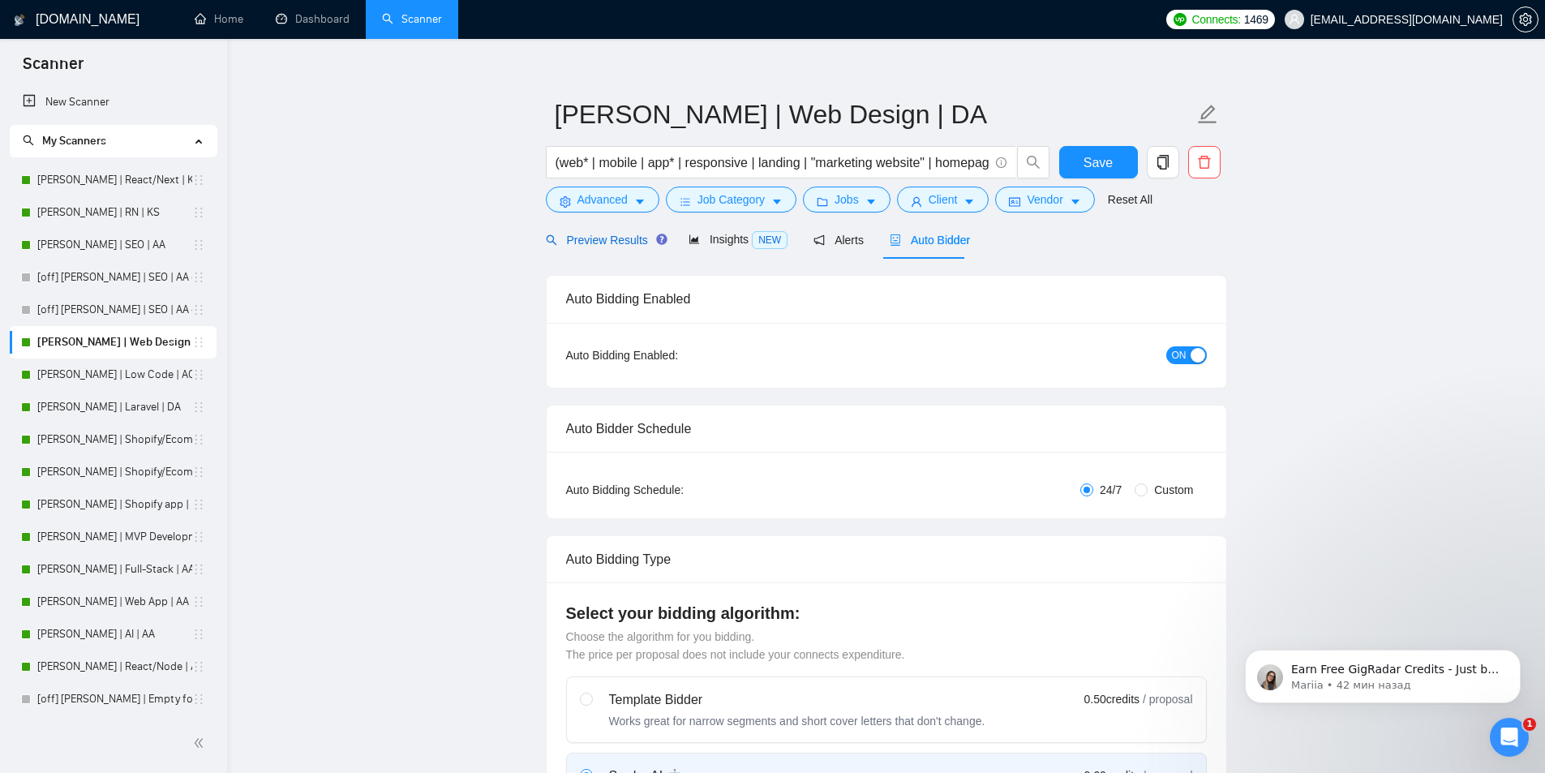
click at [605, 237] on span "Preview Results" at bounding box center [604, 240] width 117 height 13
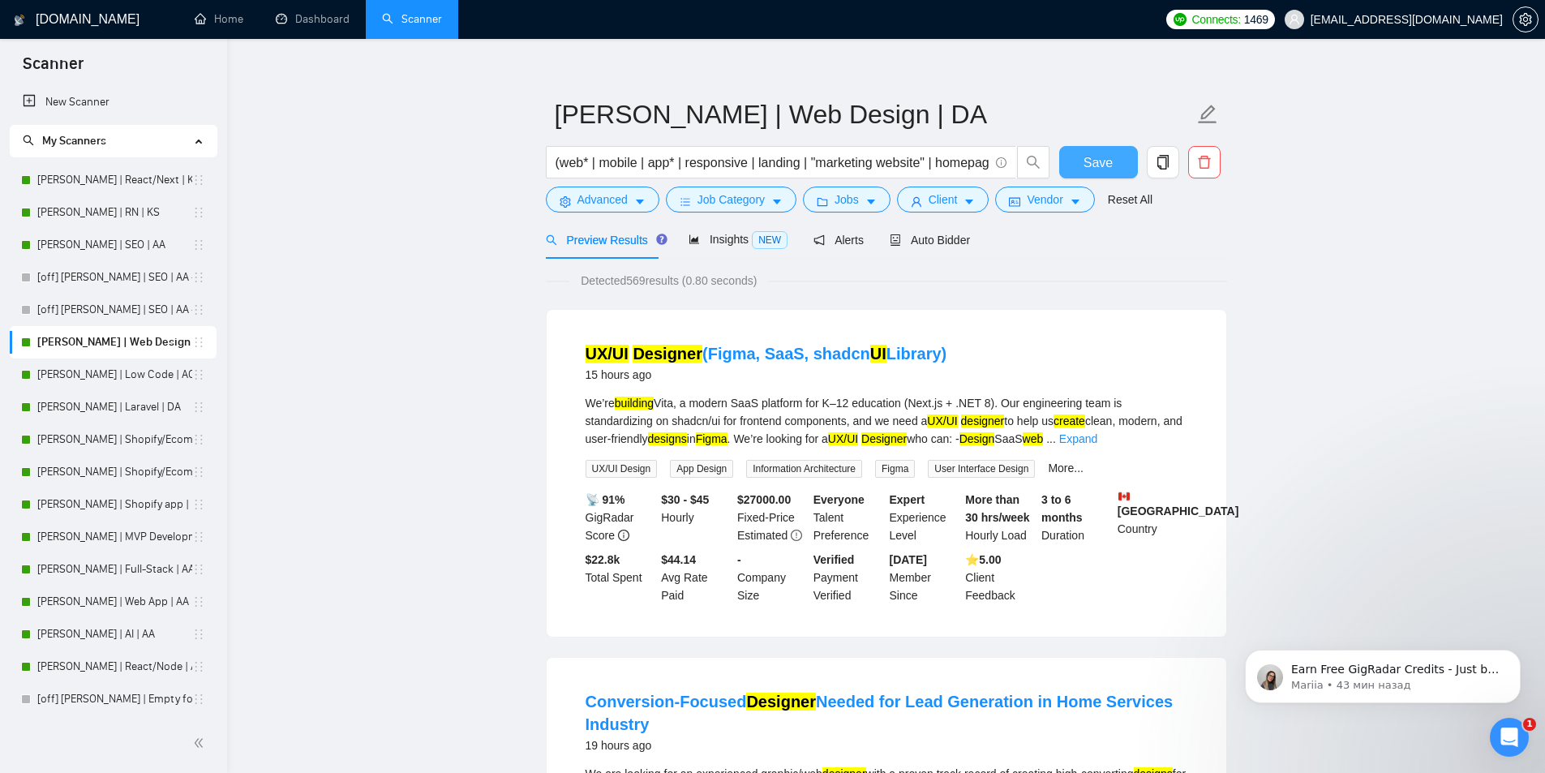
click at [1088, 158] on span "Save" at bounding box center [1098, 162] width 29 height 20
click at [733, 228] on div "Insights NEW" at bounding box center [738, 240] width 99 height 38
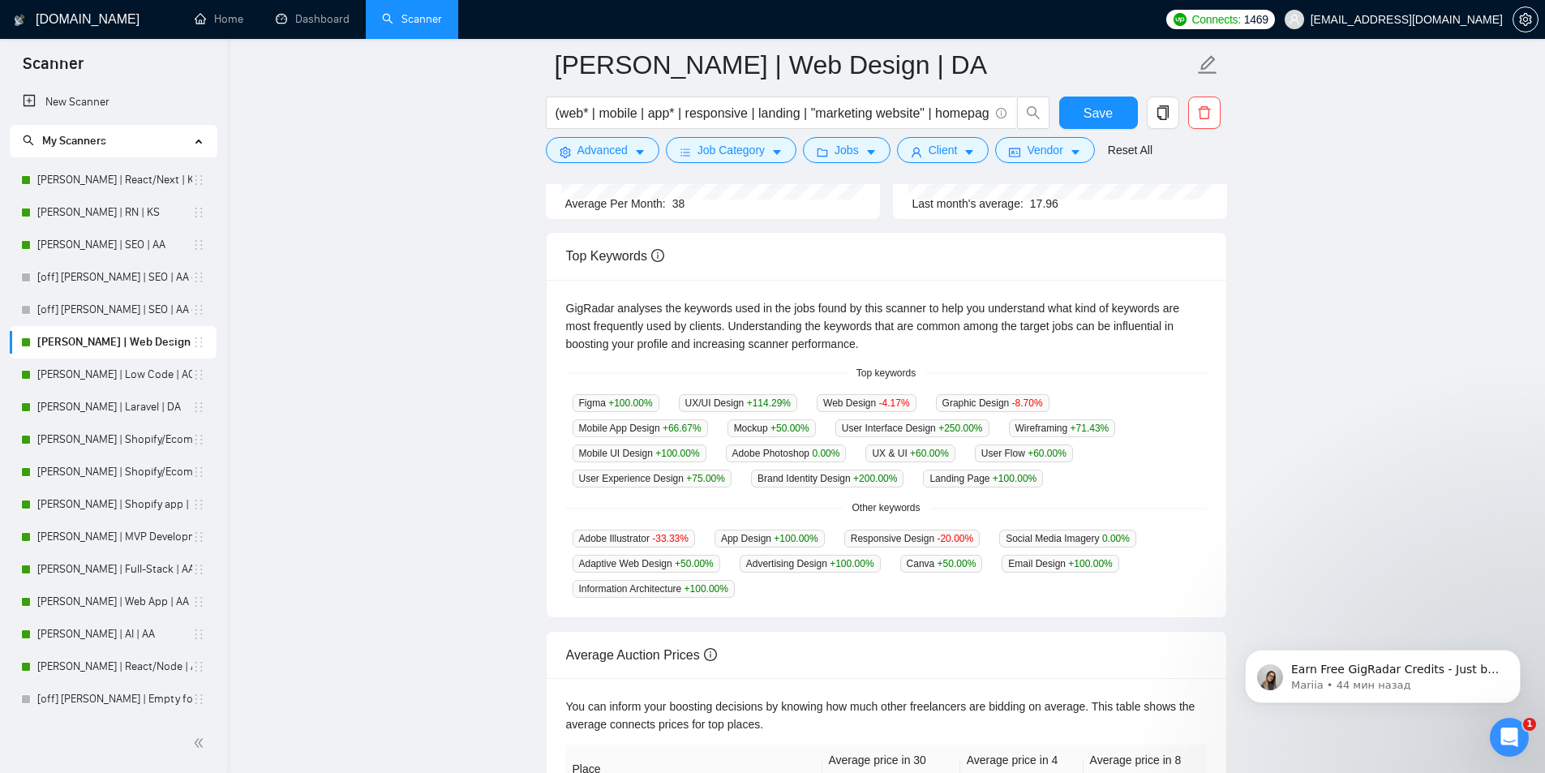
scroll to position [49, 0]
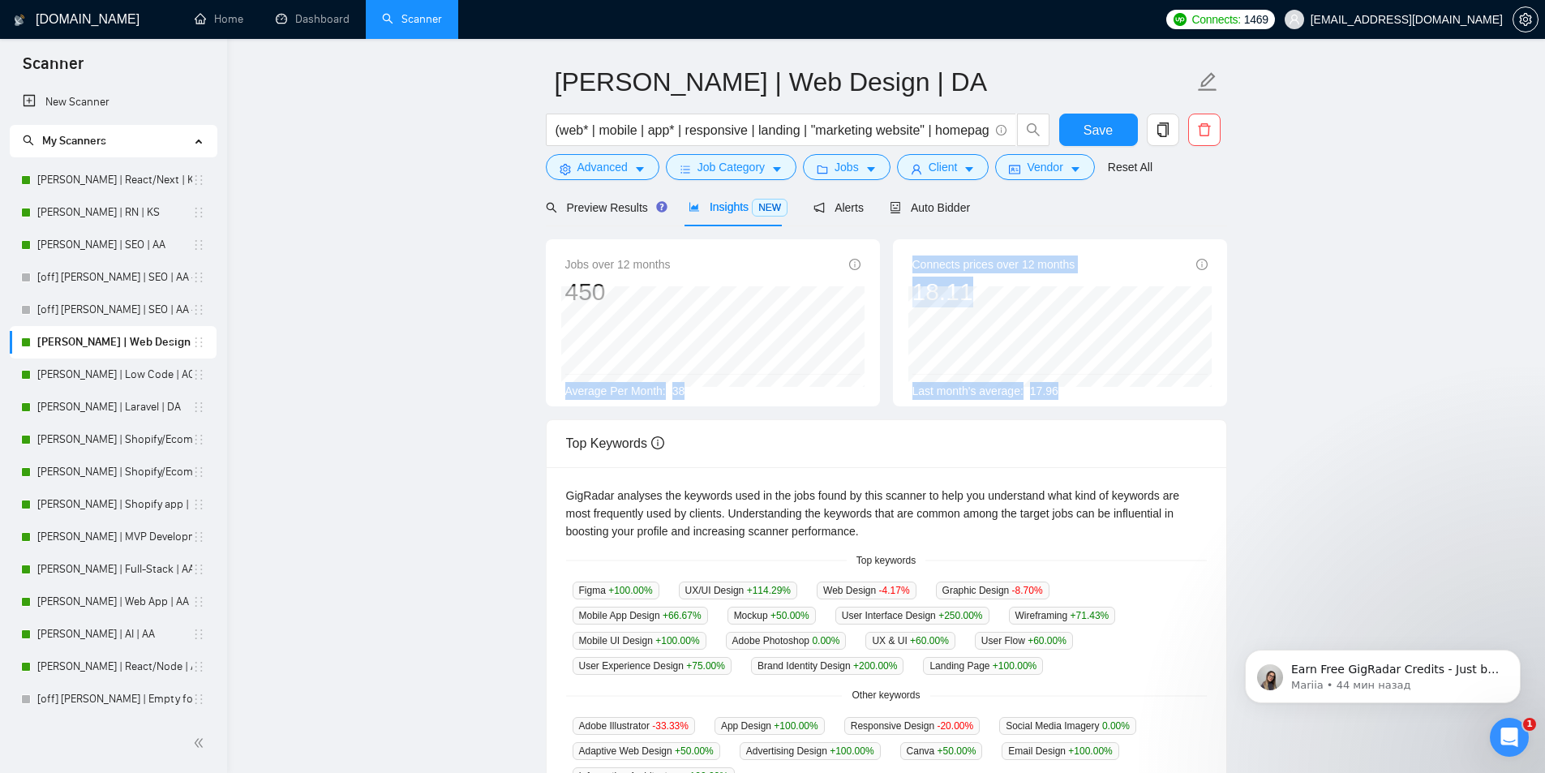
drag, startPoint x: 568, startPoint y: 386, endPoint x: 1085, endPoint y: 387, distance: 517.5
click at [1085, 387] on div "Jobs over 12 months 450 Average Per Month: 38 Connects prices over 12 months 18…" at bounding box center [886, 329] width 694 height 180
click at [706, 402] on div "Jobs over 12 months 450 Average Per Month: 38" at bounding box center [713, 322] width 334 height 167
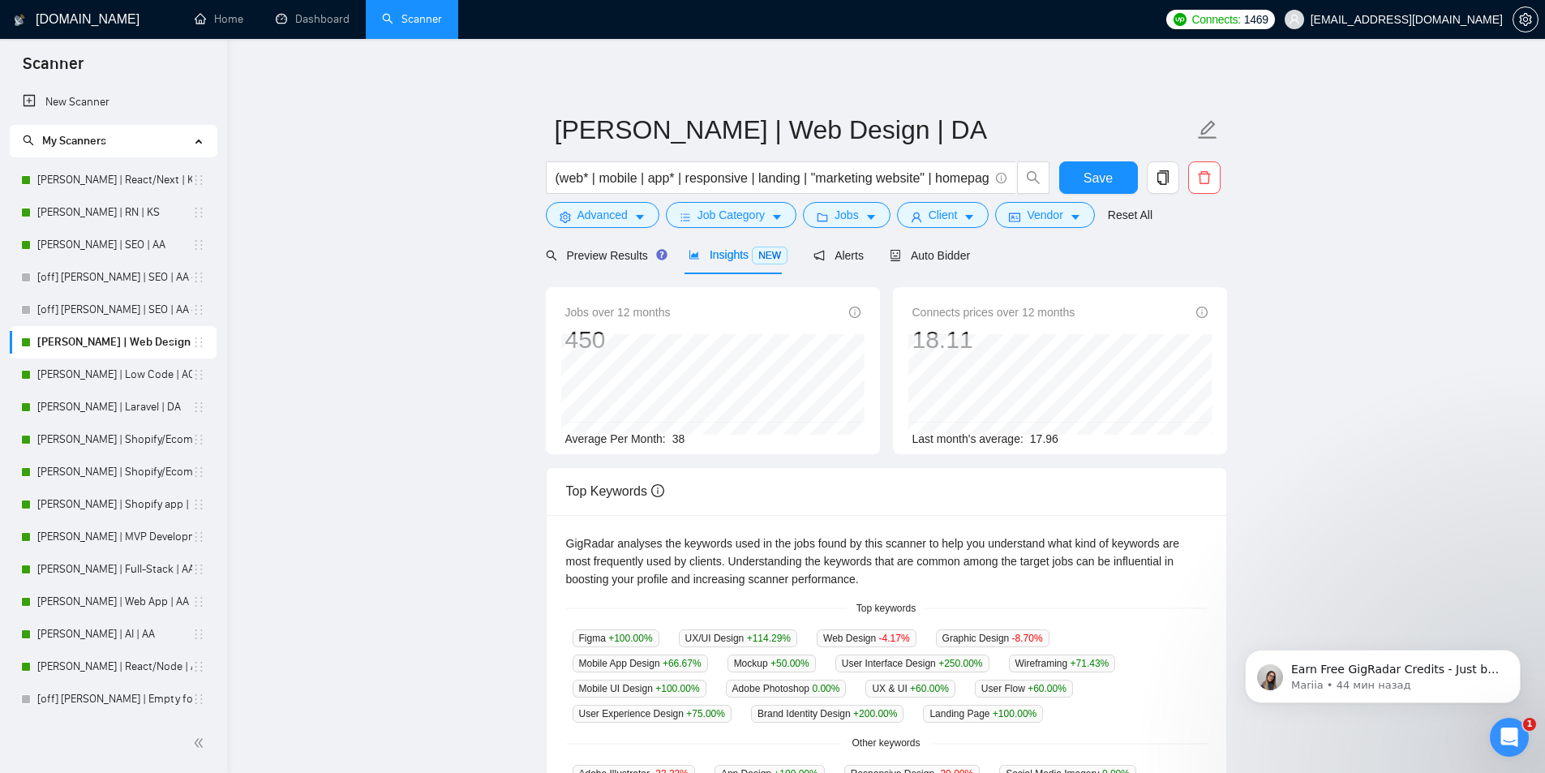
scroll to position [0, 0]
drag, startPoint x: 558, startPoint y: 434, endPoint x: 699, endPoint y: 440, distance: 141.3
click at [699, 440] on div "Jobs over 12 months 450 Average Per Month: 38" at bounding box center [713, 372] width 334 height 167
copy div "Average Per Month: 38"
